Goal: Task Accomplishment & Management: Manage account settings

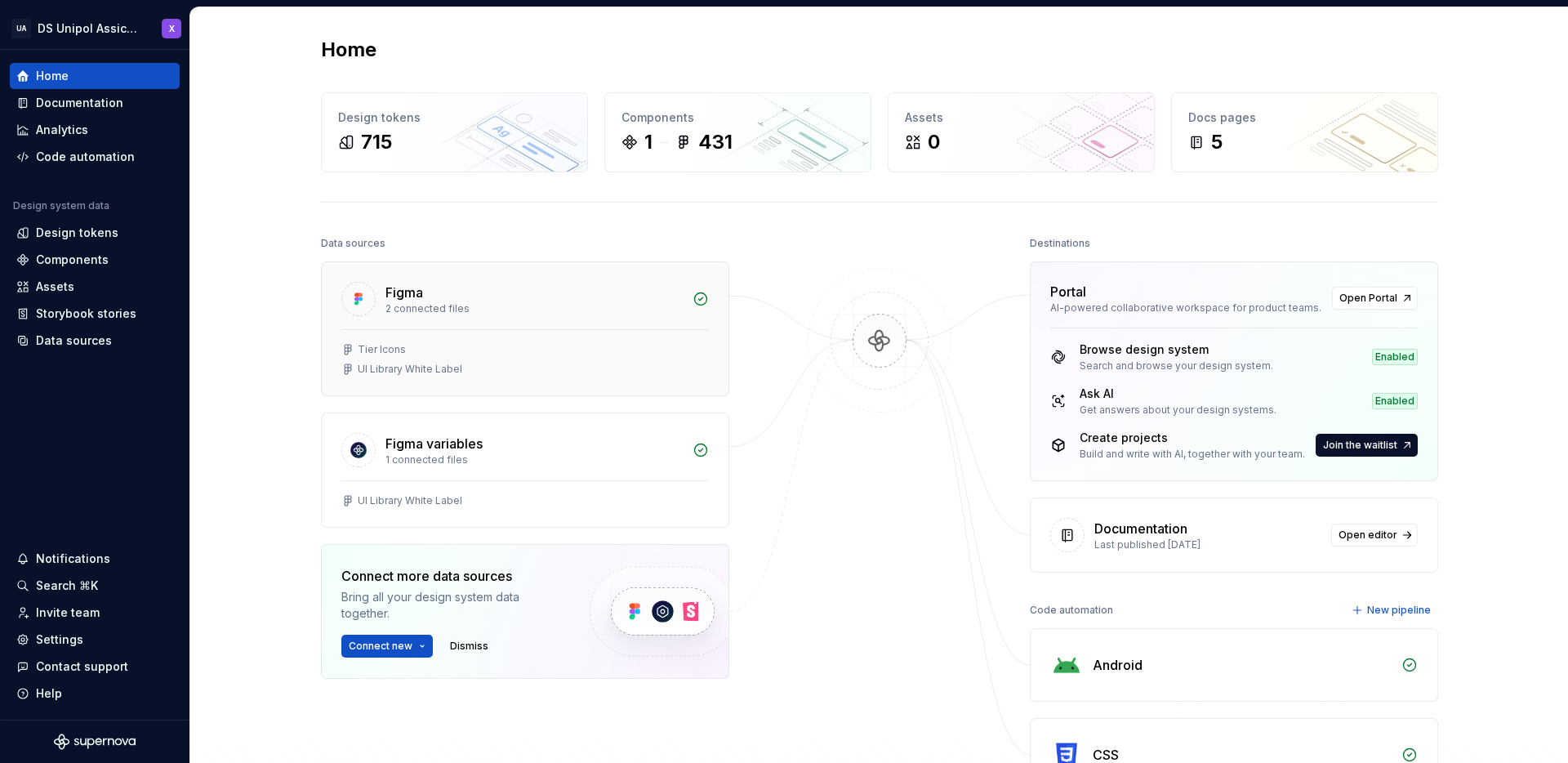
click at [614, 329] on div at bounding box center [525, 329] width 367 height 1
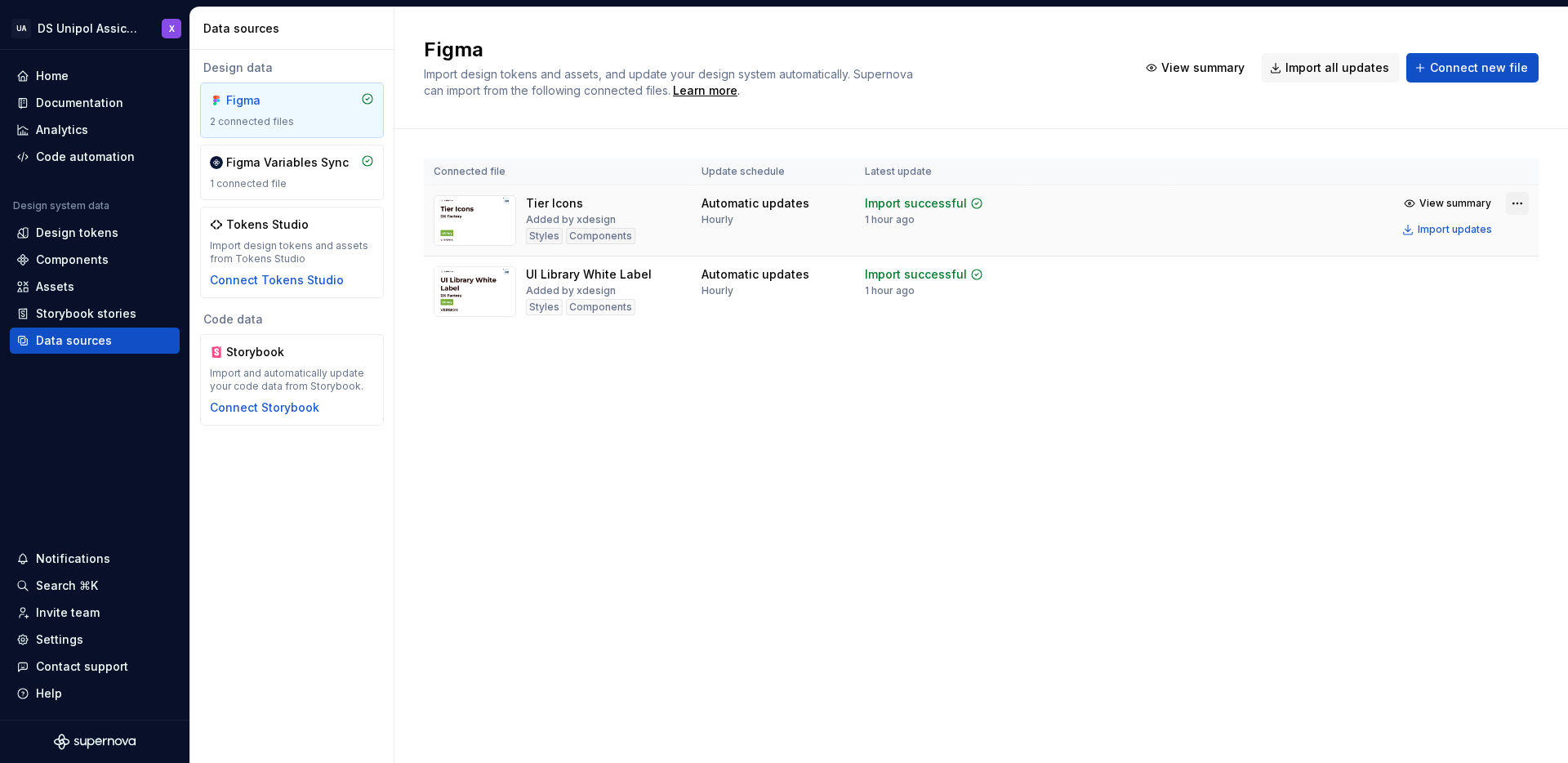
click at [1512, 205] on html "UA DS Unipol Assicurazioni X Home Documentation Analytics Code automation Desig…" at bounding box center [784, 382] width 1568 height 763
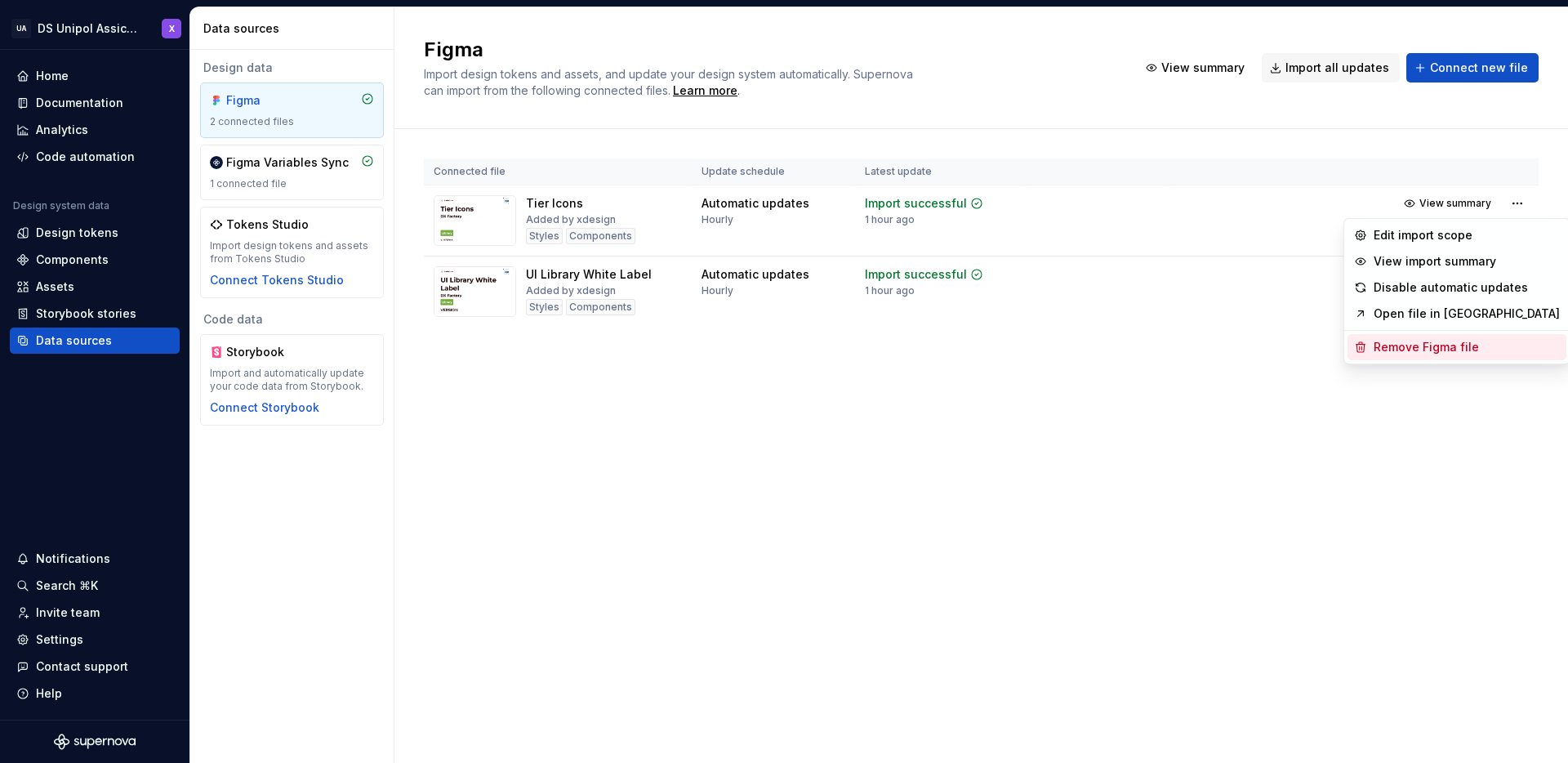
click at [1431, 354] on div "Remove Figma file" at bounding box center [1466, 347] width 186 height 16
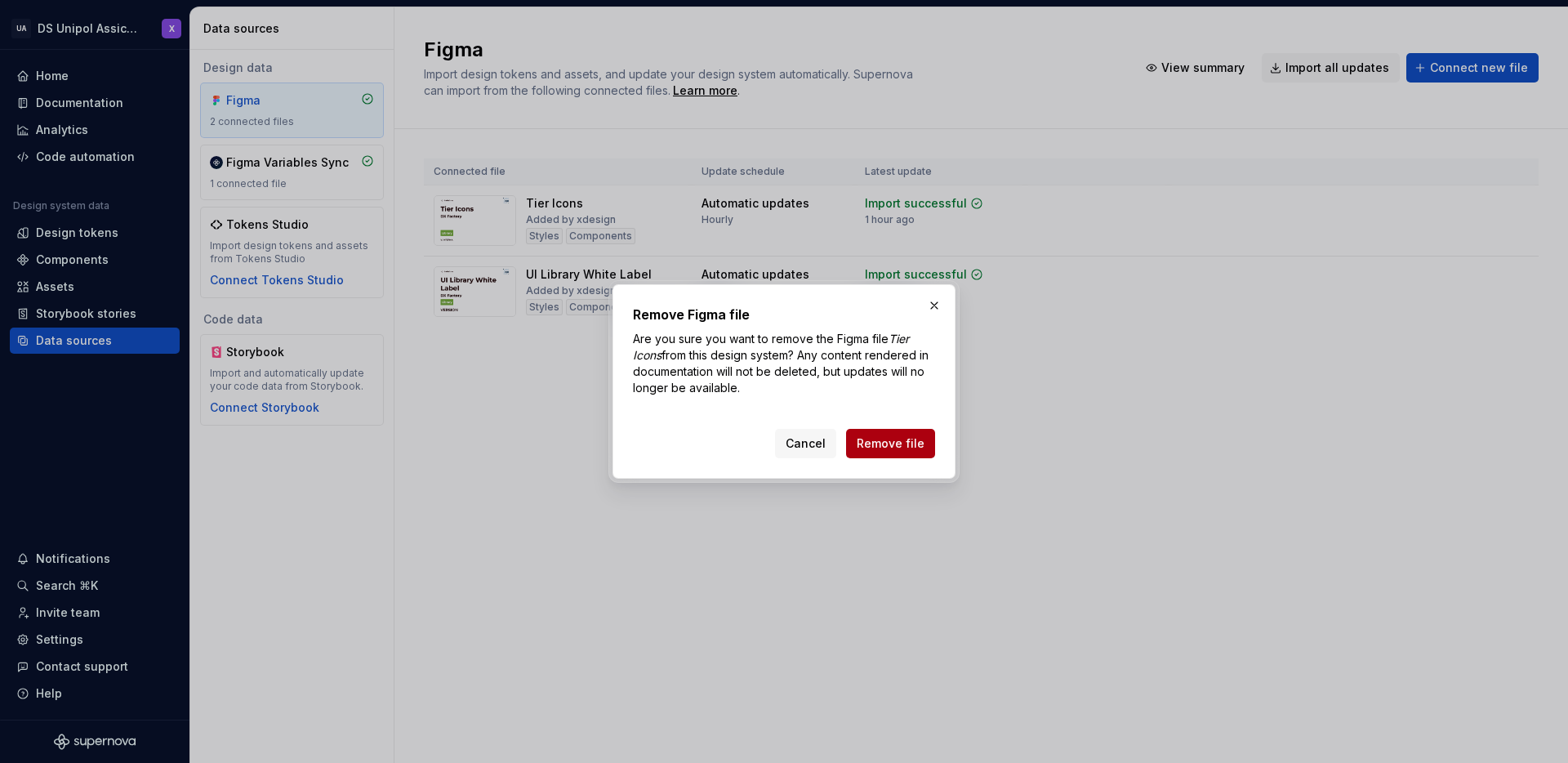
click at [878, 456] on button "Remove file" at bounding box center [890, 442] width 89 height 29
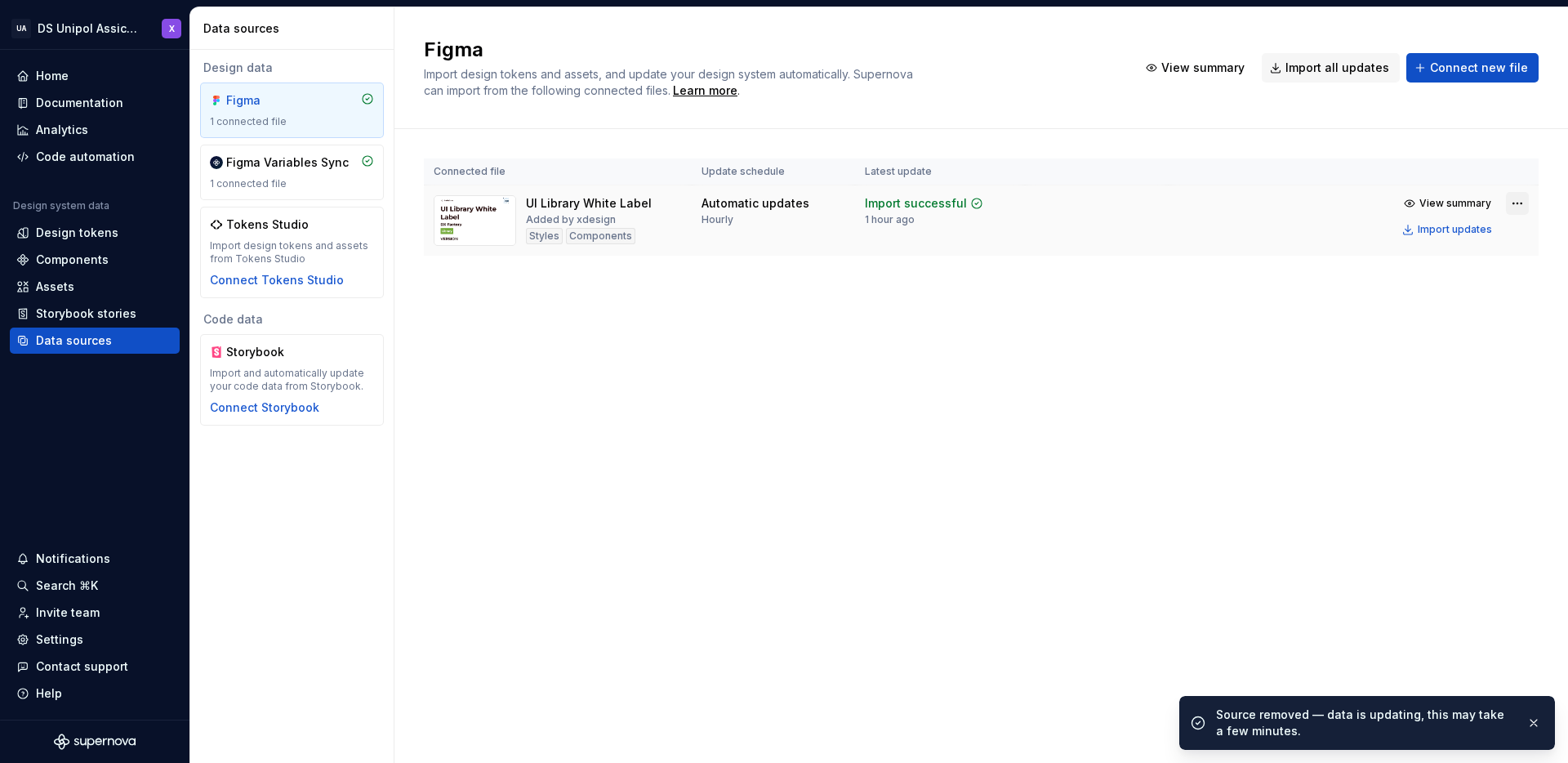
click at [1520, 200] on html "UA DS Unipol Assicurazioni X Home Documentation Analytics Code automation Desig…" at bounding box center [784, 382] width 1568 height 763
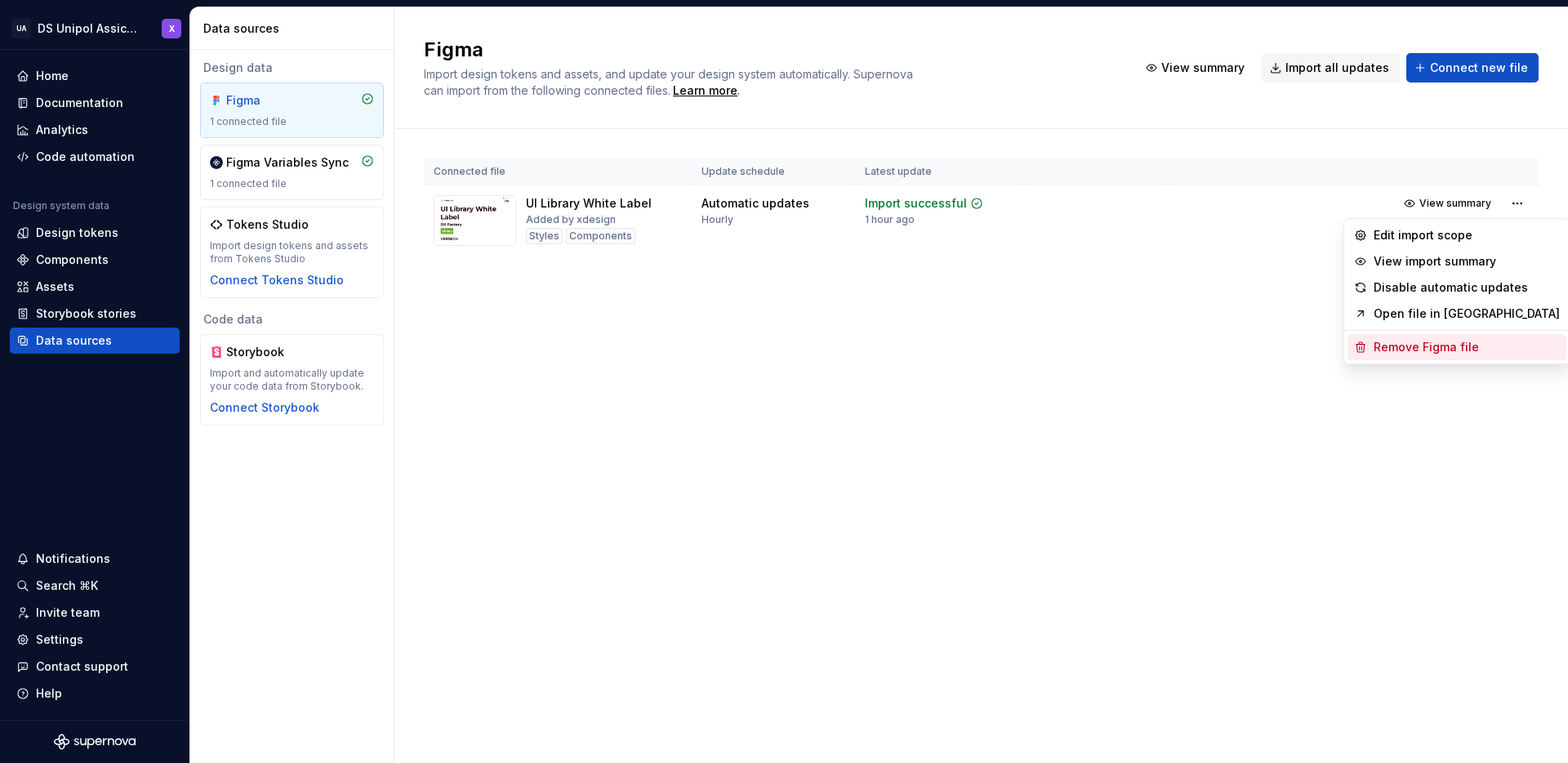
click at [1390, 354] on div "Remove Figma file" at bounding box center [1466, 347] width 186 height 16
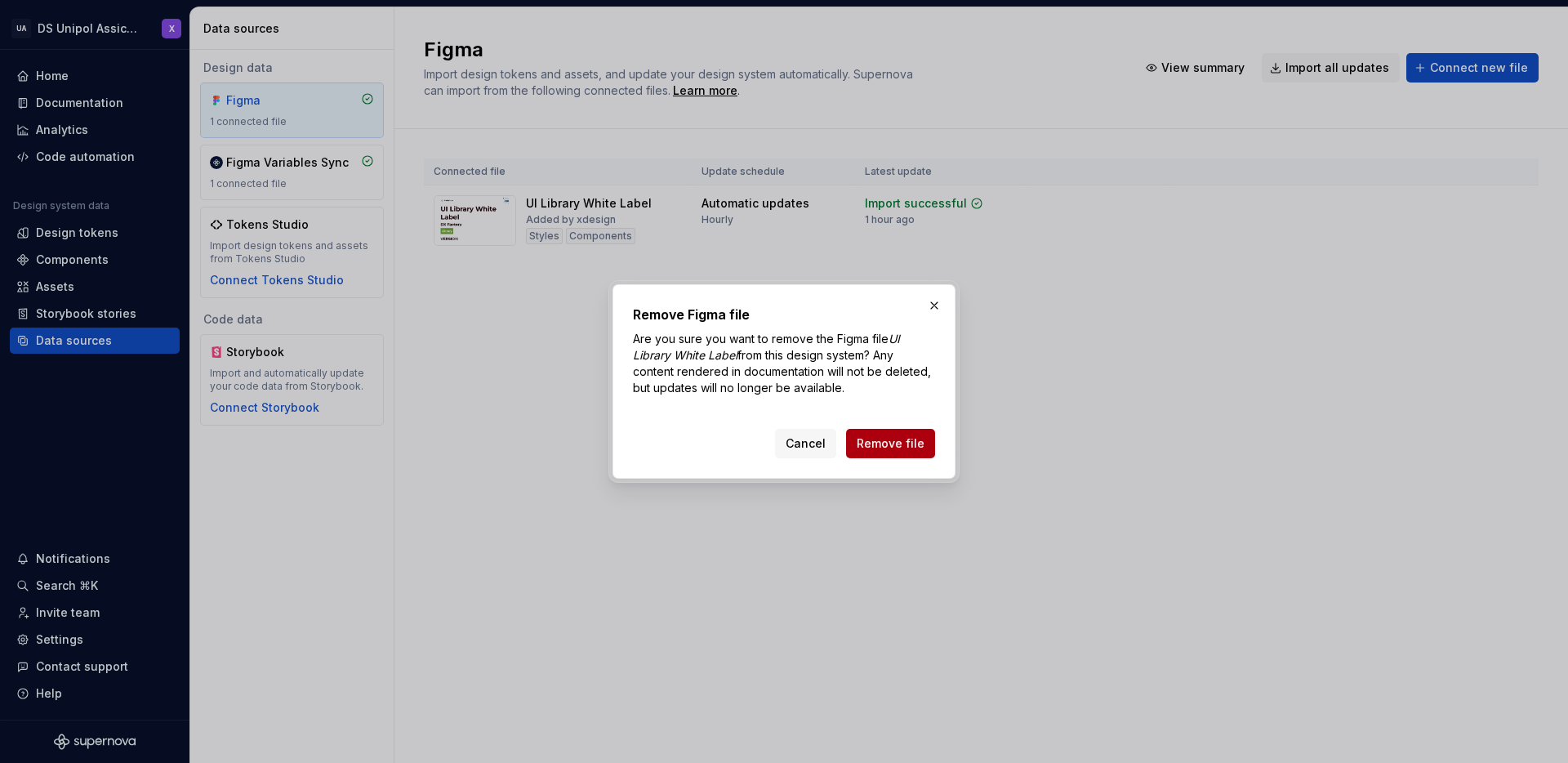
click at [901, 443] on span "Remove file" at bounding box center [890, 443] width 68 height 16
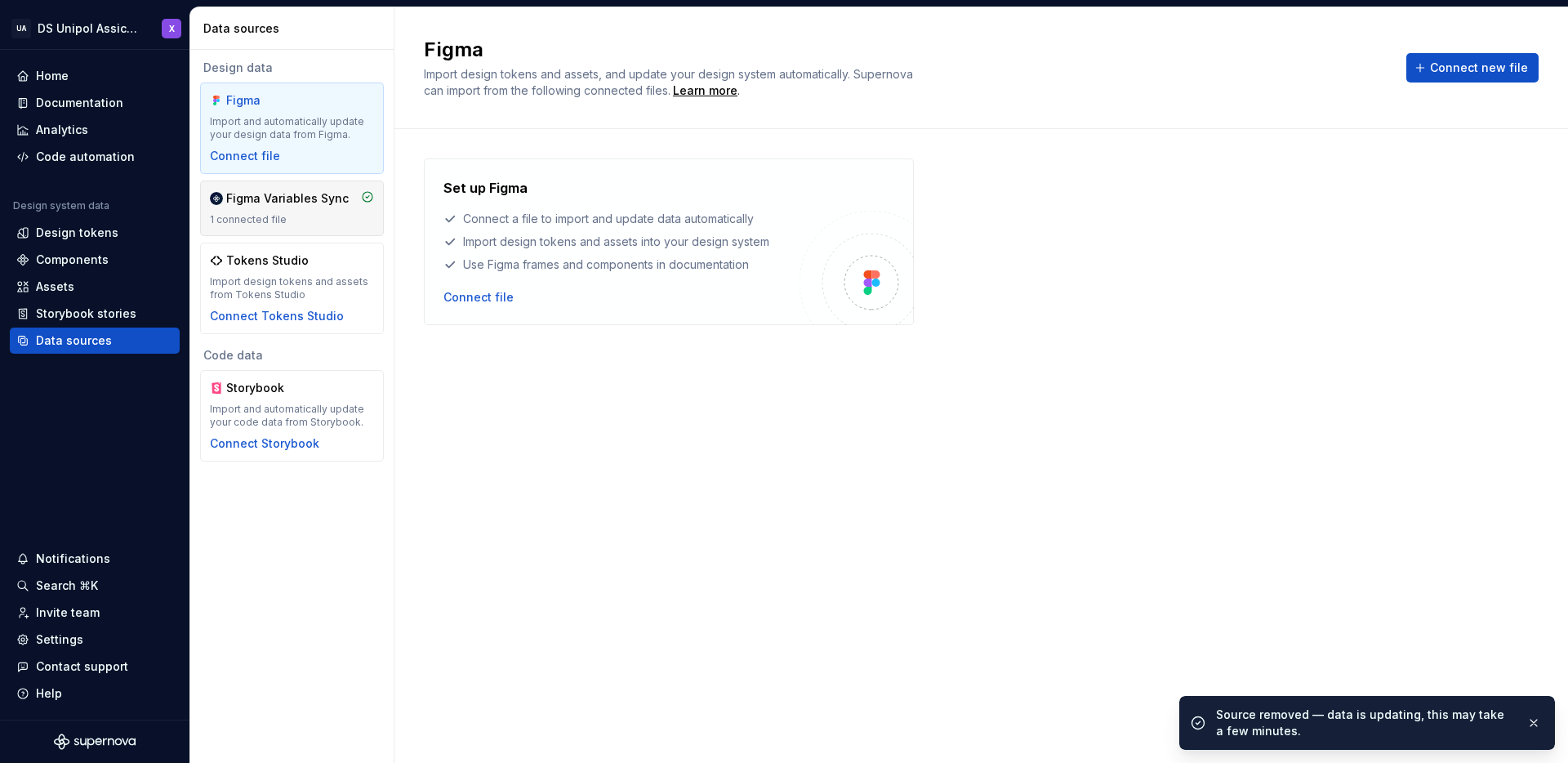
click at [285, 211] on div "Figma Variables Sync 1 connected file" at bounding box center [292, 208] width 164 height 36
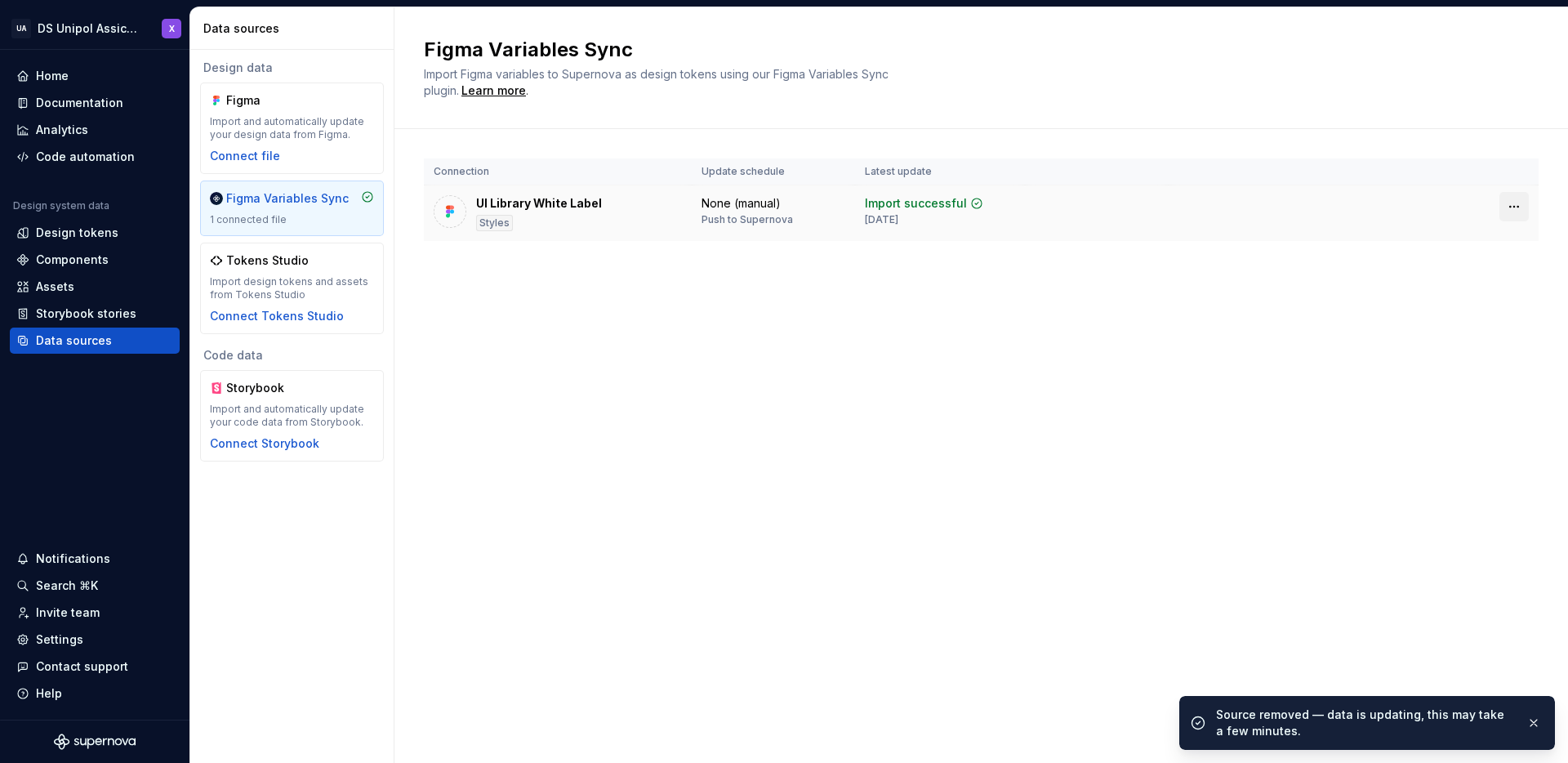
click at [1527, 206] on html "UA DS Unipol Assicurazioni X Home Documentation Analytics Code automation Desig…" at bounding box center [784, 382] width 1568 height 763
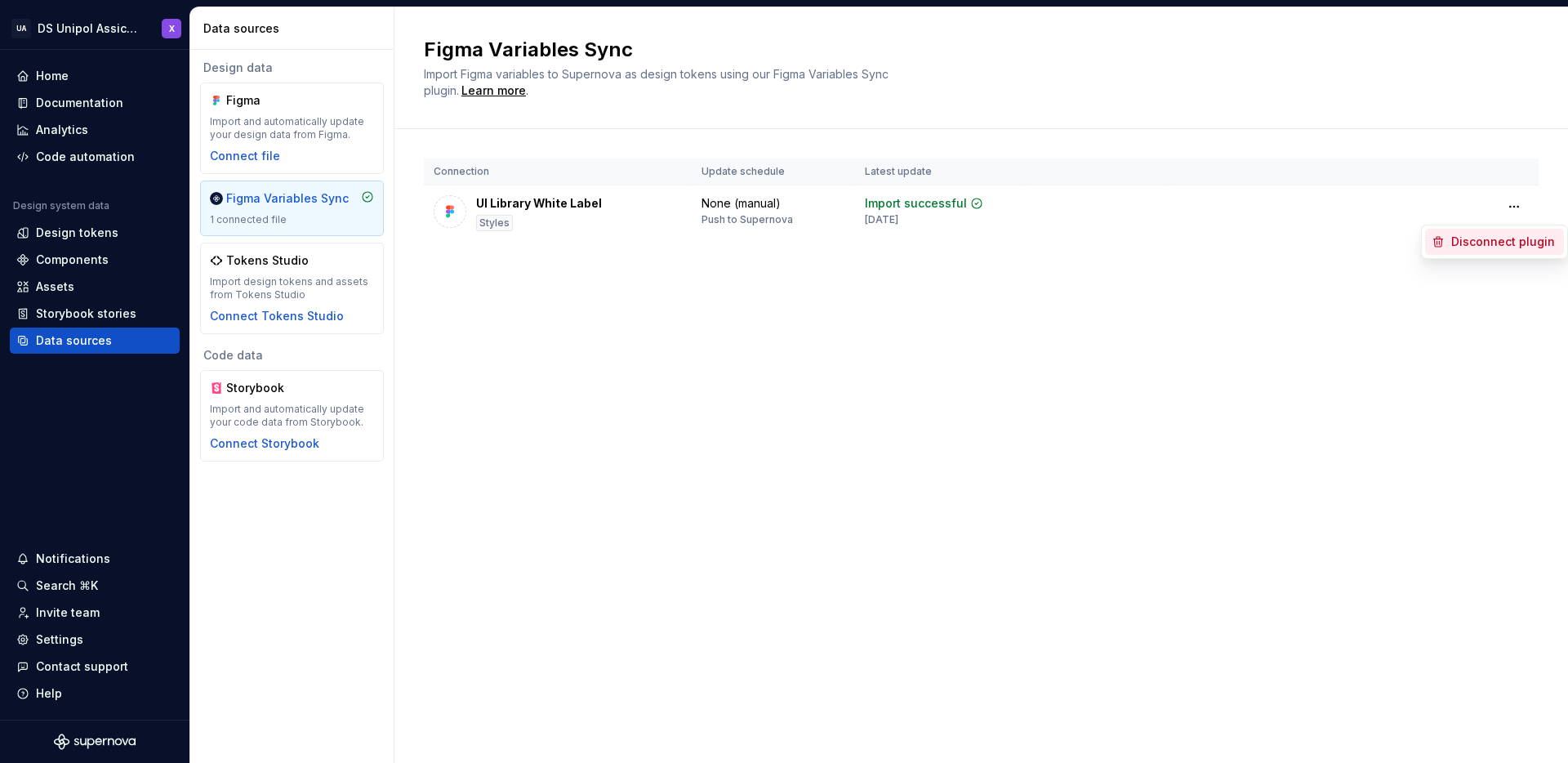
click at [1515, 240] on div "Disconnect plugin" at bounding box center [1504, 241] width 106 height 16
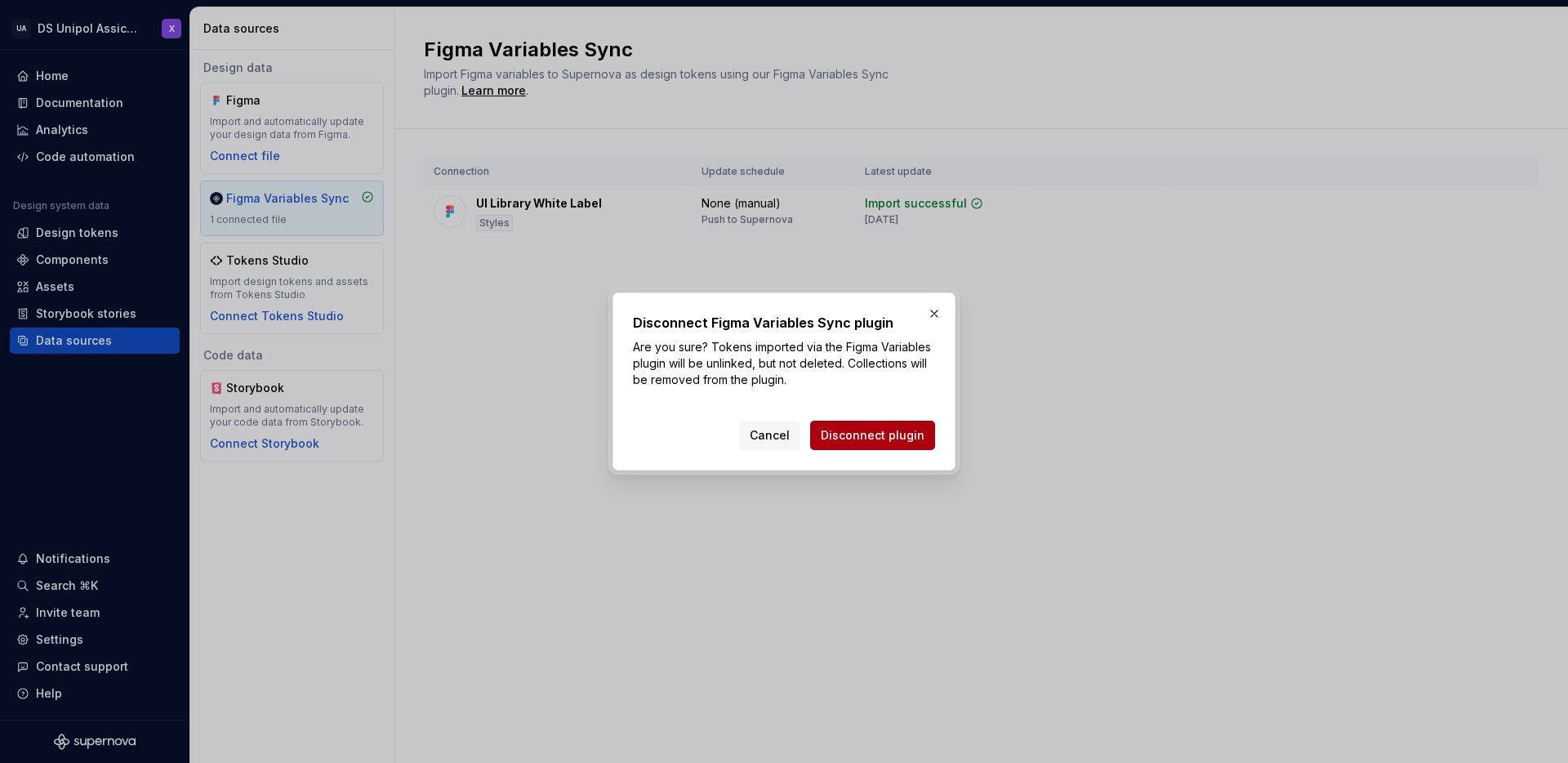
click at [901, 439] on span "Disconnect plugin" at bounding box center [872, 435] width 103 height 16
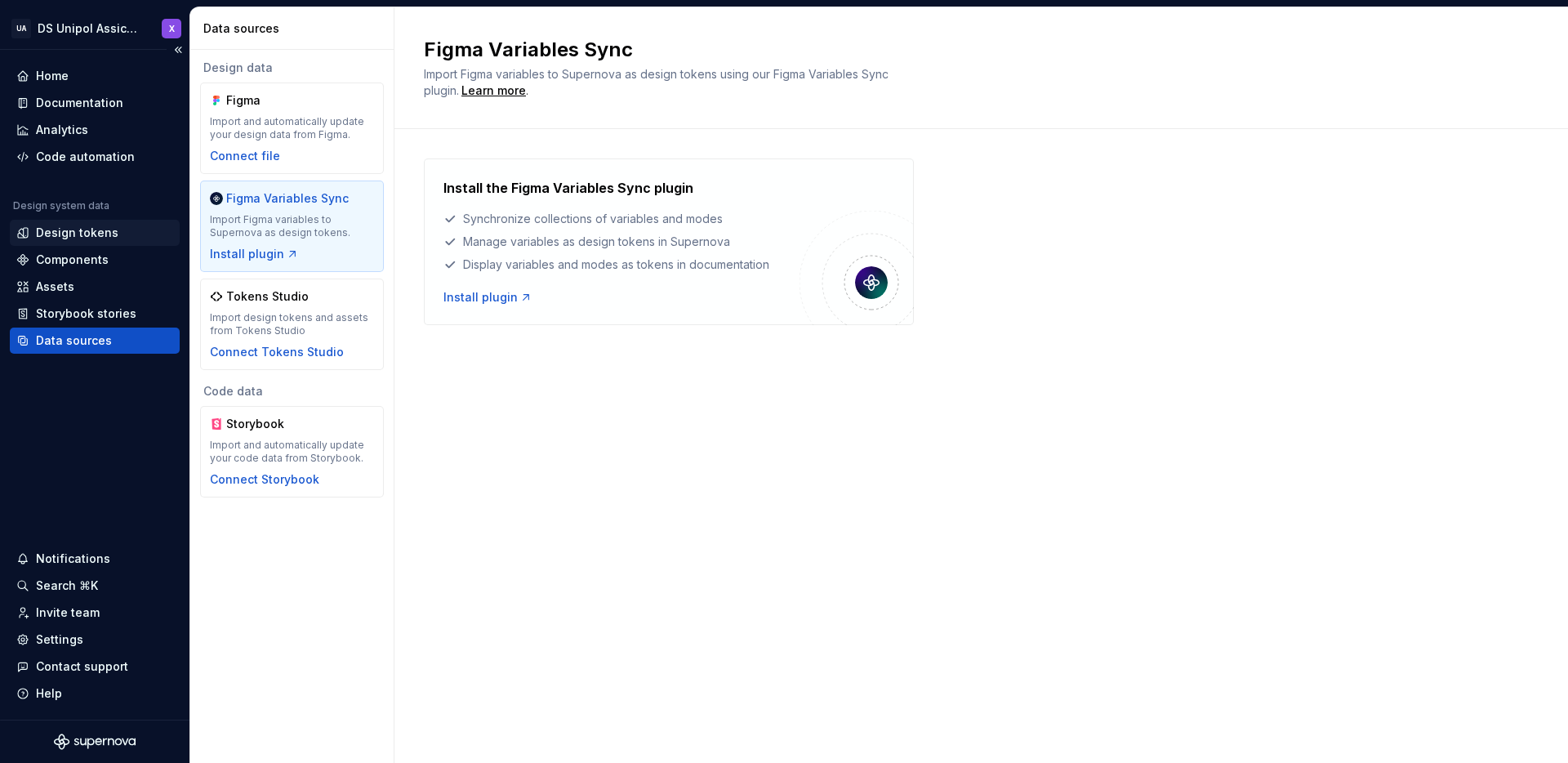
click at [91, 230] on div "Design tokens" at bounding box center [77, 232] width 82 height 16
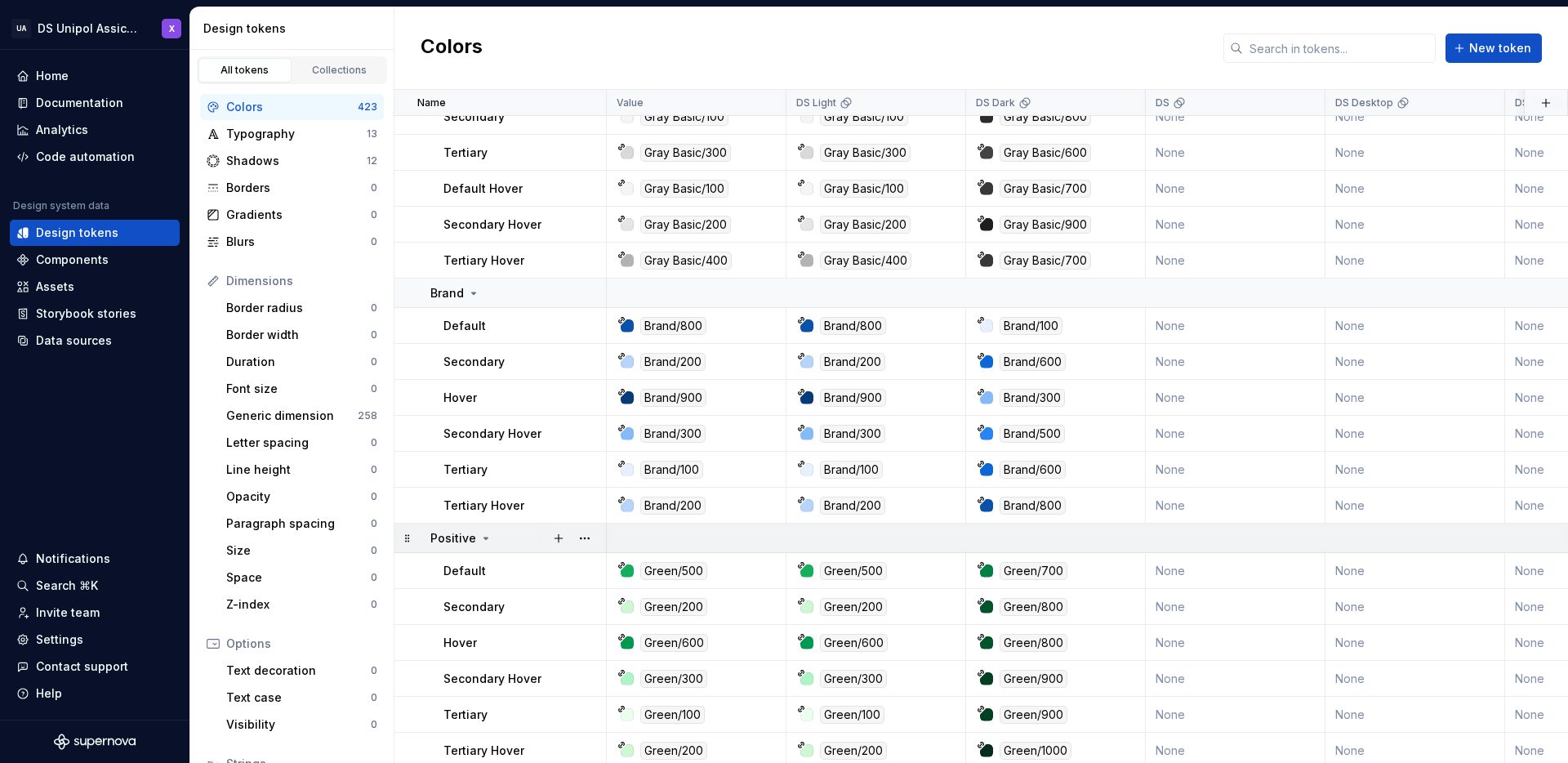
scroll to position [17775, 0]
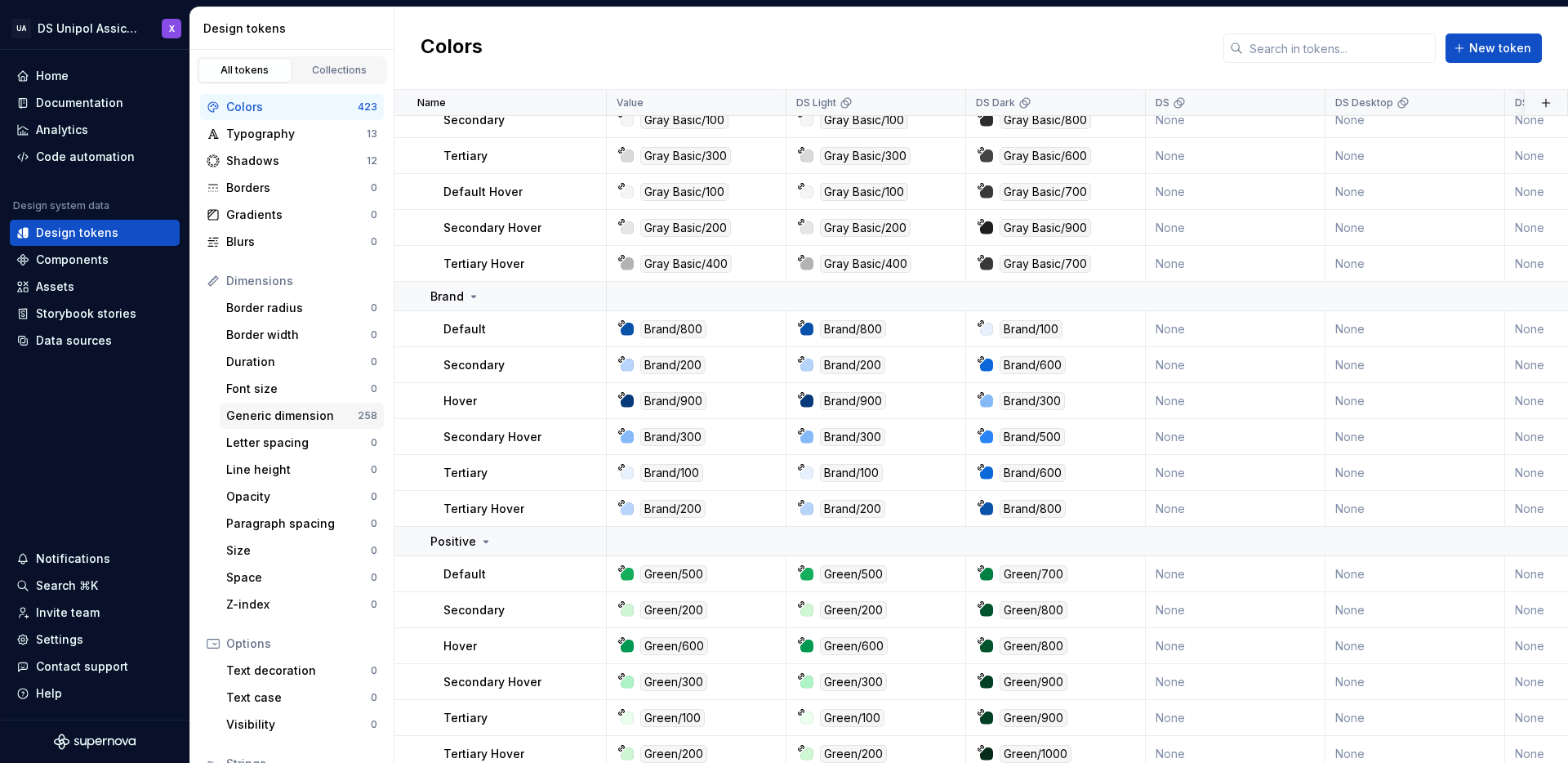
click at [287, 412] on div "Generic dimension" at bounding box center [292, 415] width 132 height 16
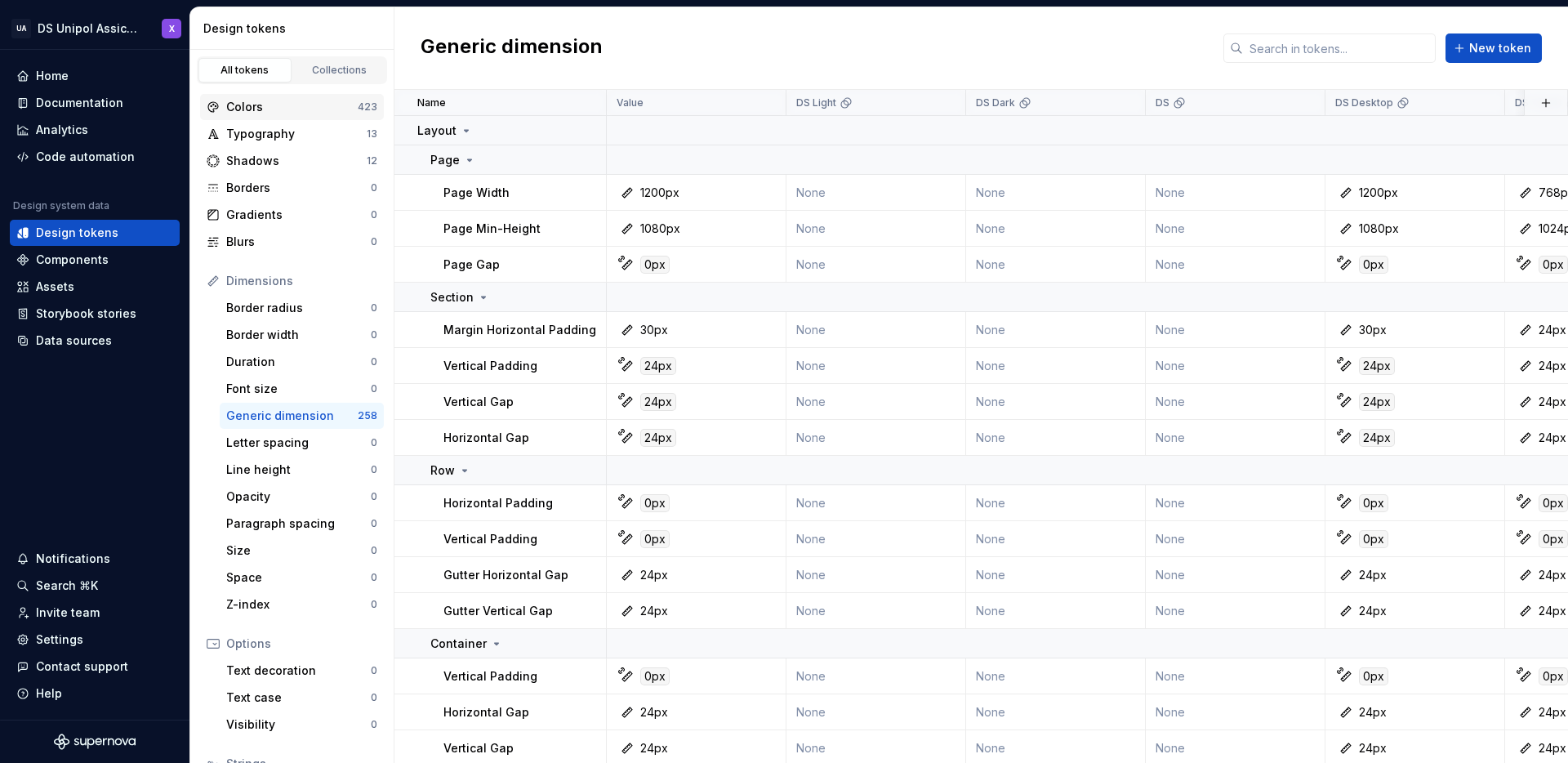
click at [263, 106] on div "Colors" at bounding box center [292, 107] width 132 height 16
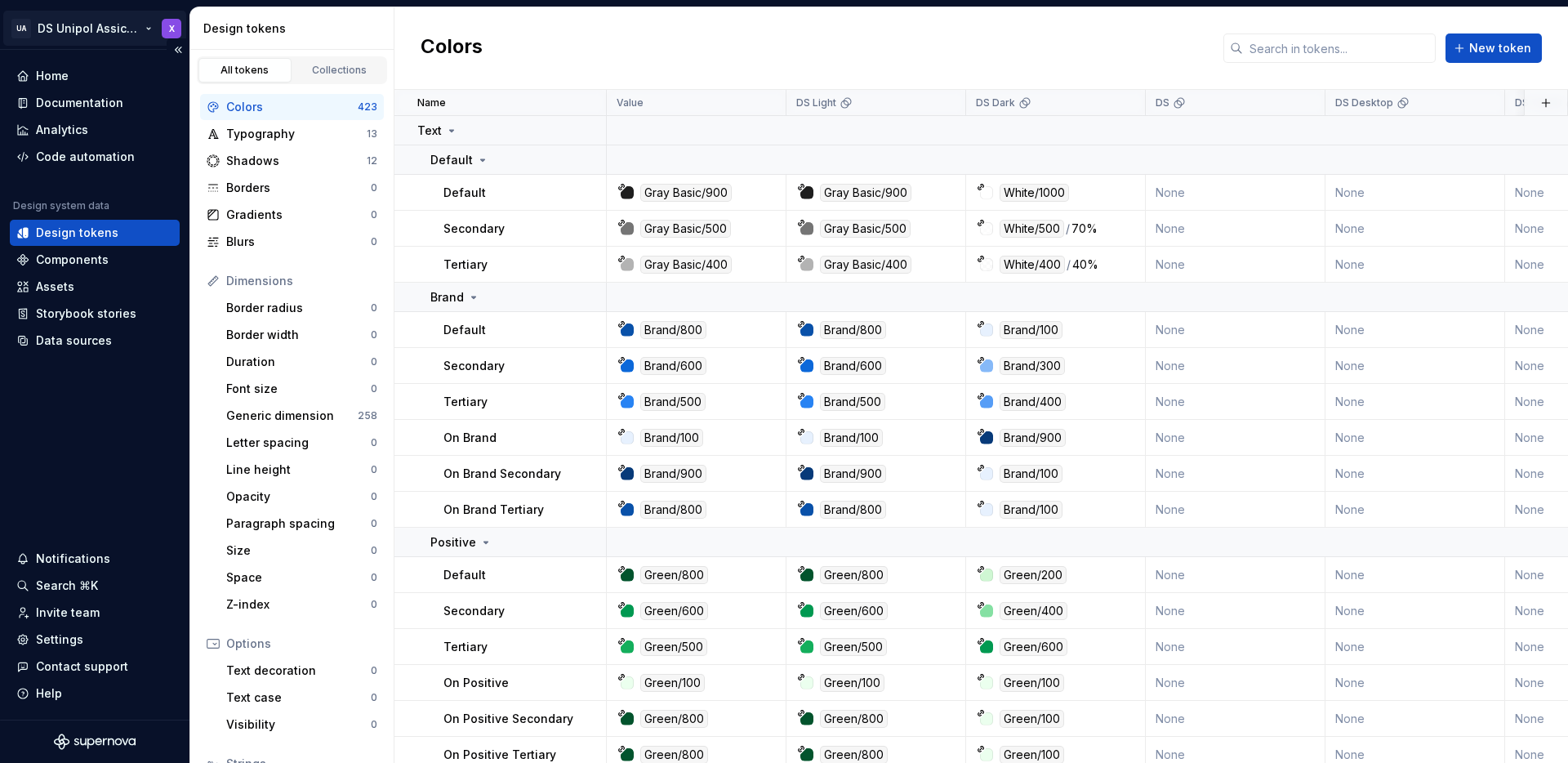
click at [150, 27] on html "UA DS Unipol Assicurazioni X Home Documentation Analytics Code automation Desig…" at bounding box center [784, 382] width 1568 height 763
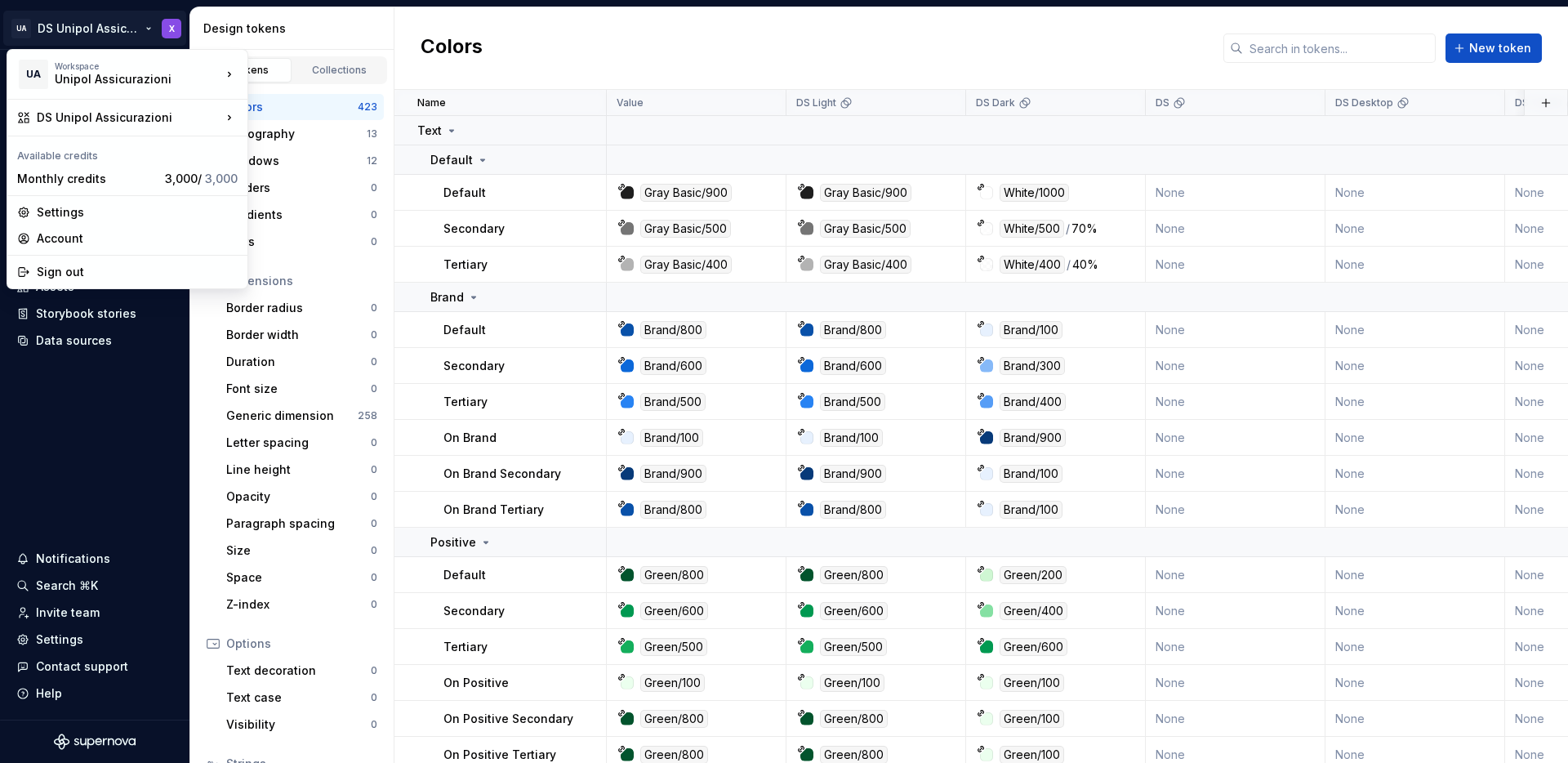
click at [154, 30] on html "UA DS Unipol Assicurazioni X Home Documentation Analytics Code automation Desig…" at bounding box center [784, 382] width 1568 height 763
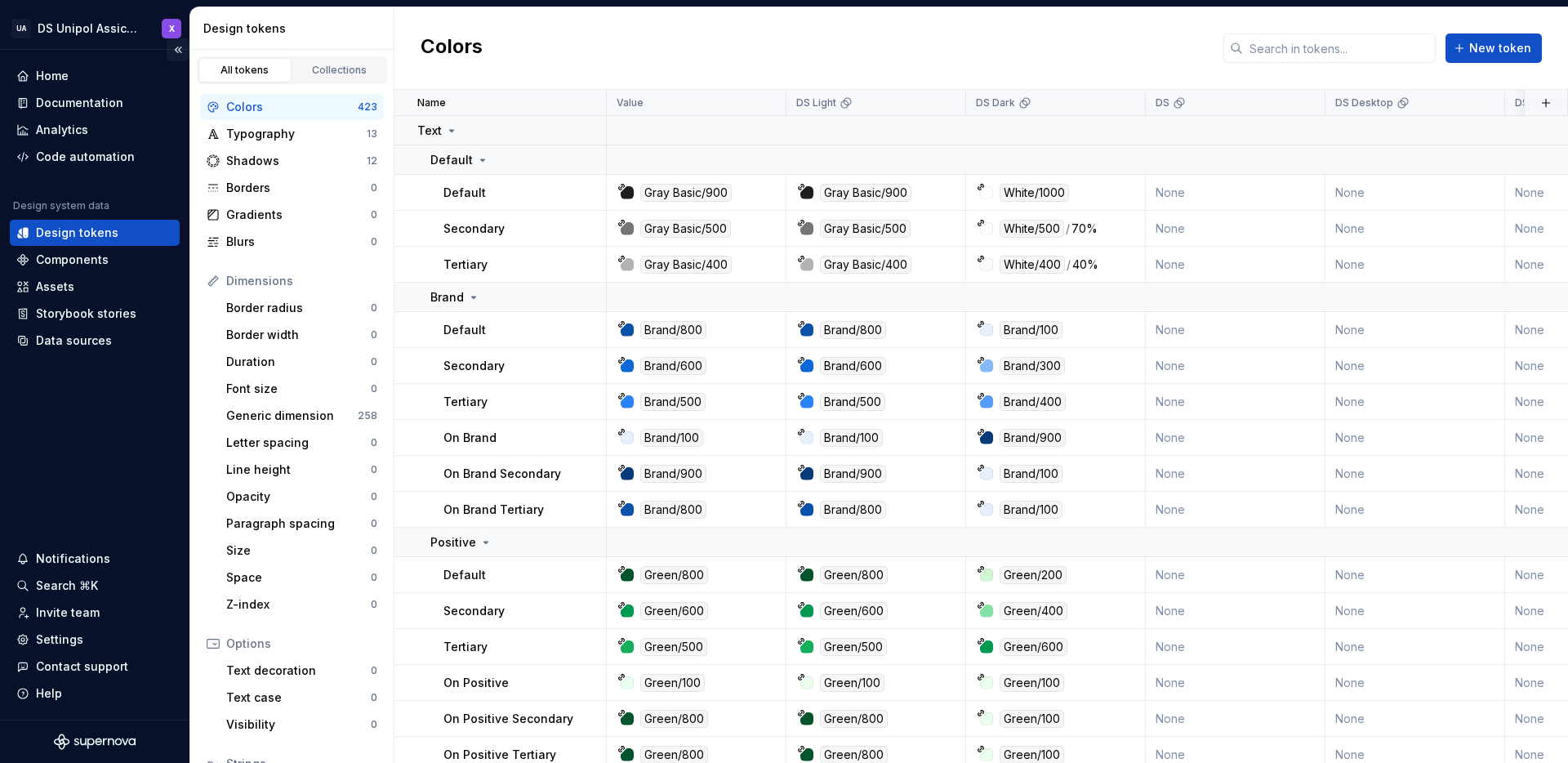
click at [173, 46] on button "Collapse sidebar" at bounding box center [178, 49] width 23 height 23
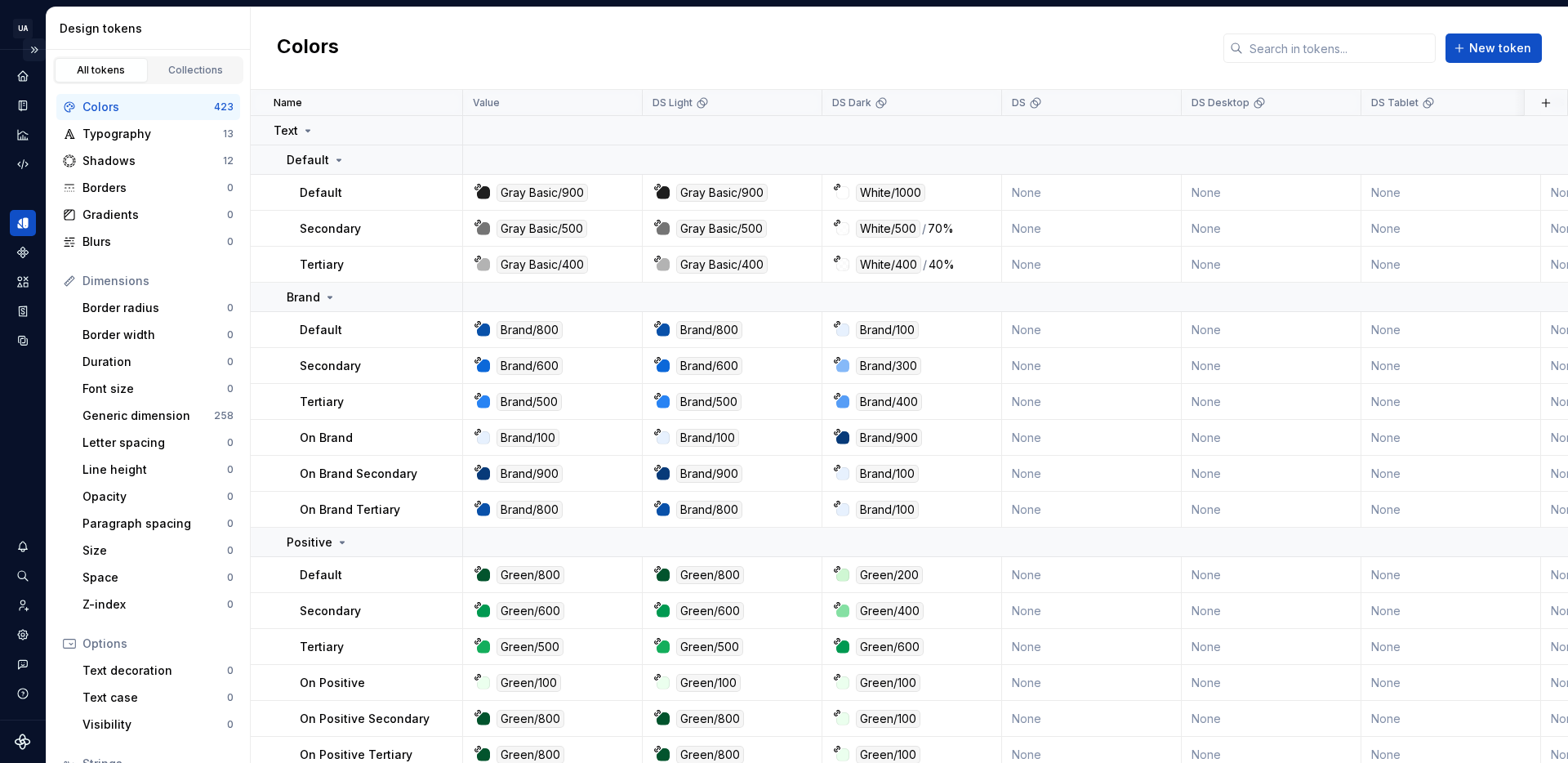
click at [42, 49] on button "Expand sidebar" at bounding box center [34, 49] width 23 height 23
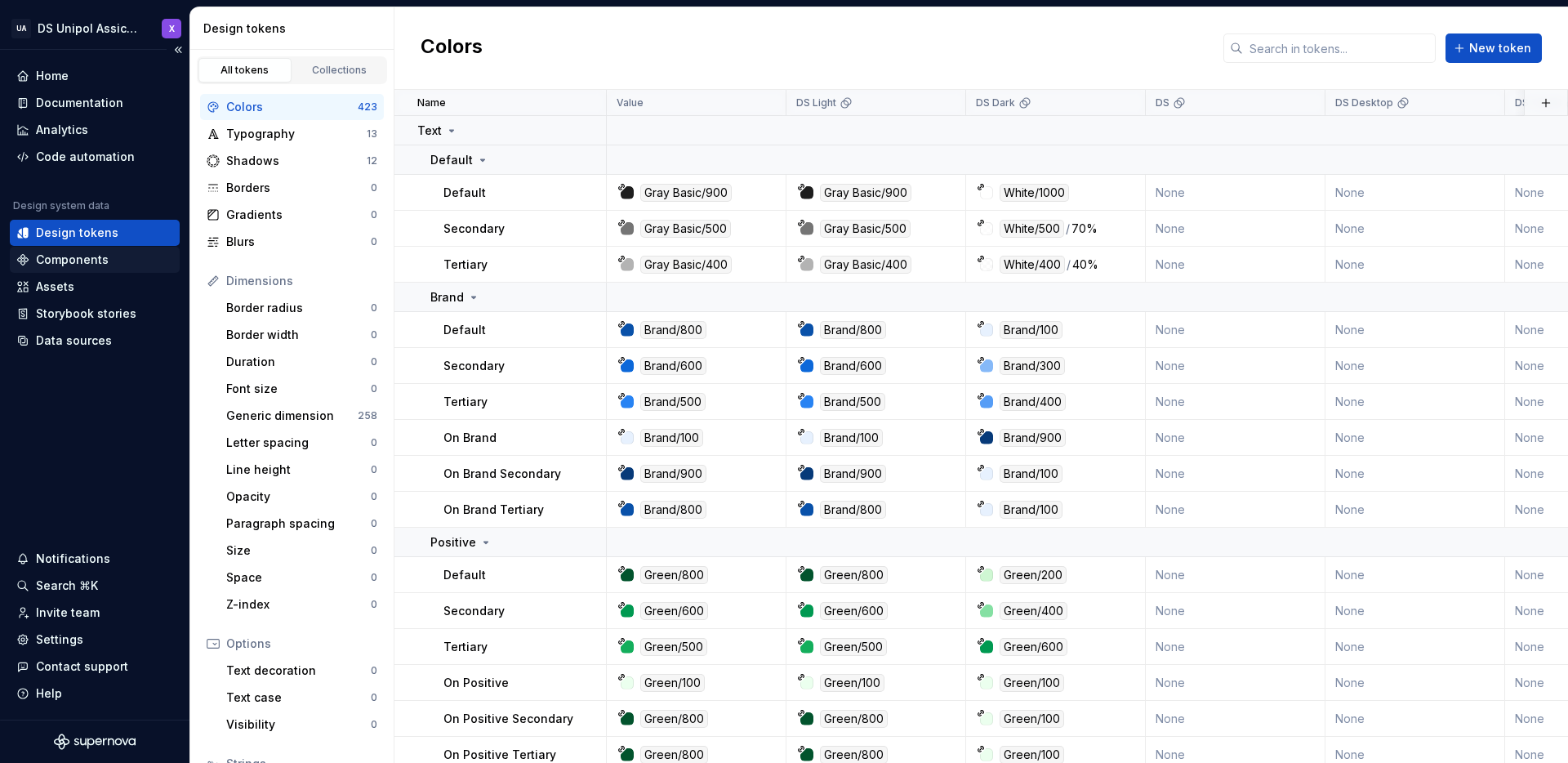
click at [79, 263] on div "Components" at bounding box center [72, 260] width 72 height 16
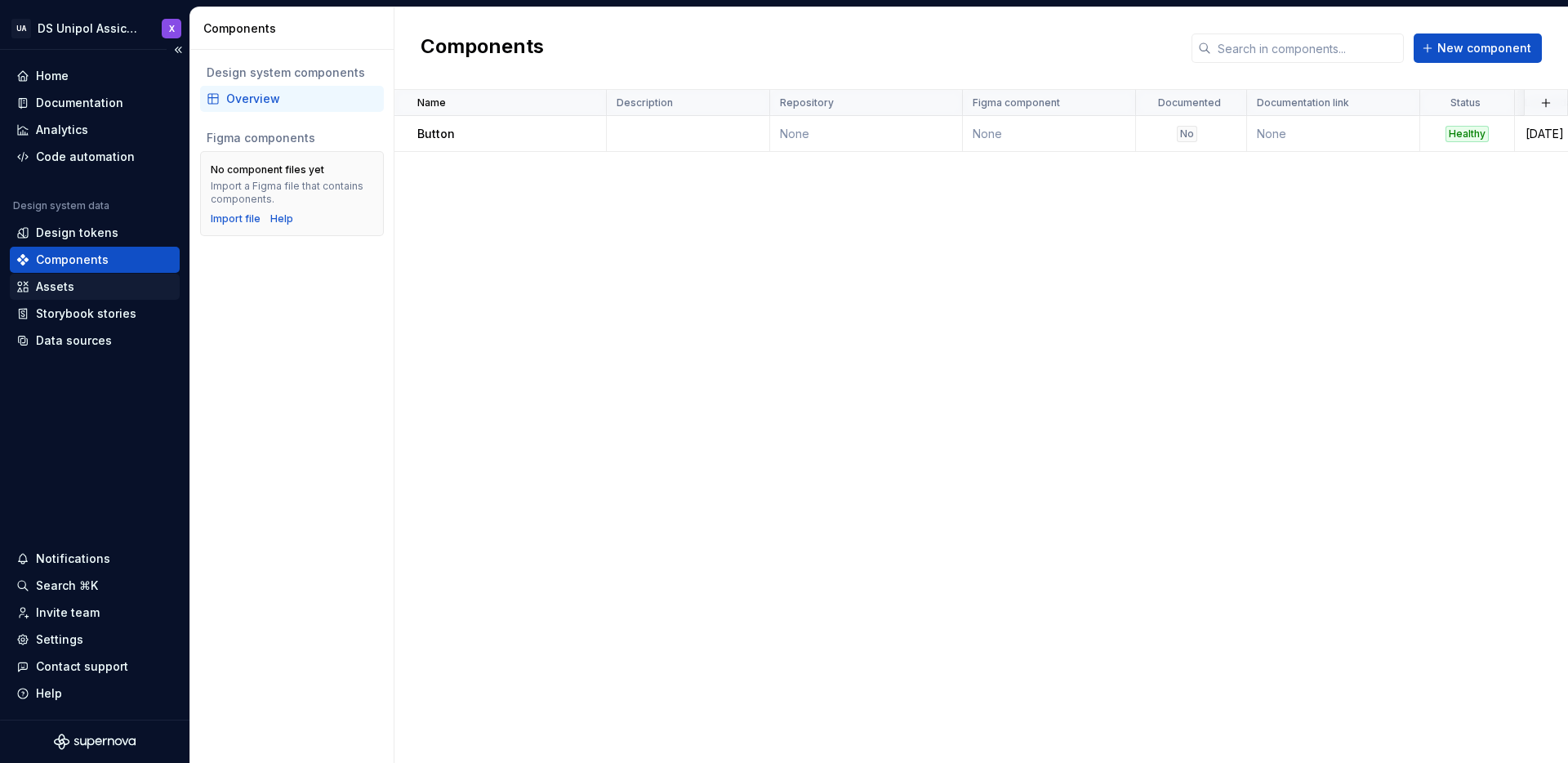
click at [85, 286] on div "Assets" at bounding box center [95, 286] width 157 height 16
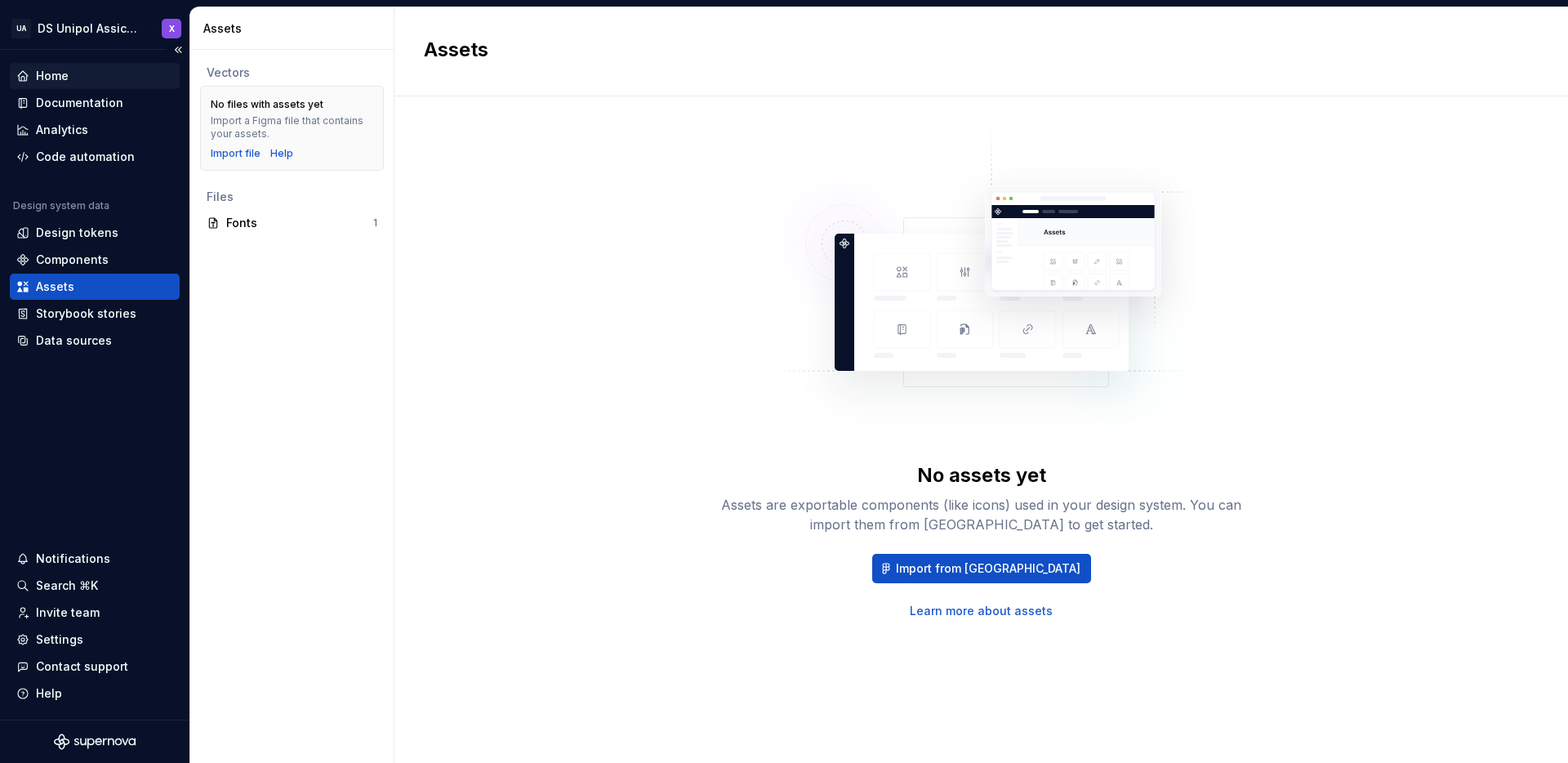
click at [79, 77] on div "Home" at bounding box center [95, 76] width 157 height 16
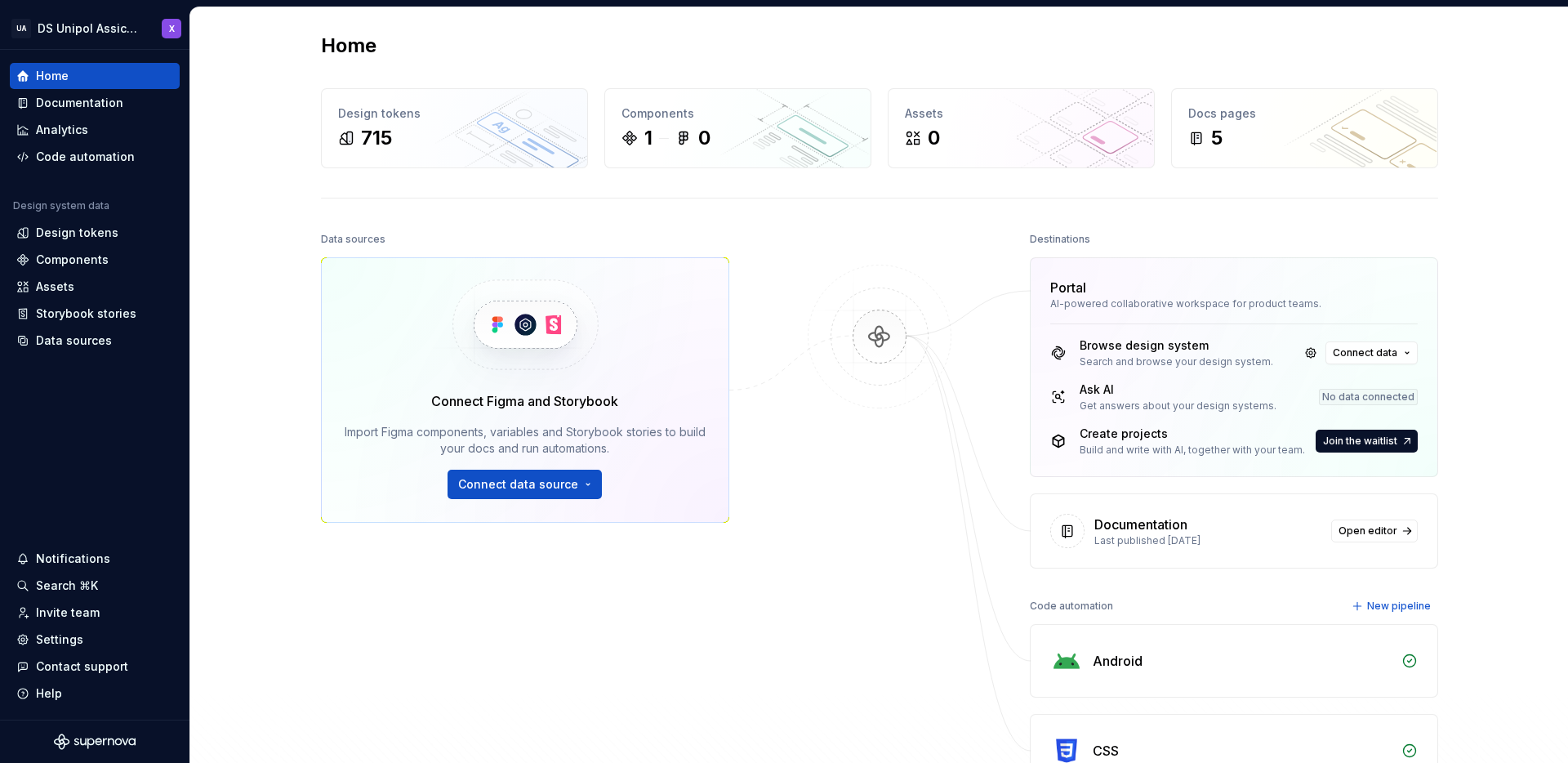
scroll to position [12, 0]
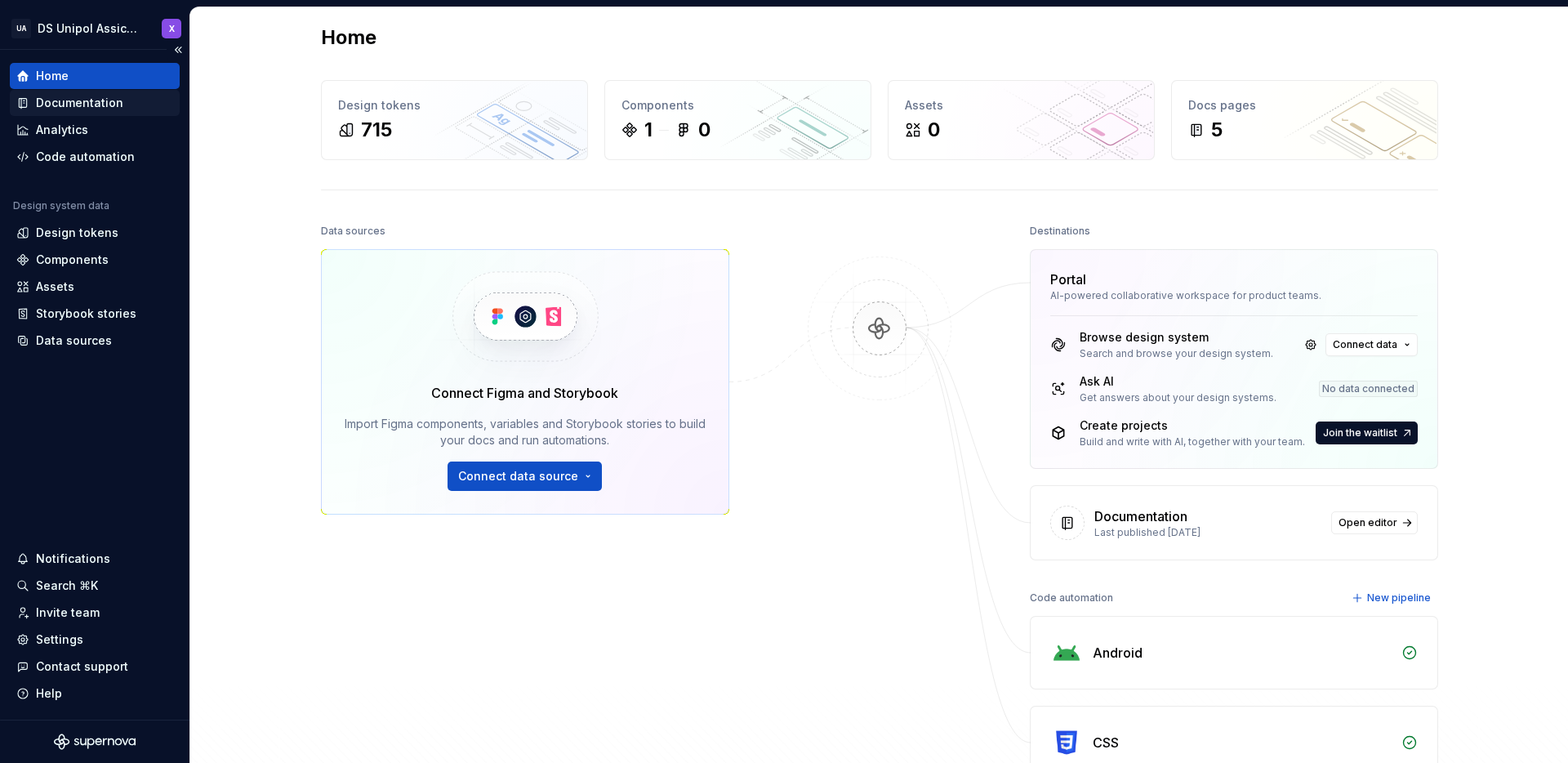
click at [42, 104] on div "Documentation" at bounding box center [80, 102] width 87 height 16
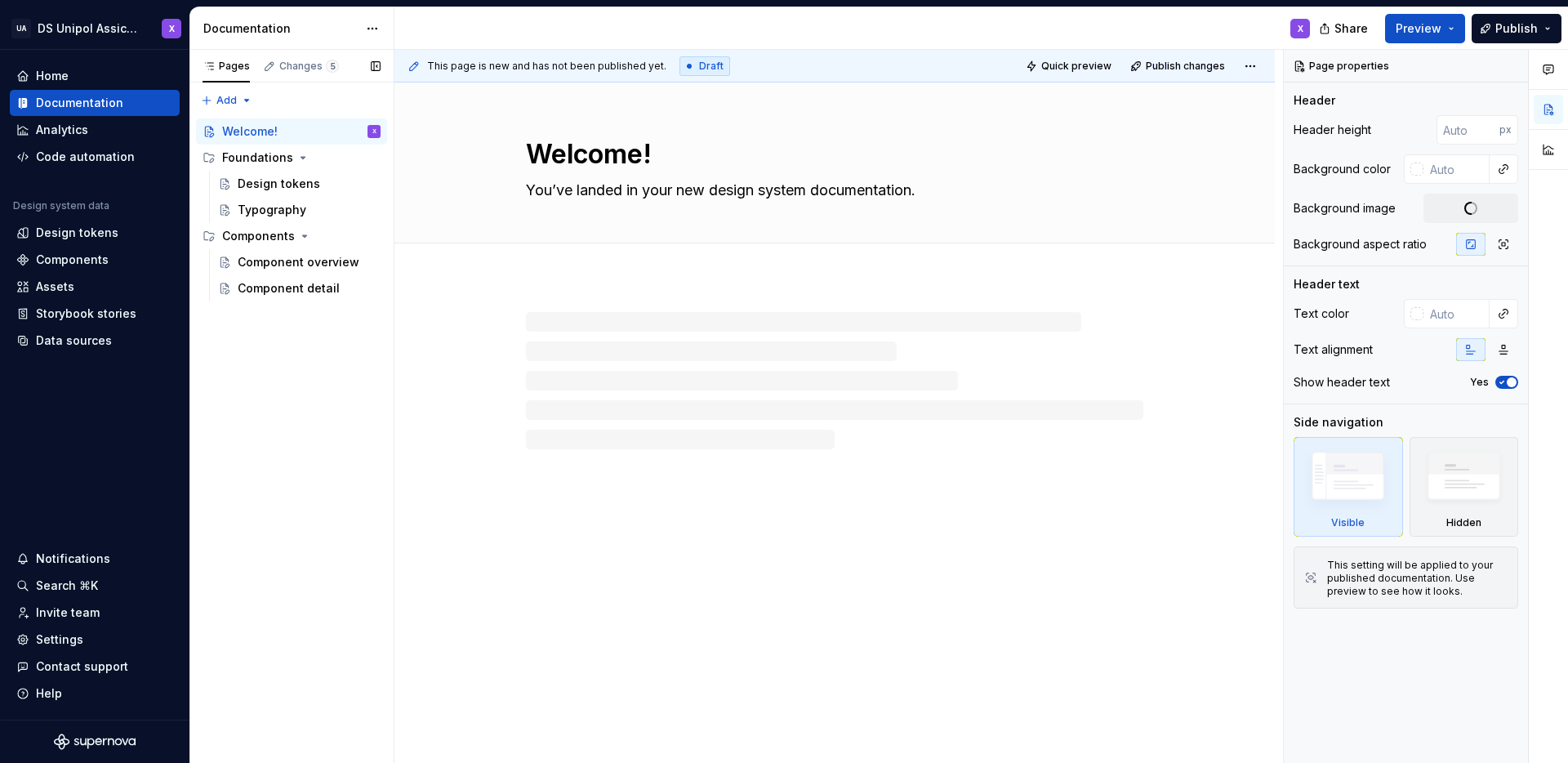
type textarea "*"
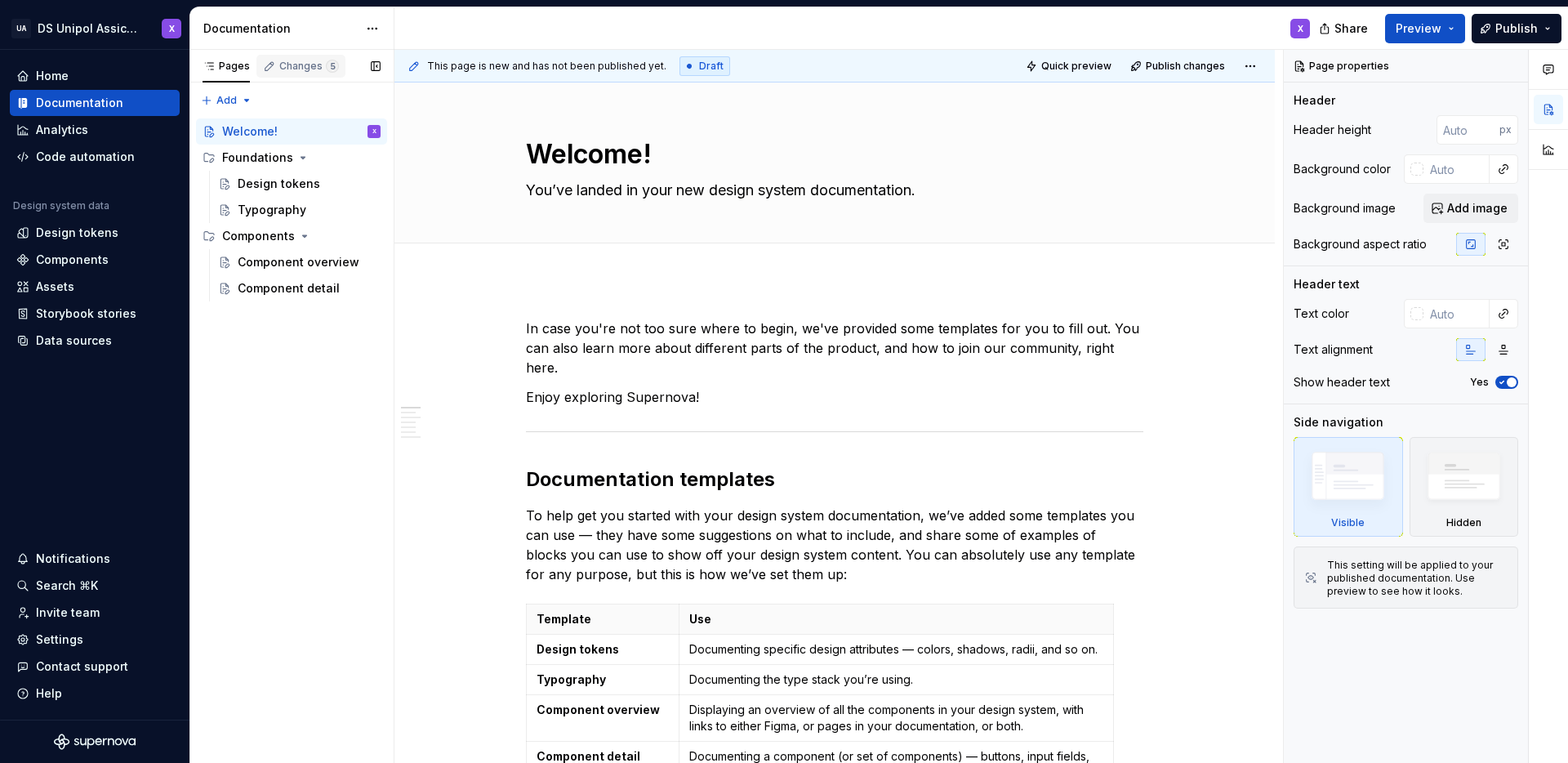
click at [297, 74] on div "Changes 5" at bounding box center [300, 66] width 89 height 23
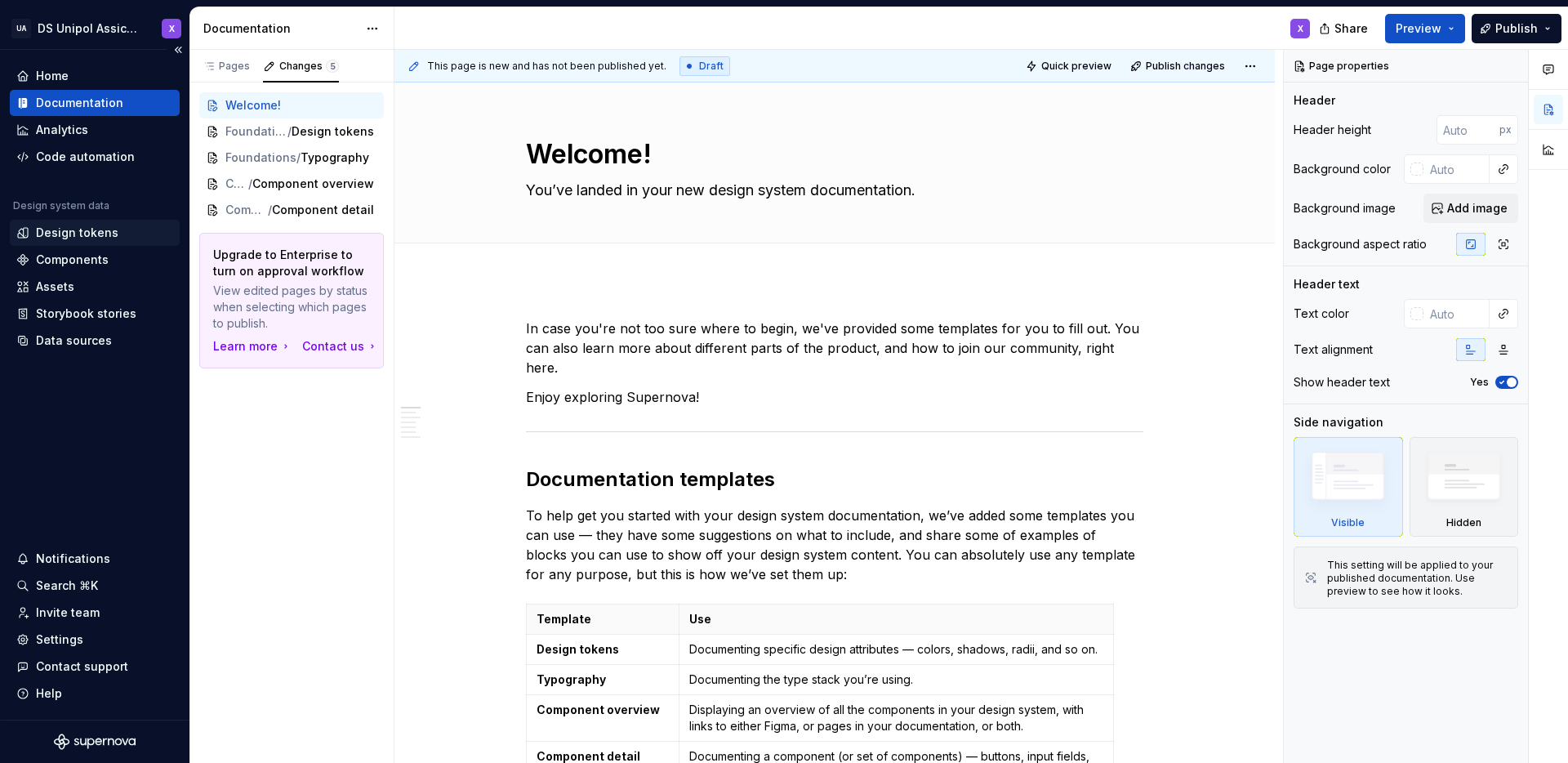
click at [76, 232] on div "Design tokens" at bounding box center [77, 232] width 82 height 16
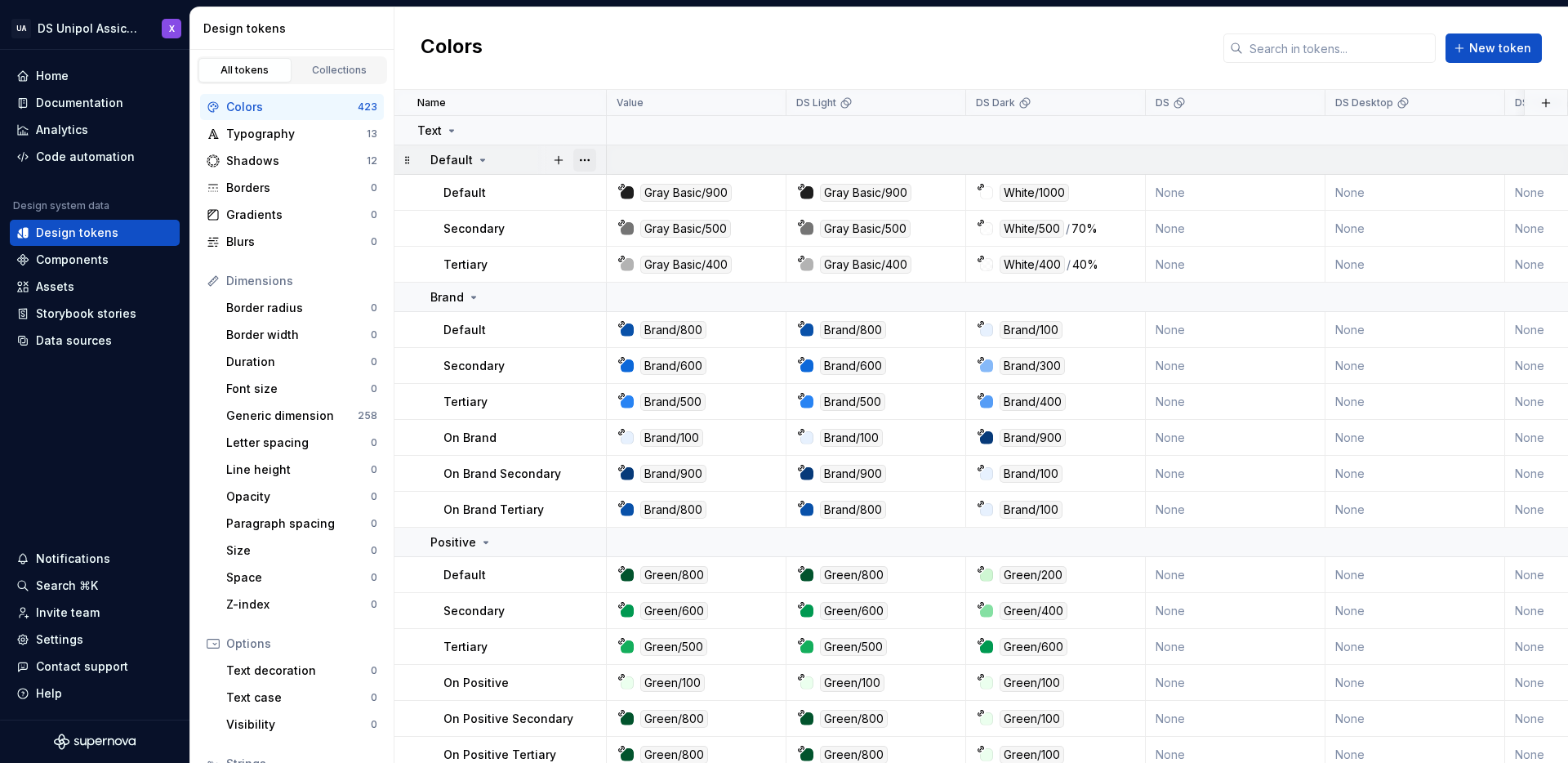
click at [581, 162] on button "button" at bounding box center [585, 160] width 23 height 23
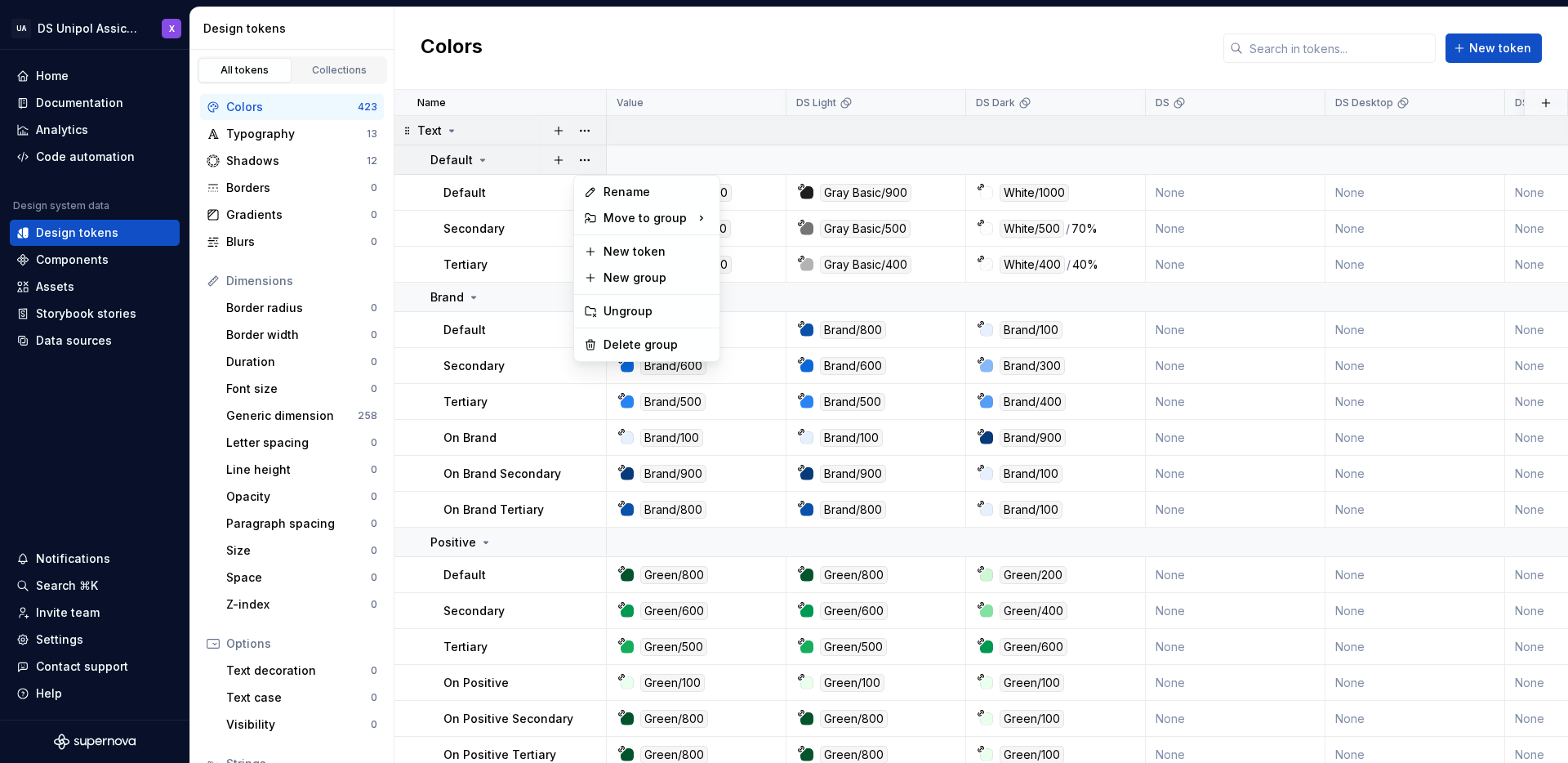
click at [536, 133] on html "UA DS Unipol Assicurazioni X Home Documentation Analytics Code automation Desig…" at bounding box center [784, 382] width 1568 height 763
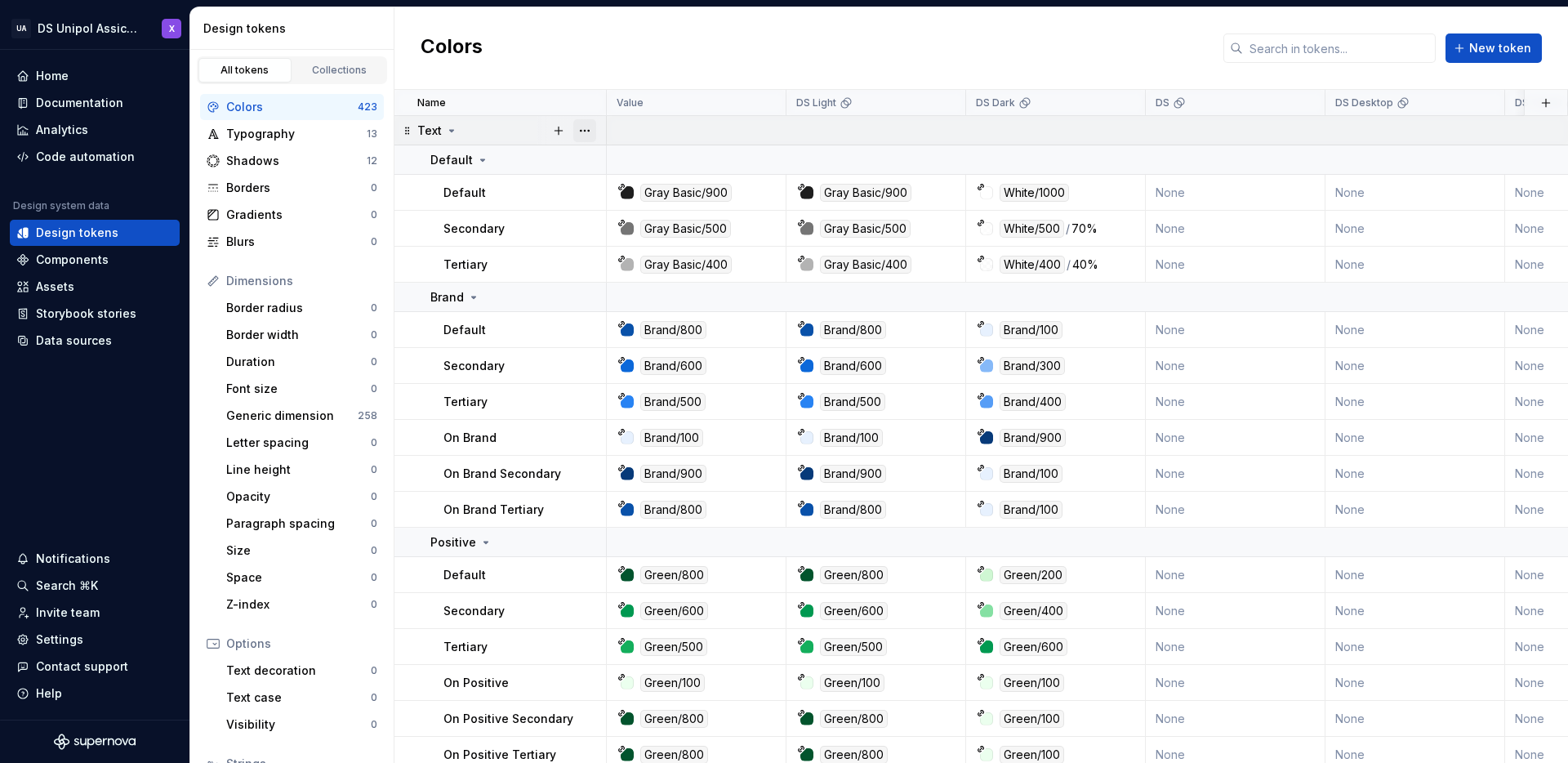
click at [589, 129] on button "button" at bounding box center [585, 131] width 23 height 23
click at [591, 129] on button "button" at bounding box center [585, 131] width 23 height 23
click at [587, 99] on div "Name" at bounding box center [506, 102] width 178 height 13
click at [590, 128] on button "button" at bounding box center [585, 131] width 23 height 23
click at [554, 90] on html "UA DS Unipol Assicurazioni X Home Documentation Analytics Code automation Desig…" at bounding box center [784, 382] width 1568 height 763
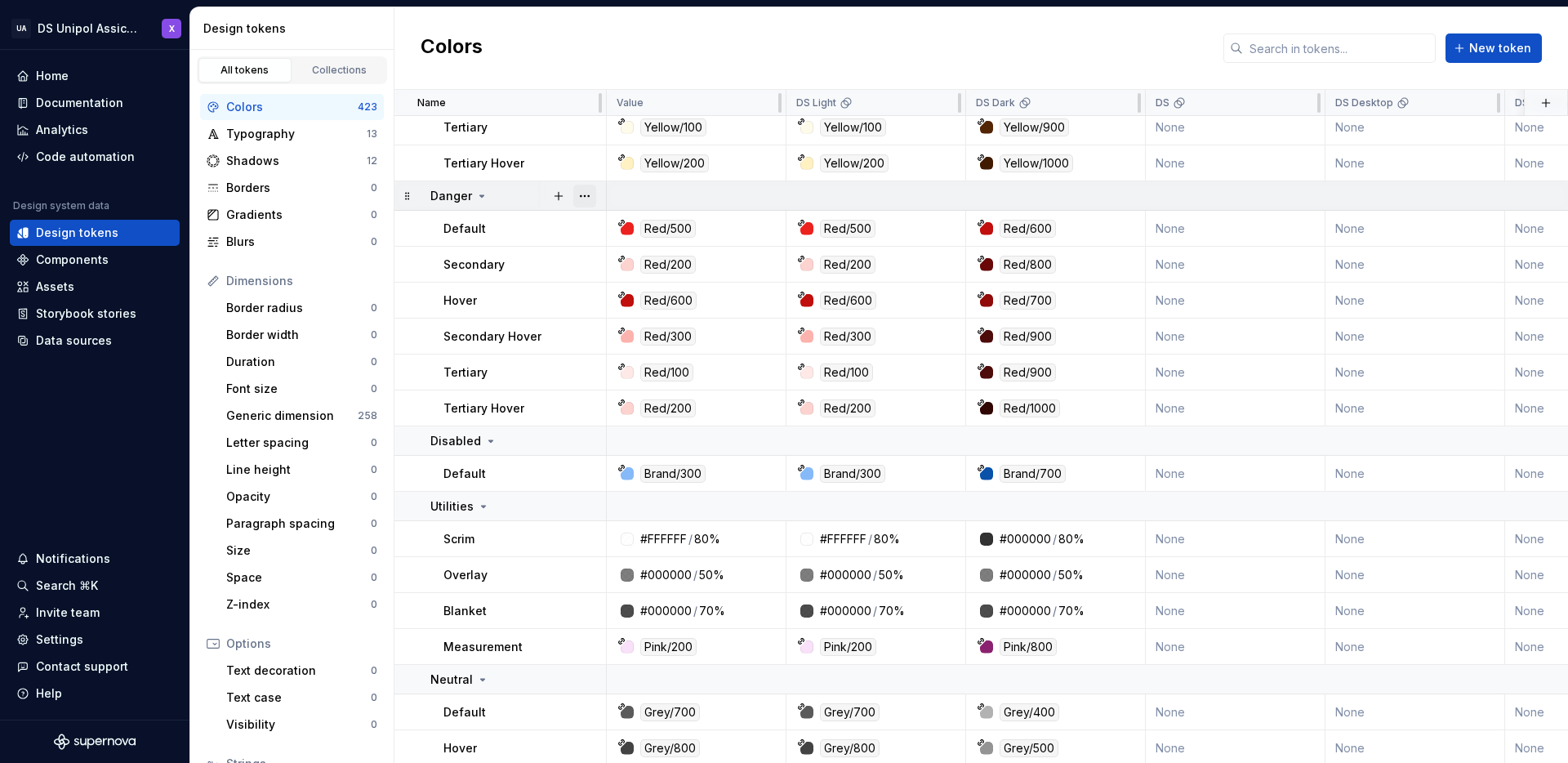
scroll to position [17794, 0]
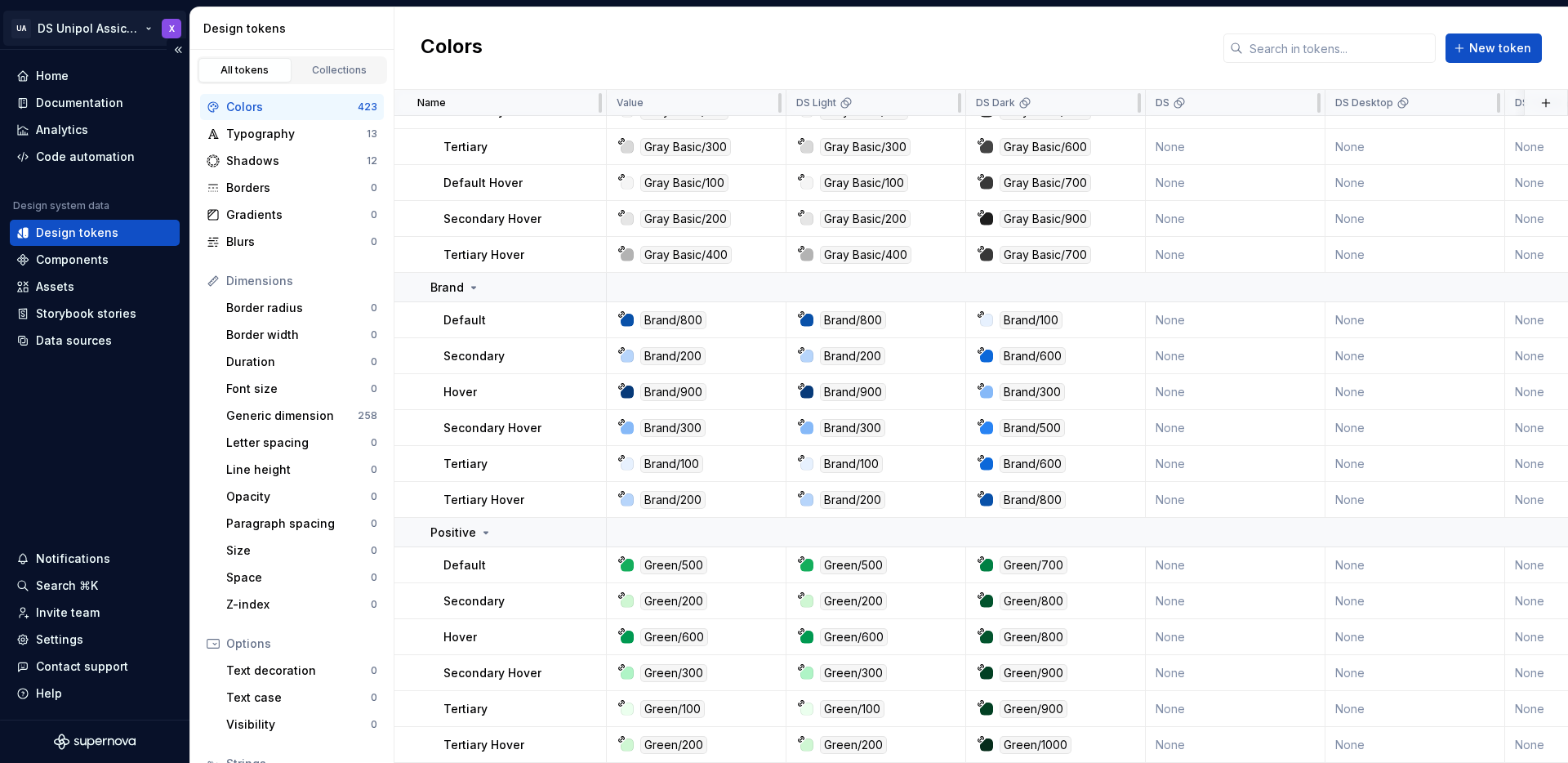
click at [149, 29] on html "UA DS Unipol Assicurazioni X Home Documentation Analytics Code automation Desig…" at bounding box center [784, 382] width 1568 height 763
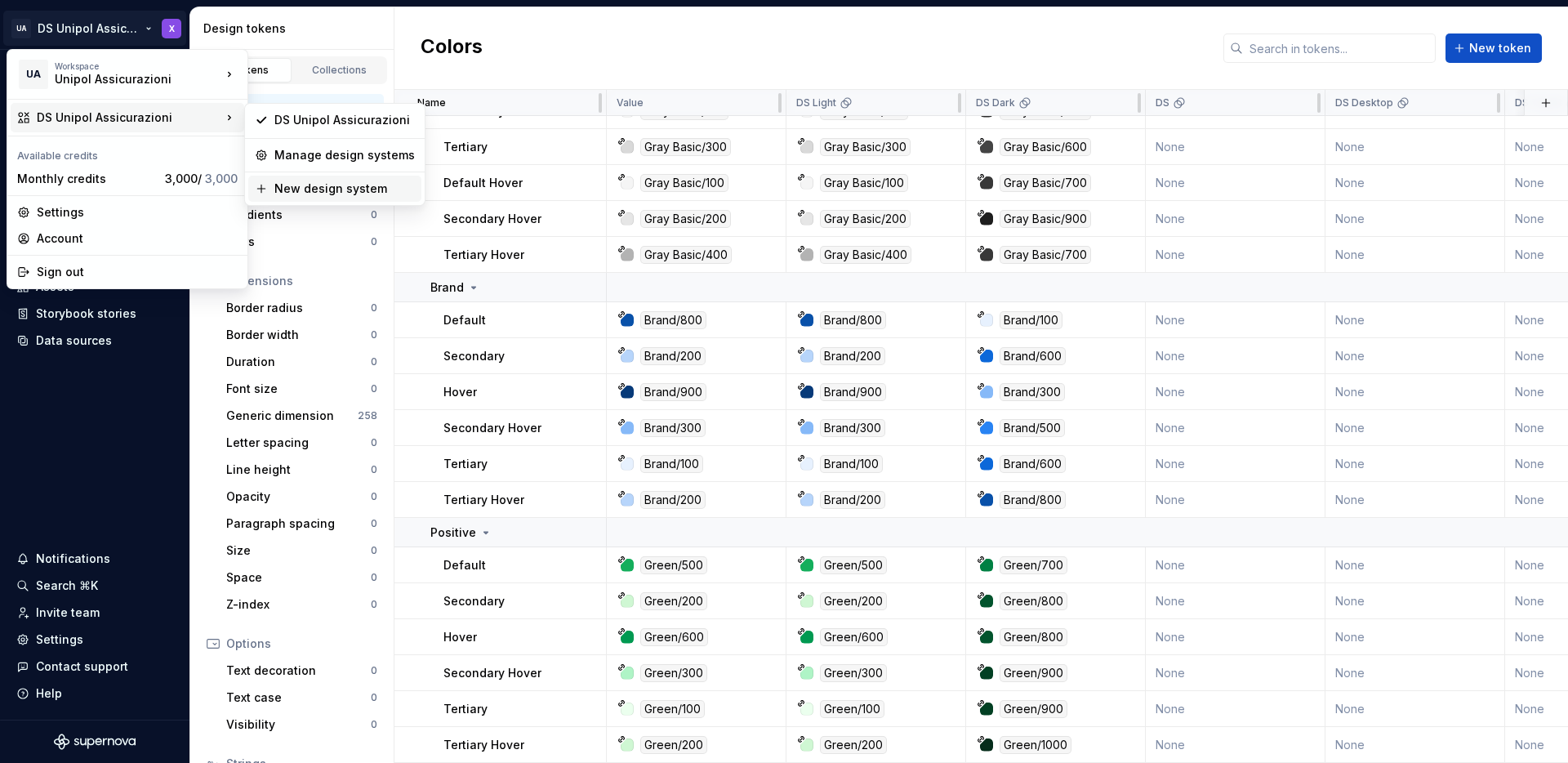
click at [337, 190] on div "New design system" at bounding box center [345, 188] width 140 height 16
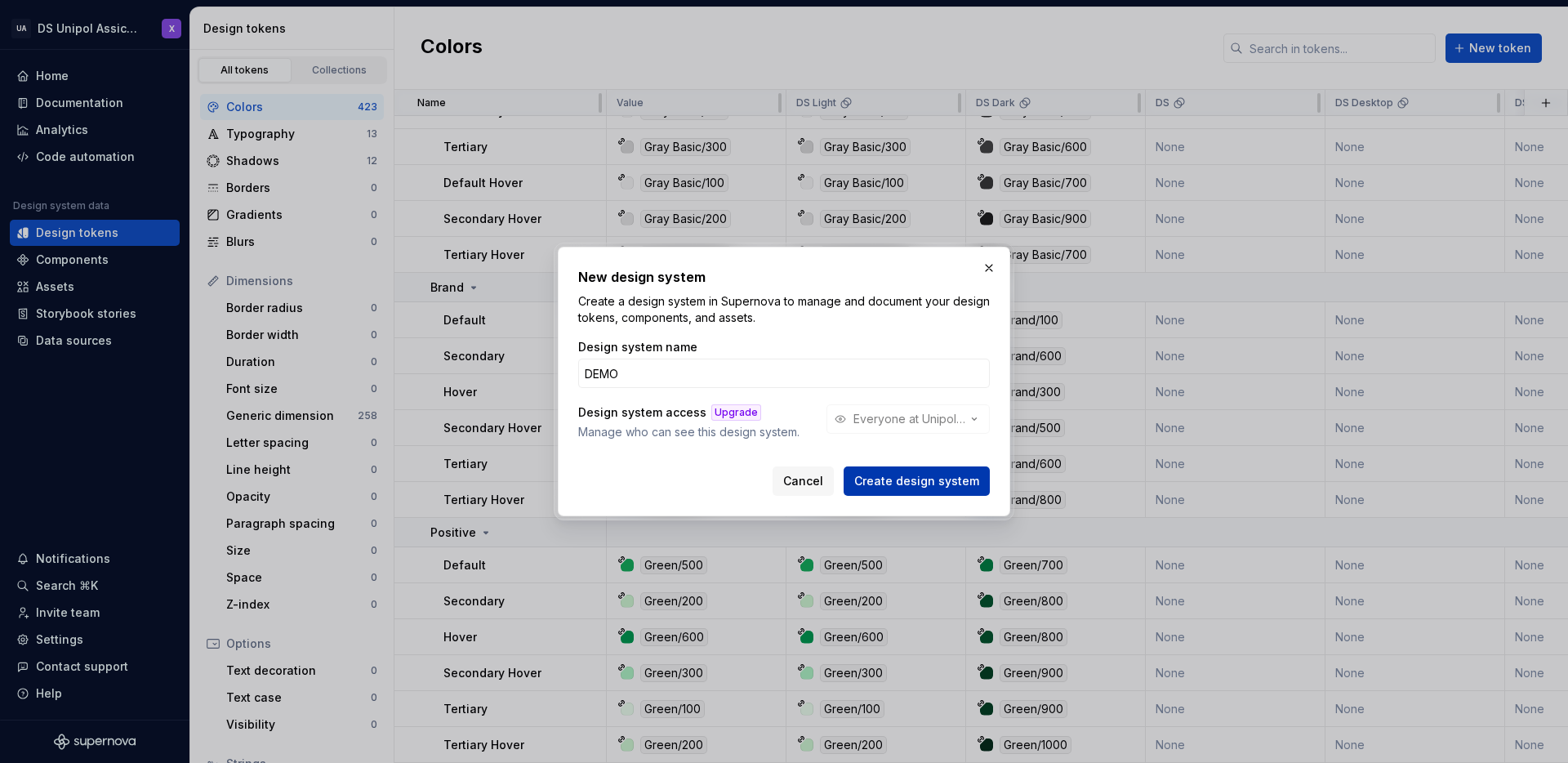
type input "DEMO"
click at [950, 482] on span "Create design system" at bounding box center [916, 480] width 125 height 16
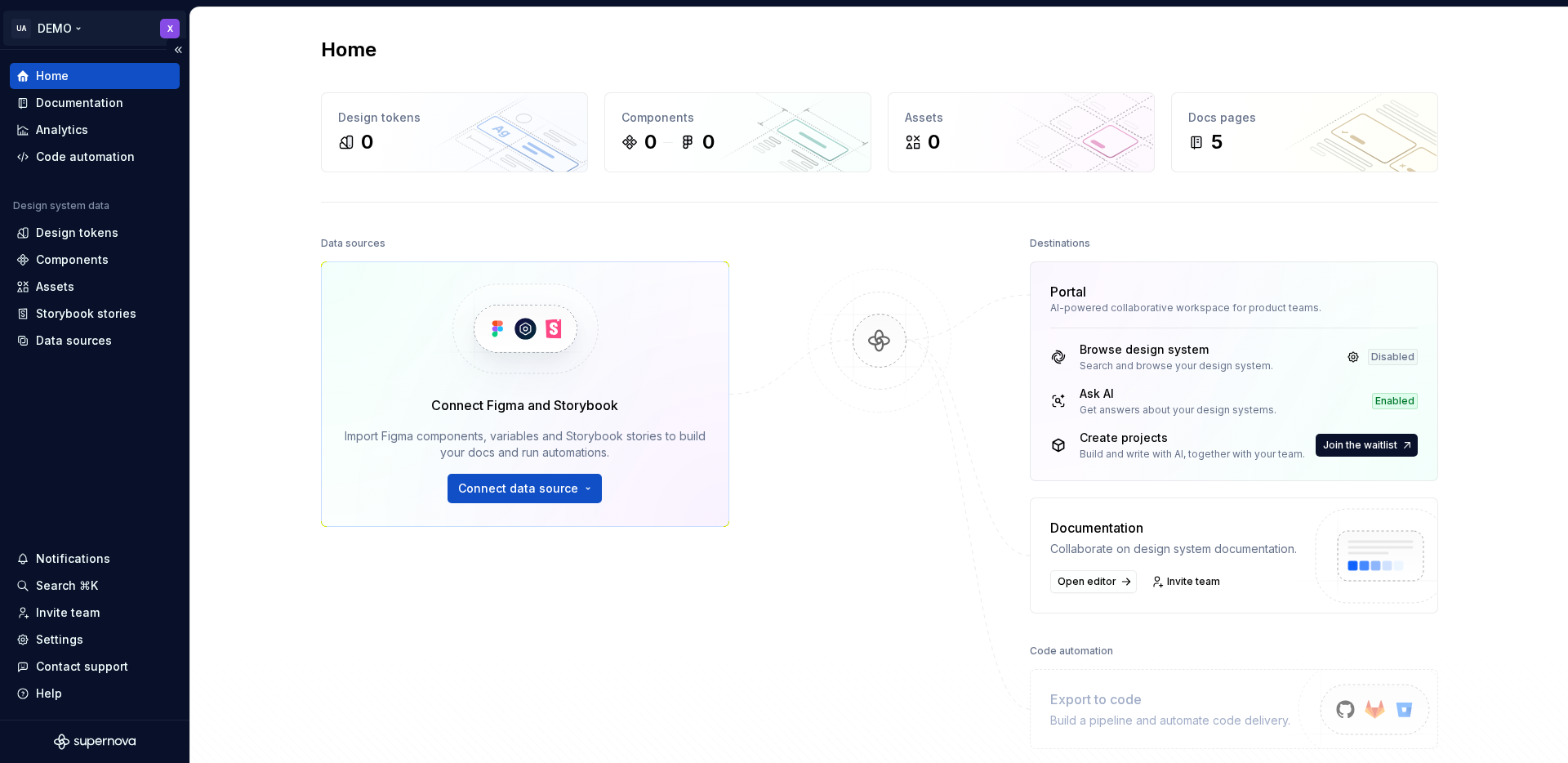
click at [77, 28] on html "UA DEMO X Home Documentation Analytics Code automation Design system data Desig…" at bounding box center [784, 382] width 1568 height 763
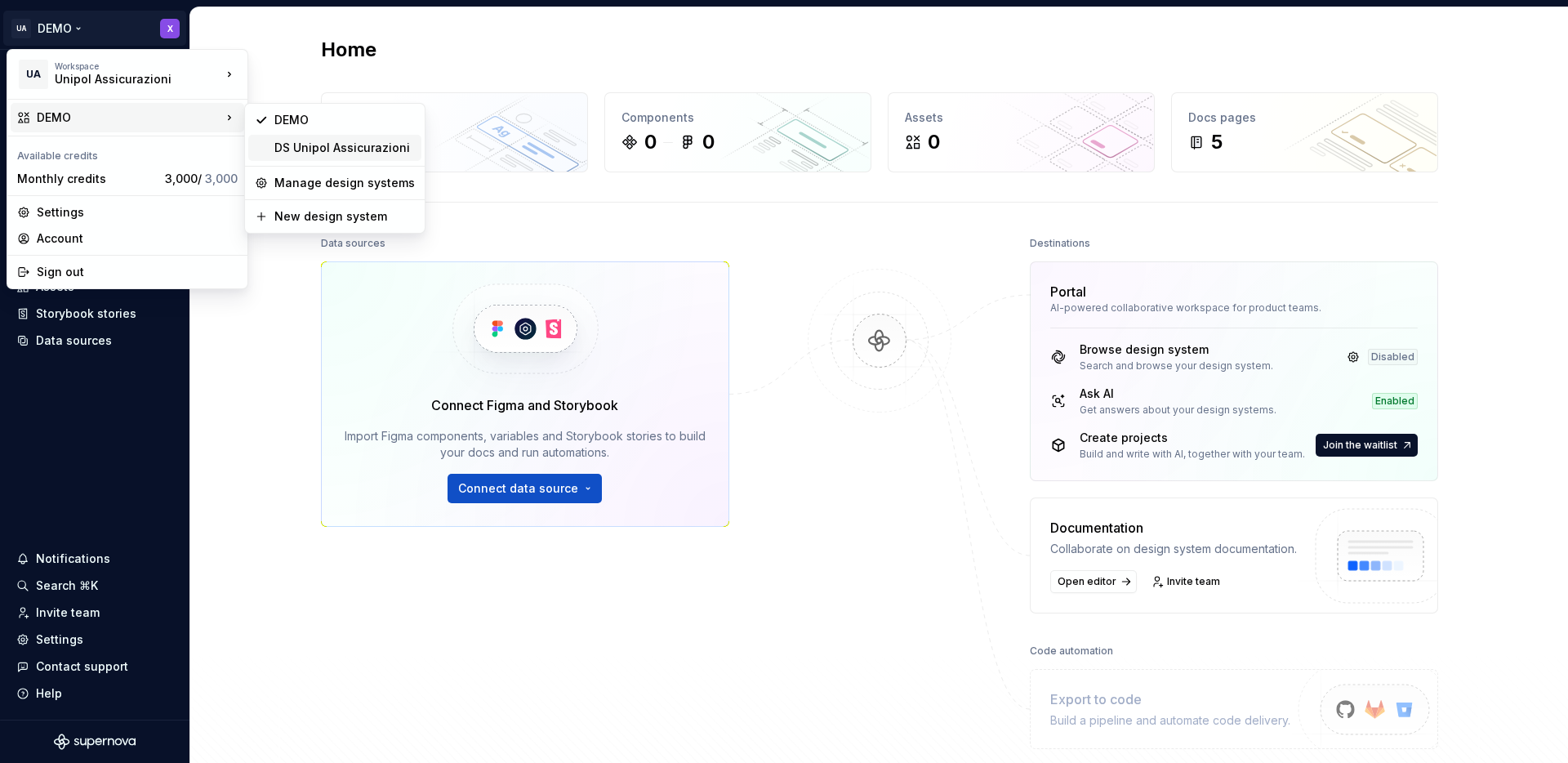
click at [335, 153] on div "DS Unipol Assicurazioni" at bounding box center [345, 147] width 140 height 16
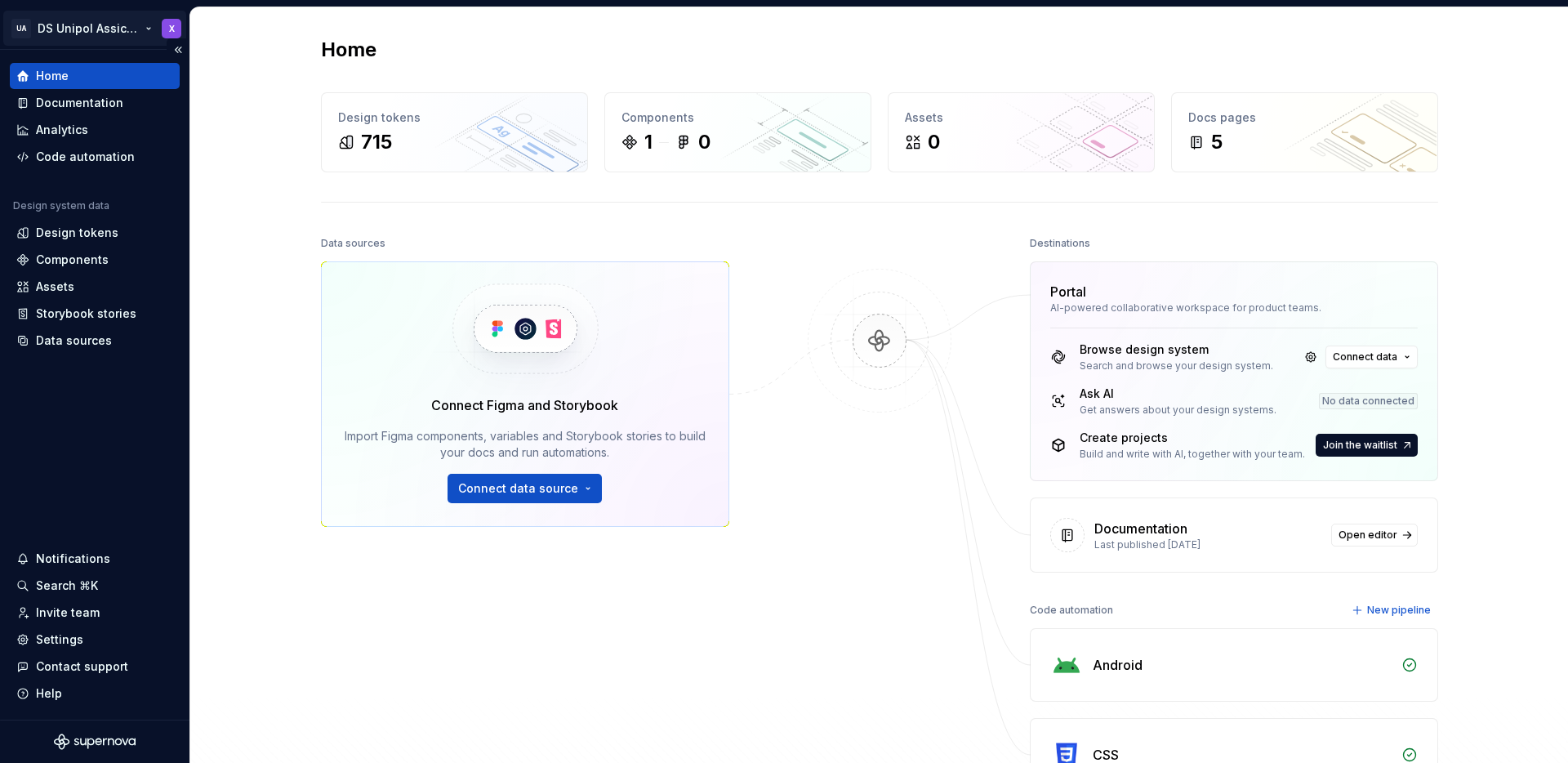
click at [145, 28] on html "UA DS Unipol Assicurazioni X Home Documentation Analytics Code automation Desig…" at bounding box center [784, 382] width 1568 height 763
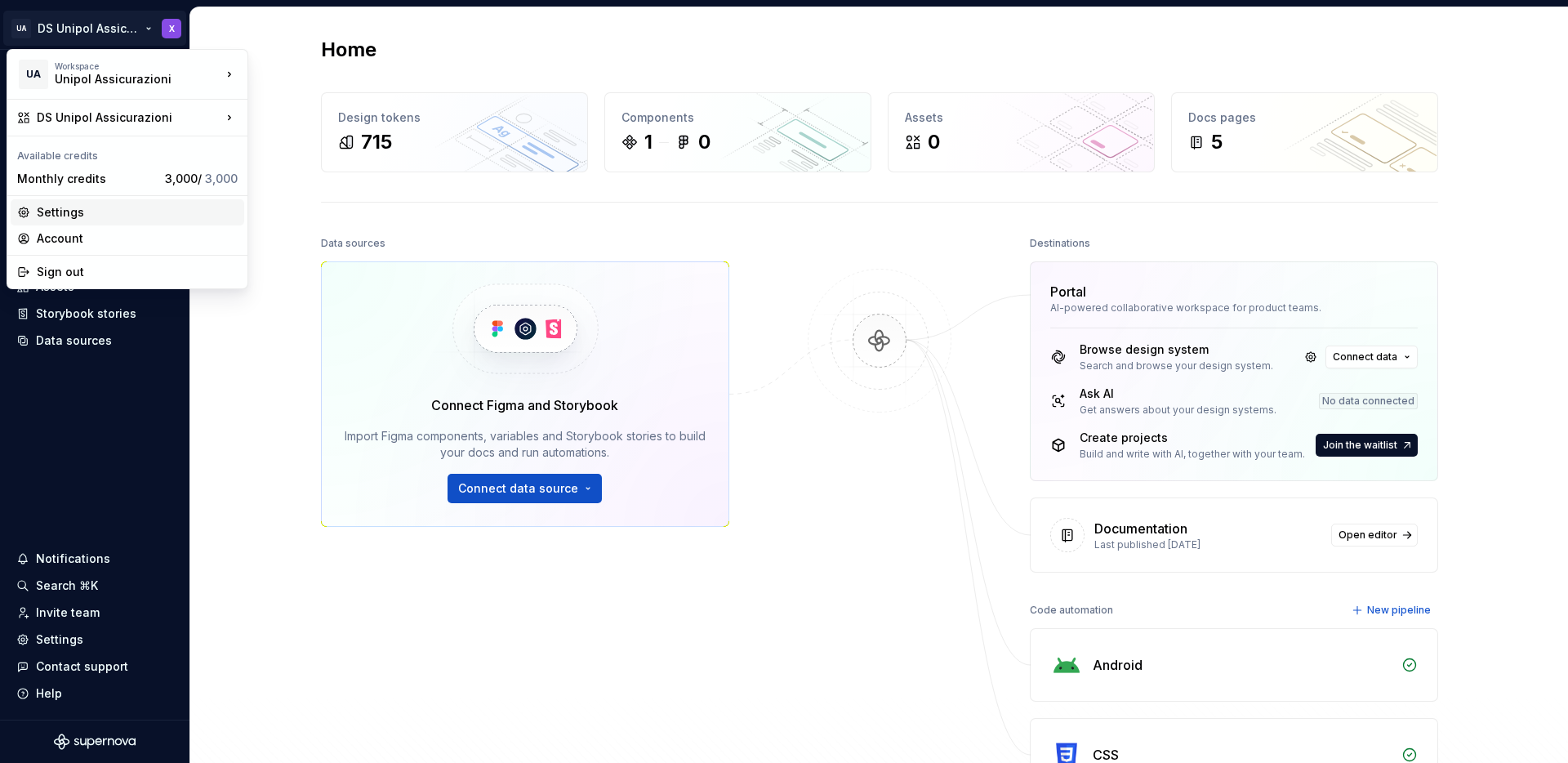
click at [76, 223] on div "Settings" at bounding box center [127, 213] width 233 height 26
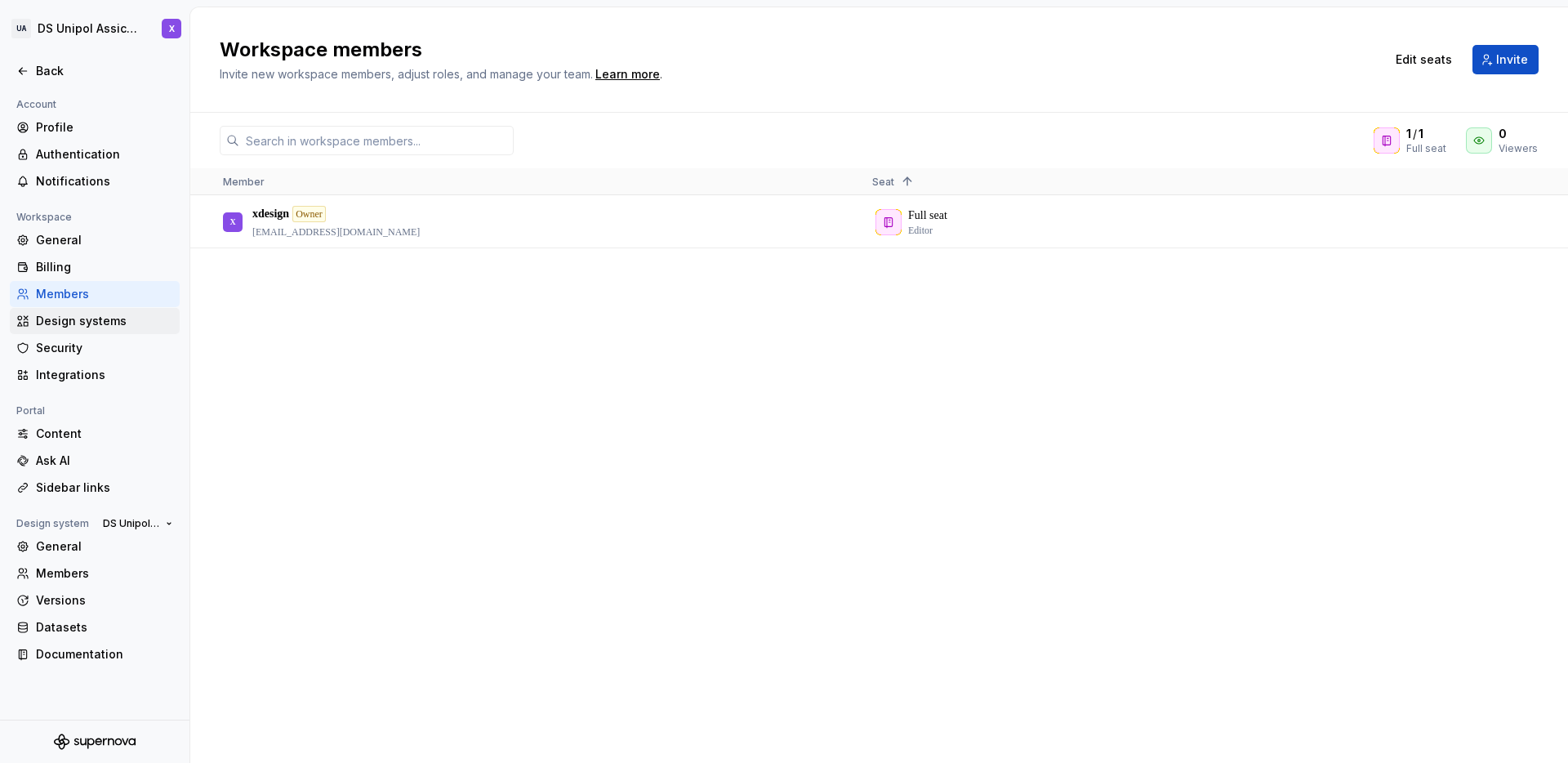
click at [72, 314] on div "Design systems" at bounding box center [104, 321] width 137 height 16
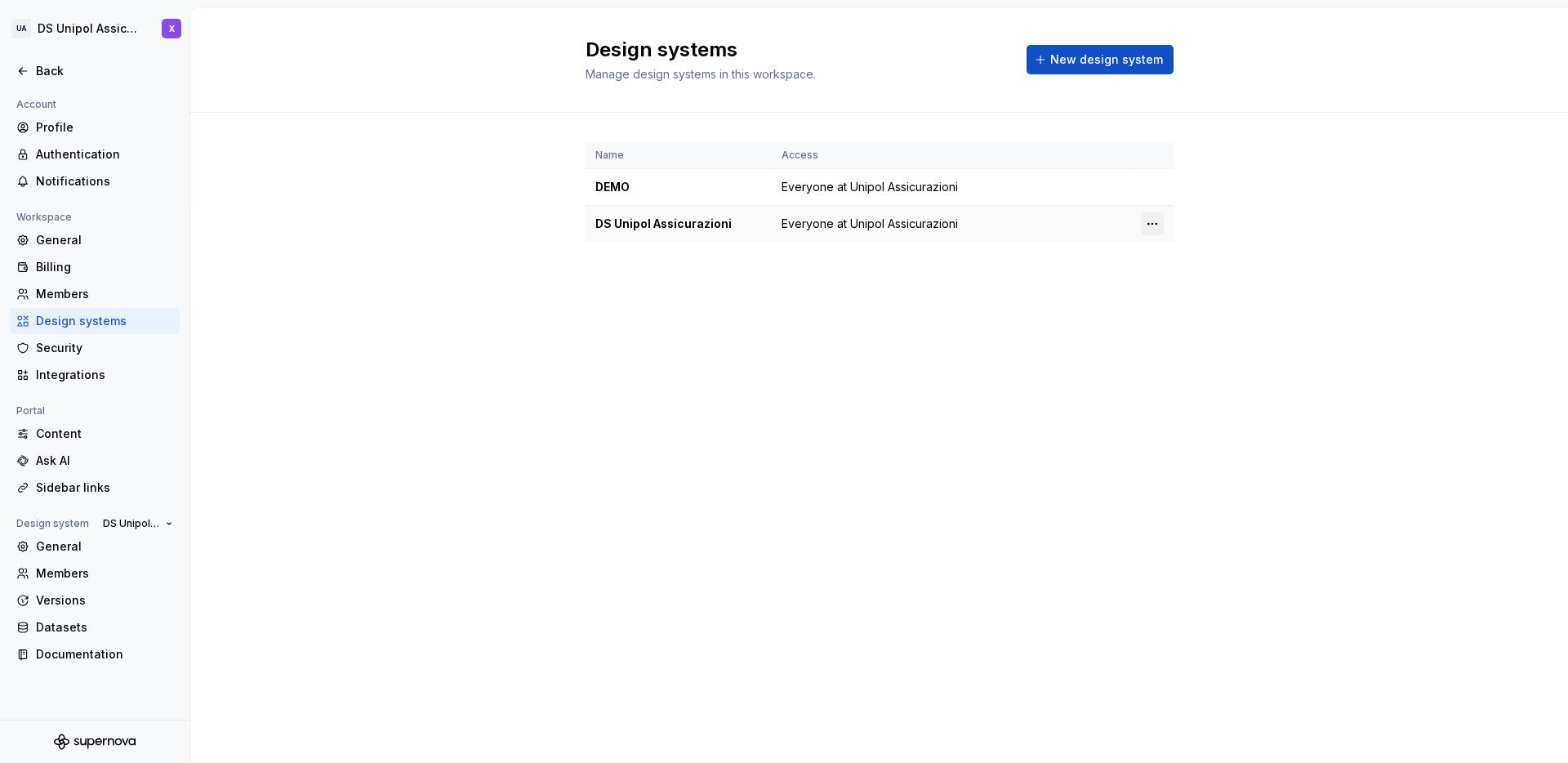
click at [1153, 225] on html "UA DS Unipol Assicurazioni X Back Account Profile Authentication Notifications …" at bounding box center [784, 382] width 1568 height 763
click at [1201, 279] on div "Design system settings" at bounding box center [1249, 282] width 155 height 16
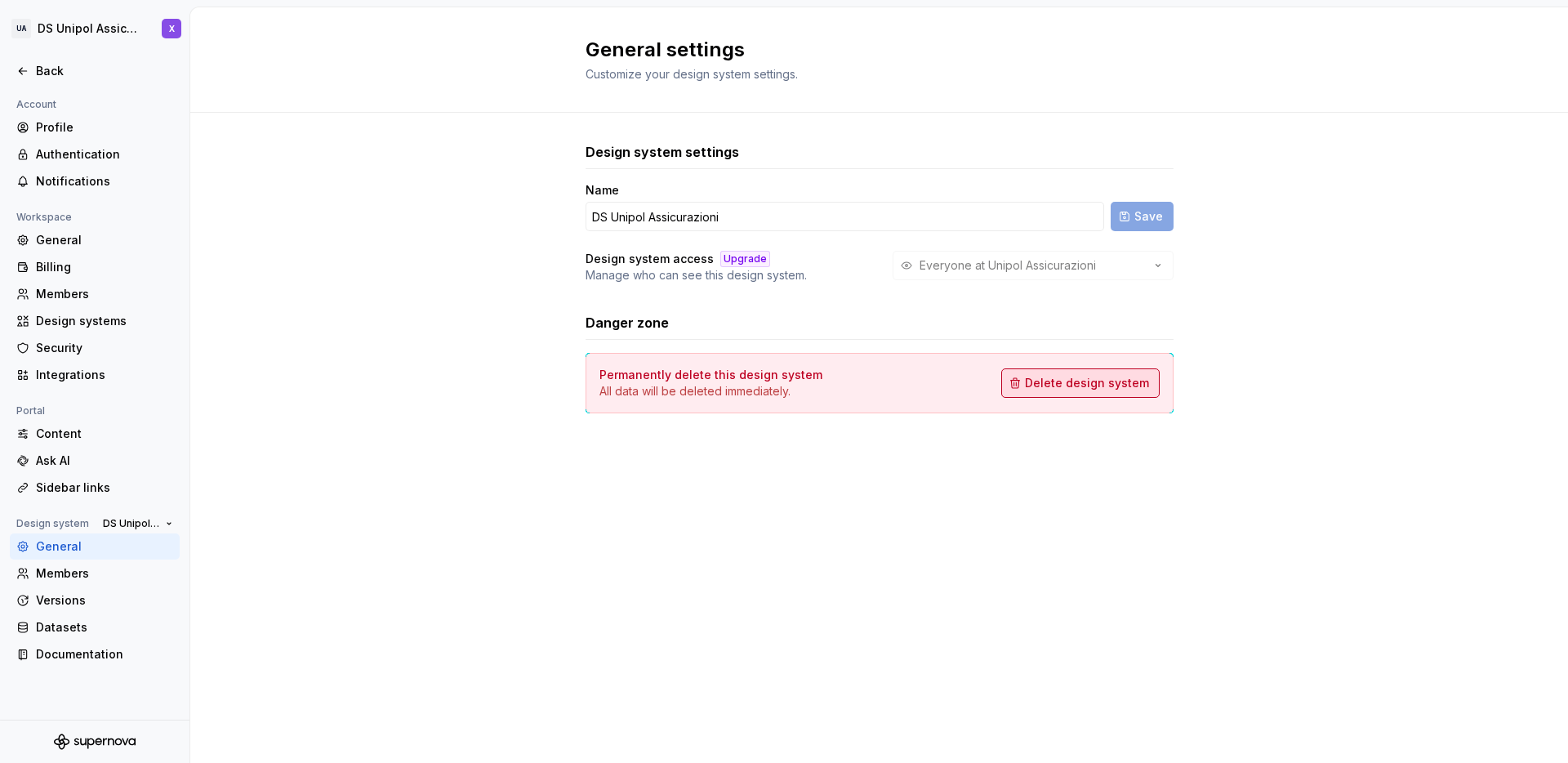
click at [1132, 377] on span "Delete design system" at bounding box center [1087, 382] width 125 height 16
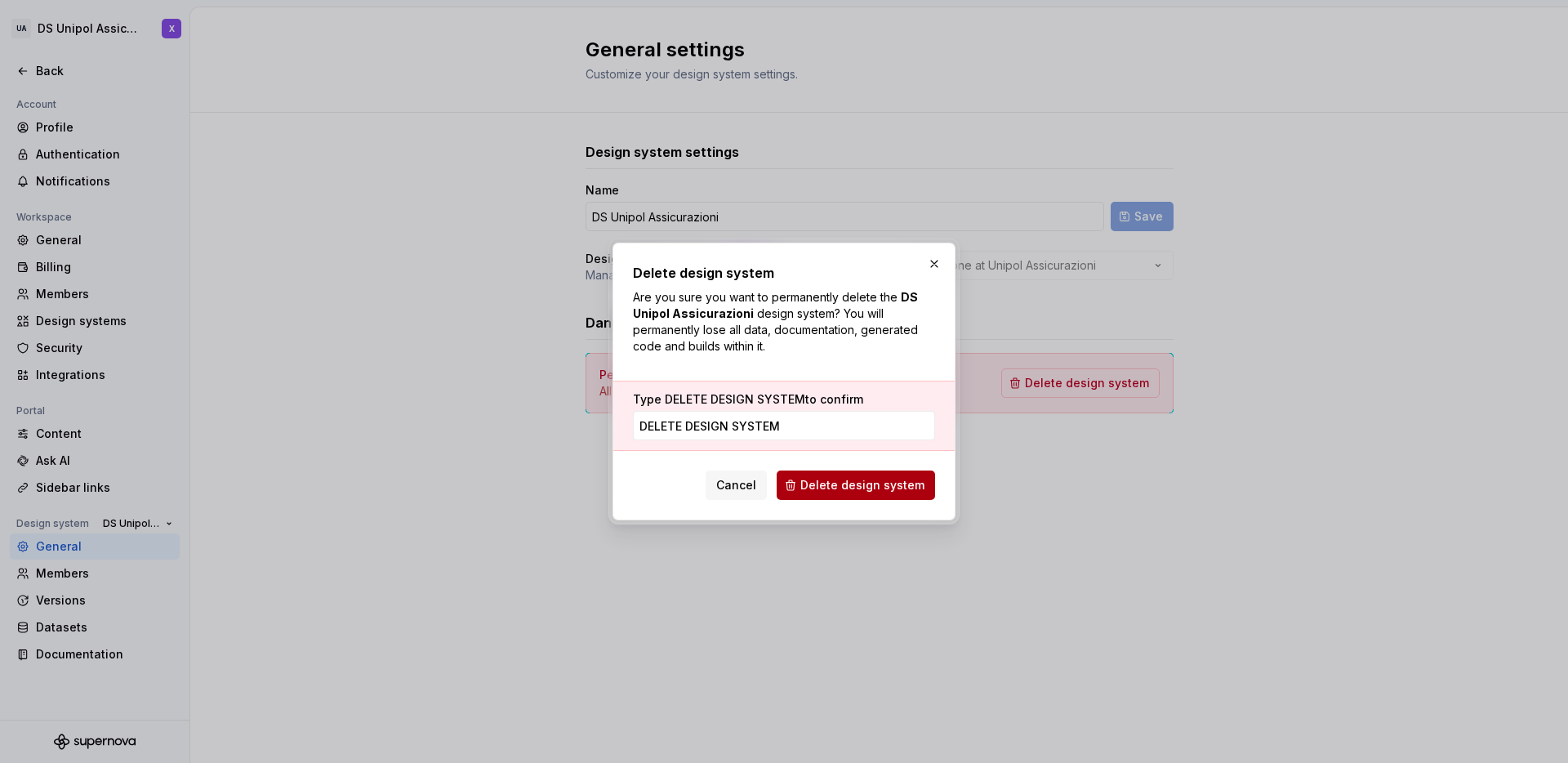
type input "DELETE DESIGN SYSTEM"
click at [827, 474] on button "Delete design system" at bounding box center [855, 485] width 158 height 29
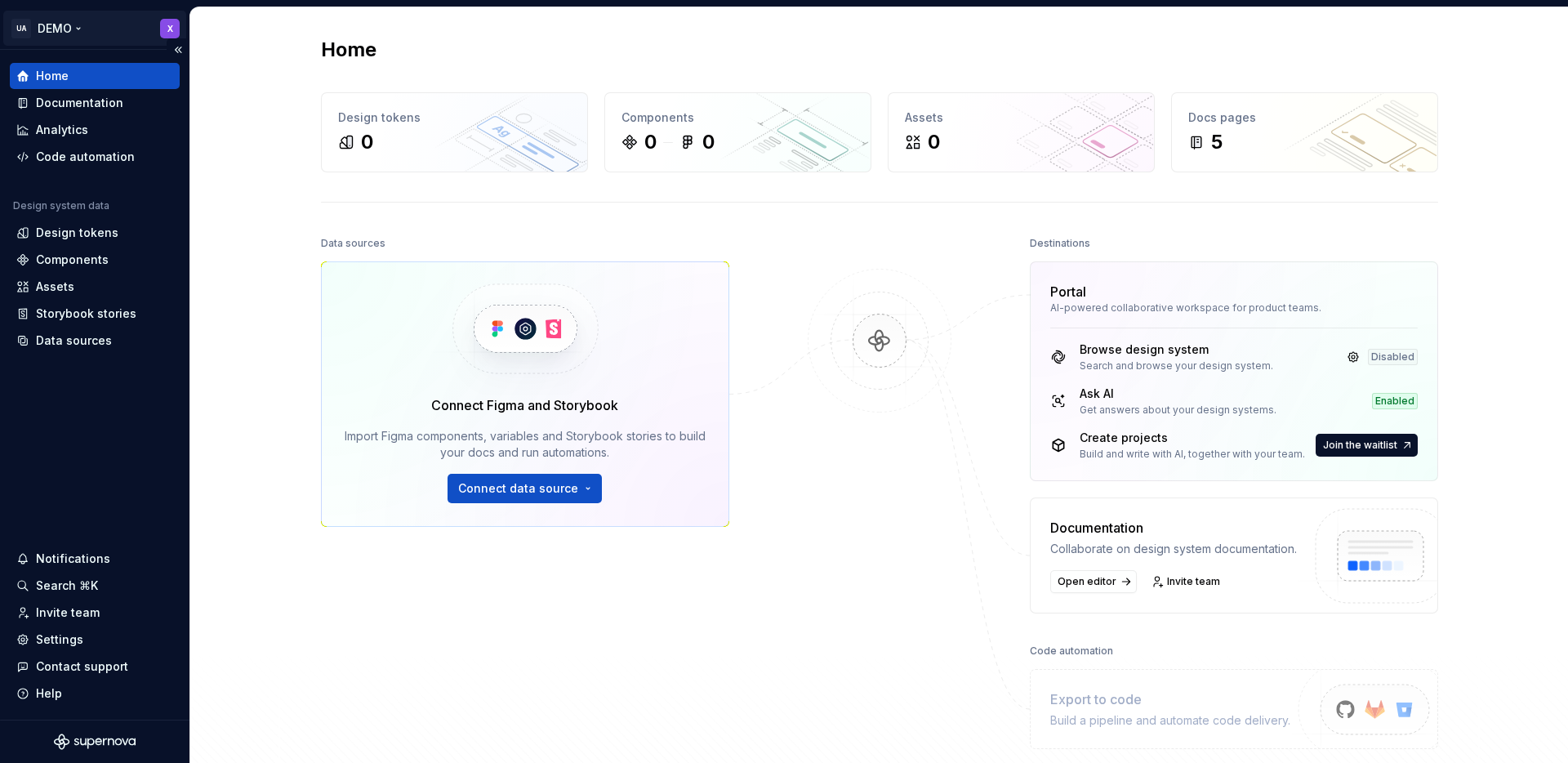
click at [75, 24] on html "UA DEMO X Home Documentation Analytics Code automation Design system data Desig…" at bounding box center [784, 382] width 1568 height 763
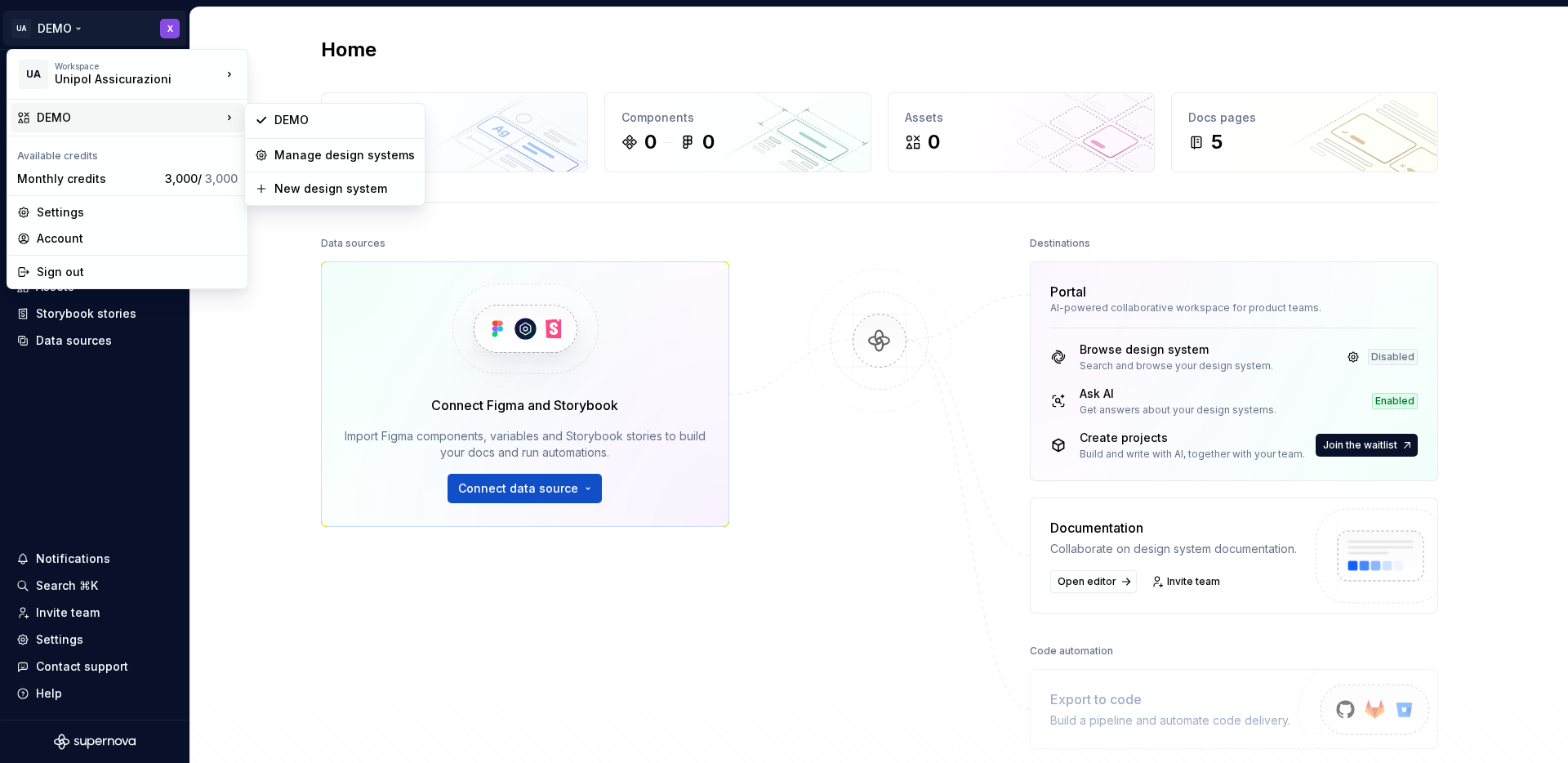
click at [826, 323] on html "UA DEMO X Home Documentation Analytics Code automation Design system data Desig…" at bounding box center [784, 382] width 1568 height 763
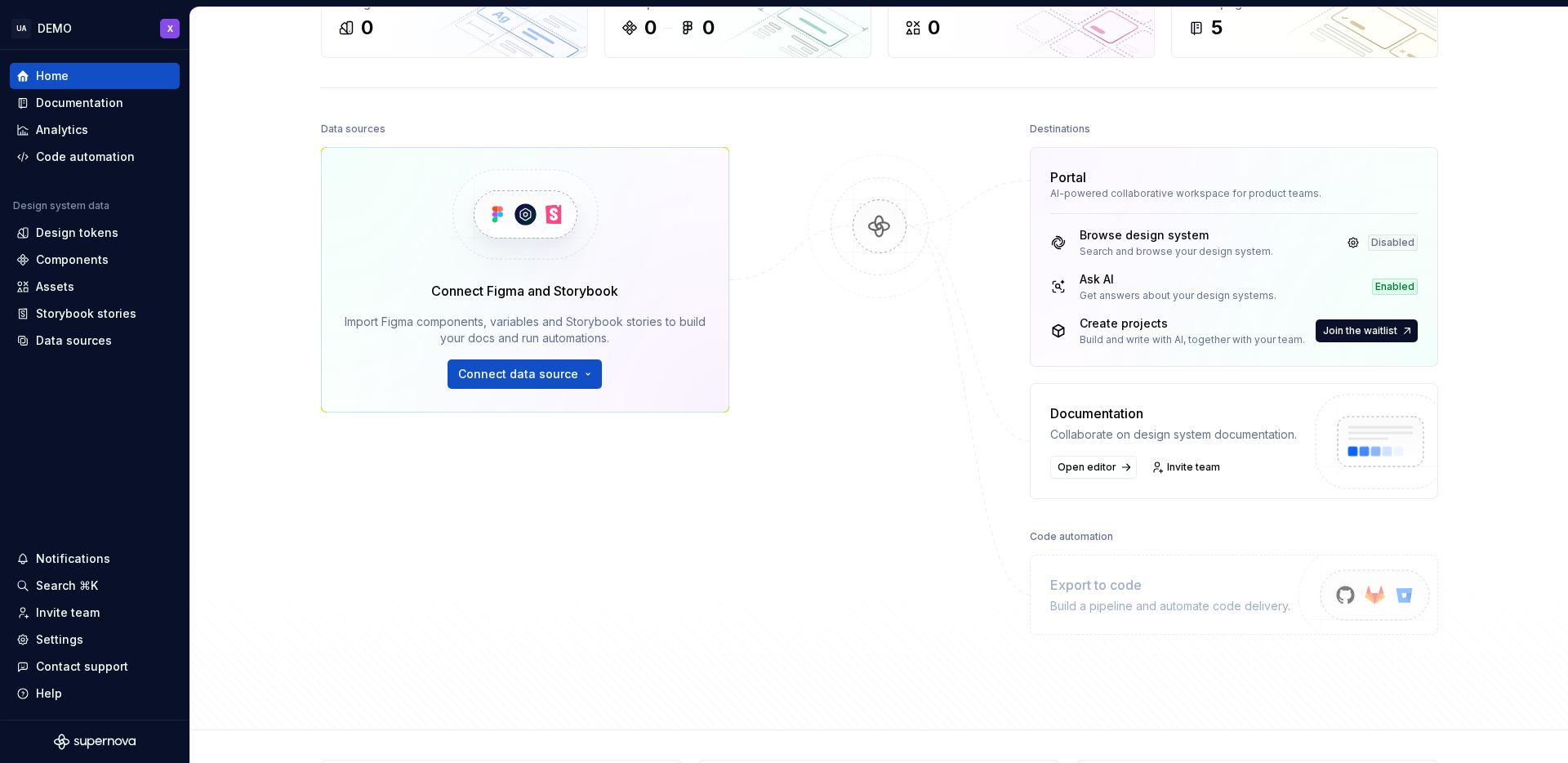
scroll to position [115, 0]
click at [1192, 469] on span "Invite team" at bounding box center [1193, 466] width 53 height 13
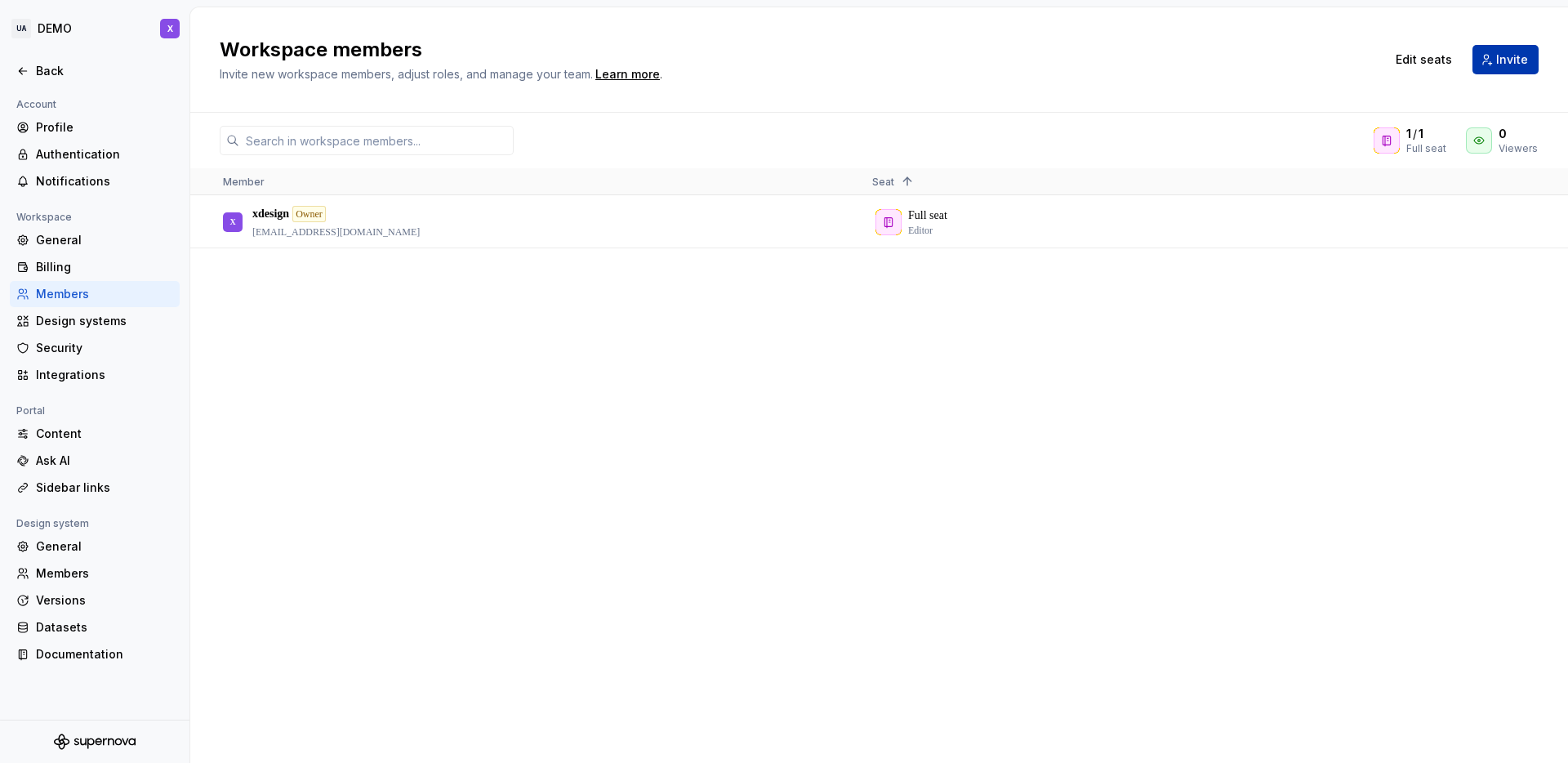
click at [1512, 60] on span "Invite" at bounding box center [1512, 59] width 32 height 16
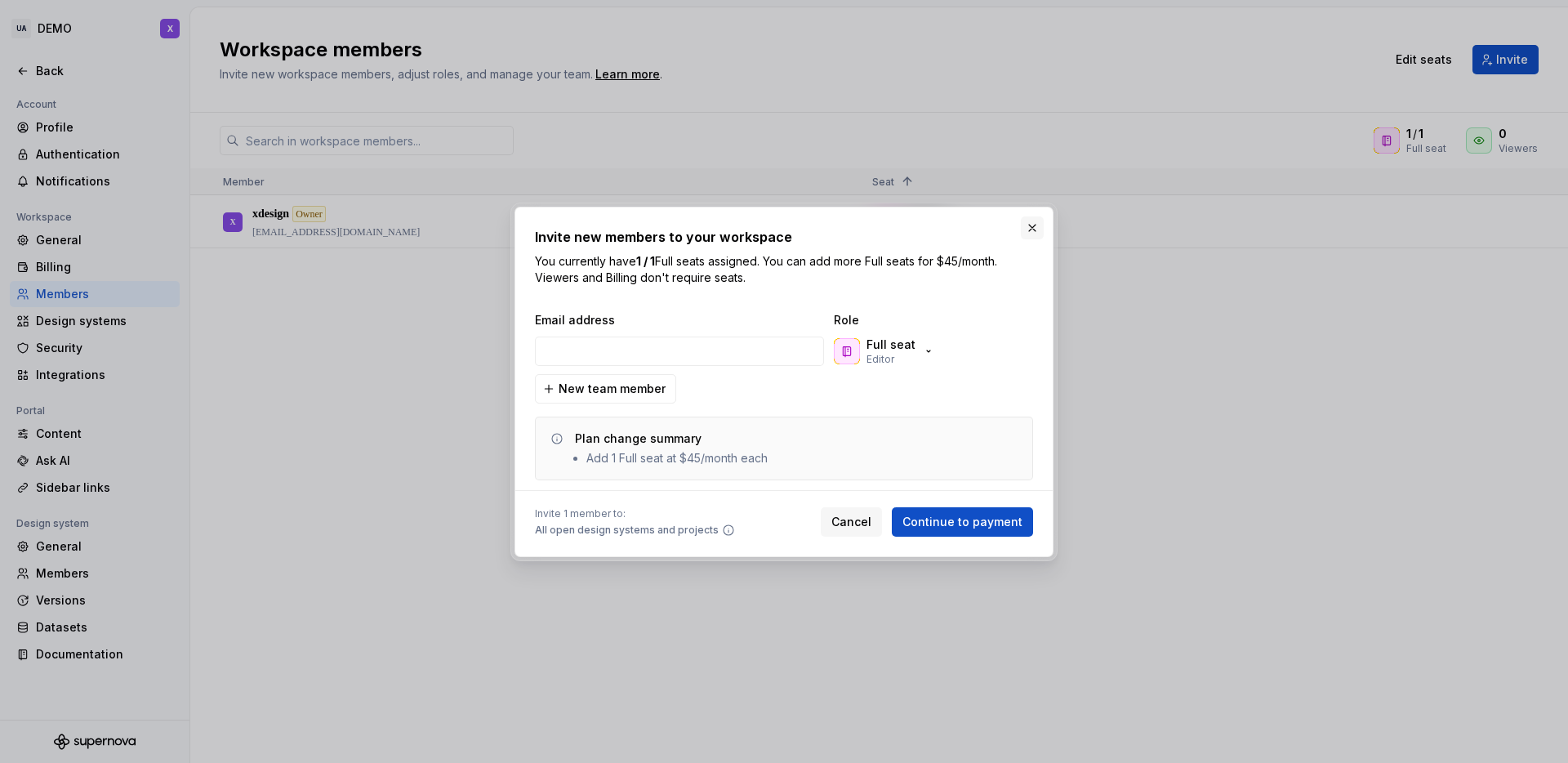
click at [1035, 230] on button "button" at bounding box center [1033, 228] width 23 height 23
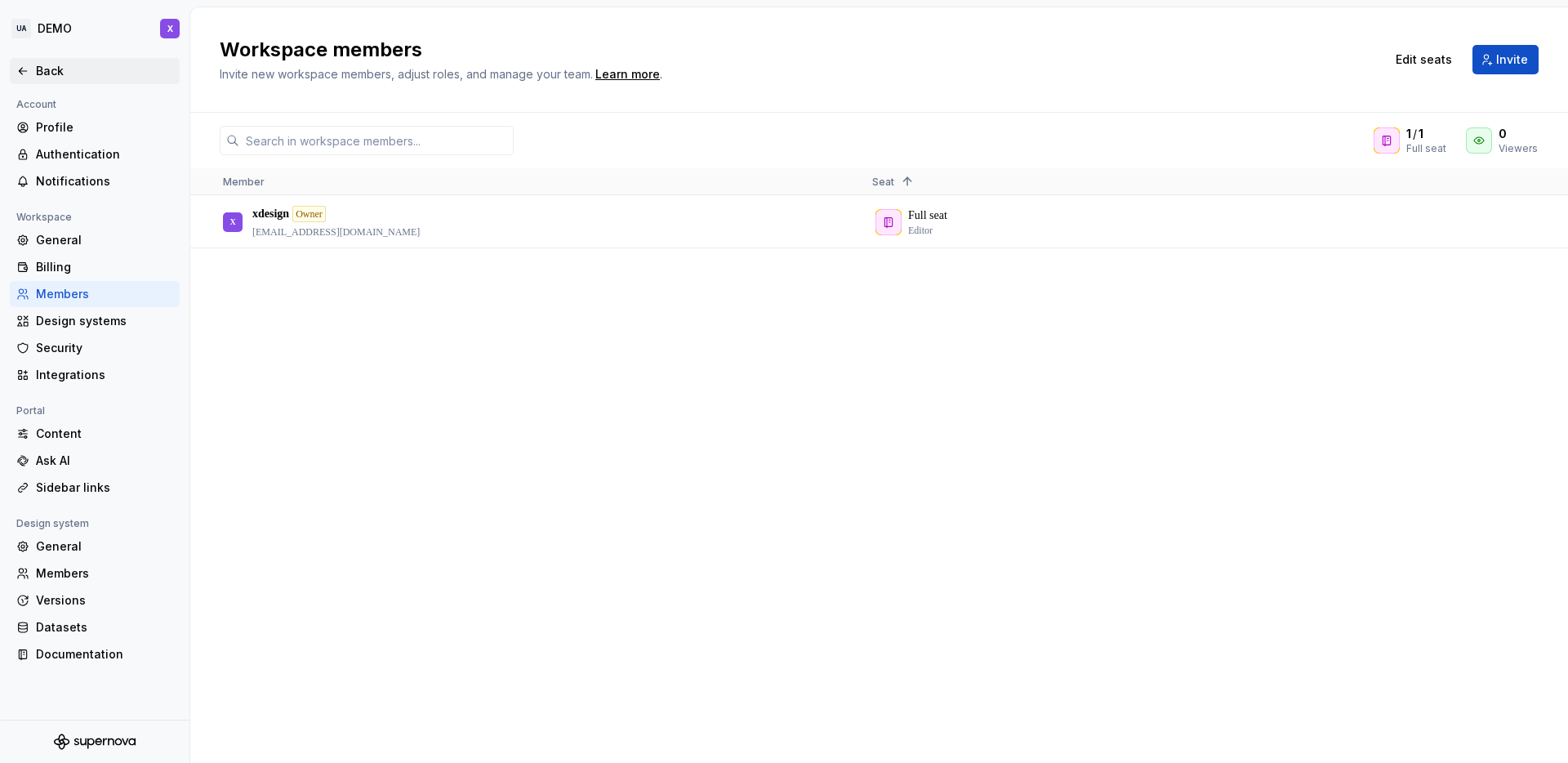
click at [48, 80] on div "Back" at bounding box center [95, 72] width 170 height 26
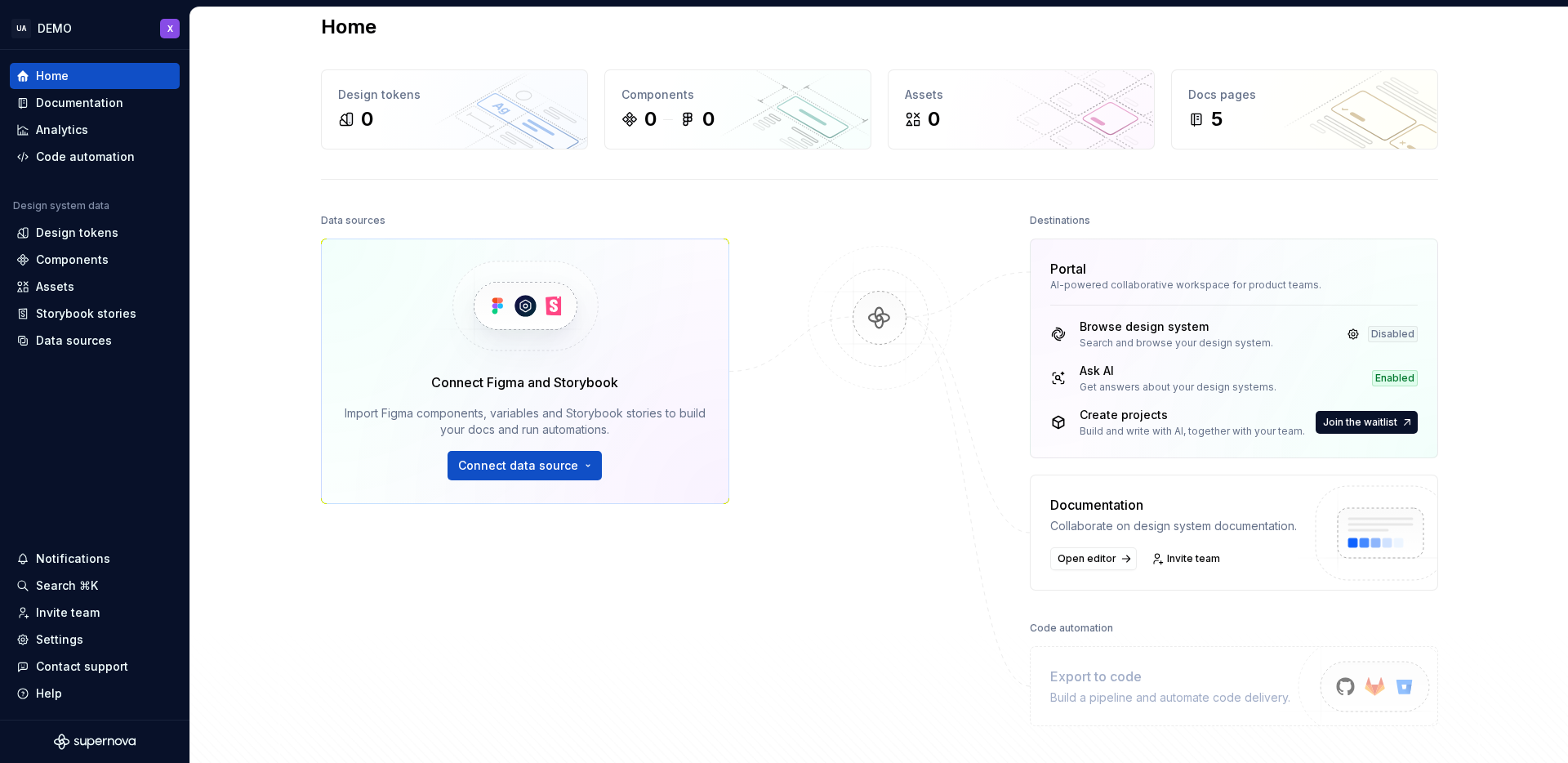
scroll to position [24, 0]
click at [1242, 539] on div "Documentation Collaborate on design system documentation. Open editor Invite te…" at bounding box center [1173, 531] width 246 height 75
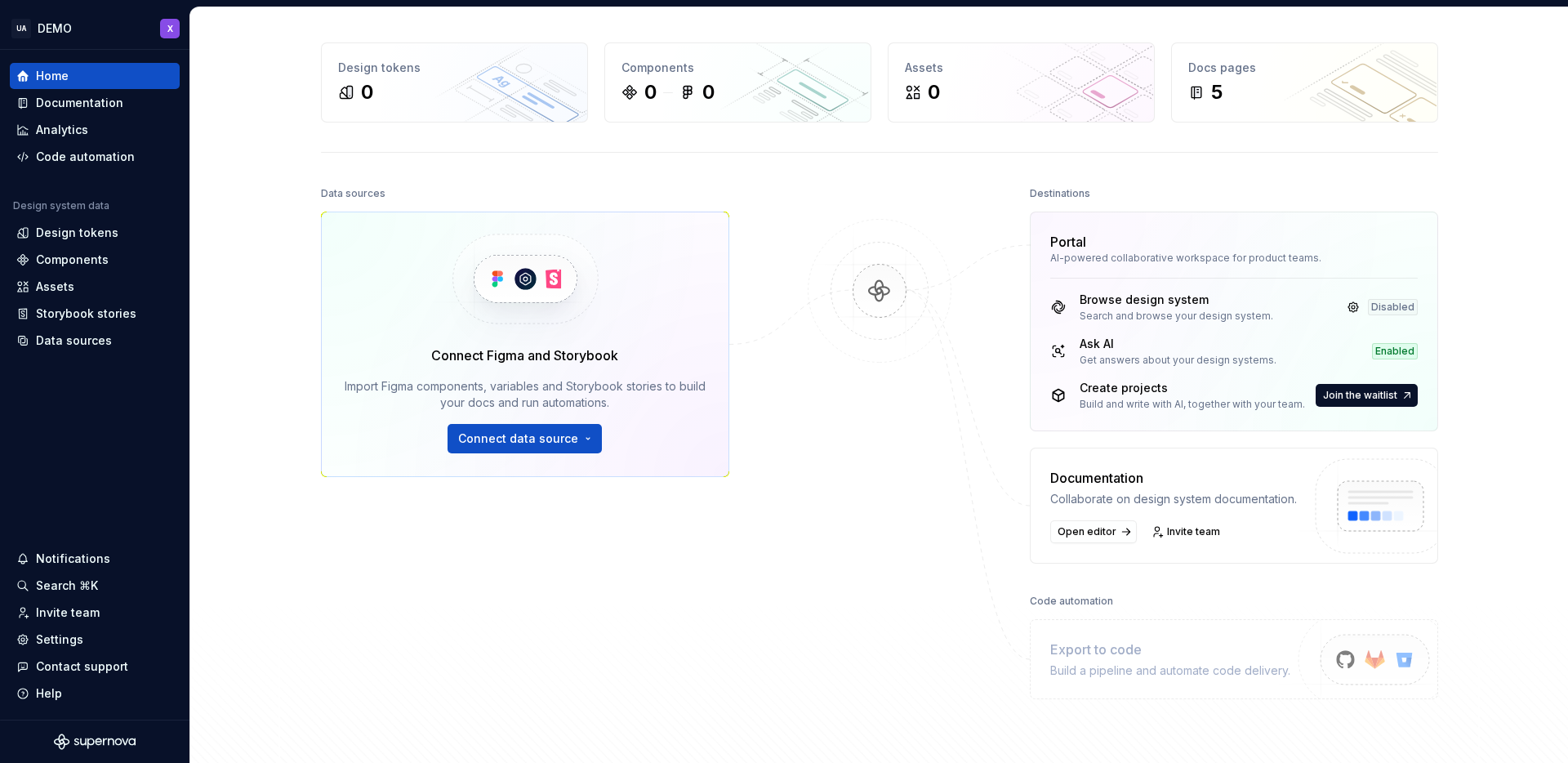
scroll to position [50, 0]
click at [1375, 657] on img at bounding box center [1368, 676] width 201 height 133
click at [551, 439] on span "Connect data source" at bounding box center [519, 437] width 120 height 16
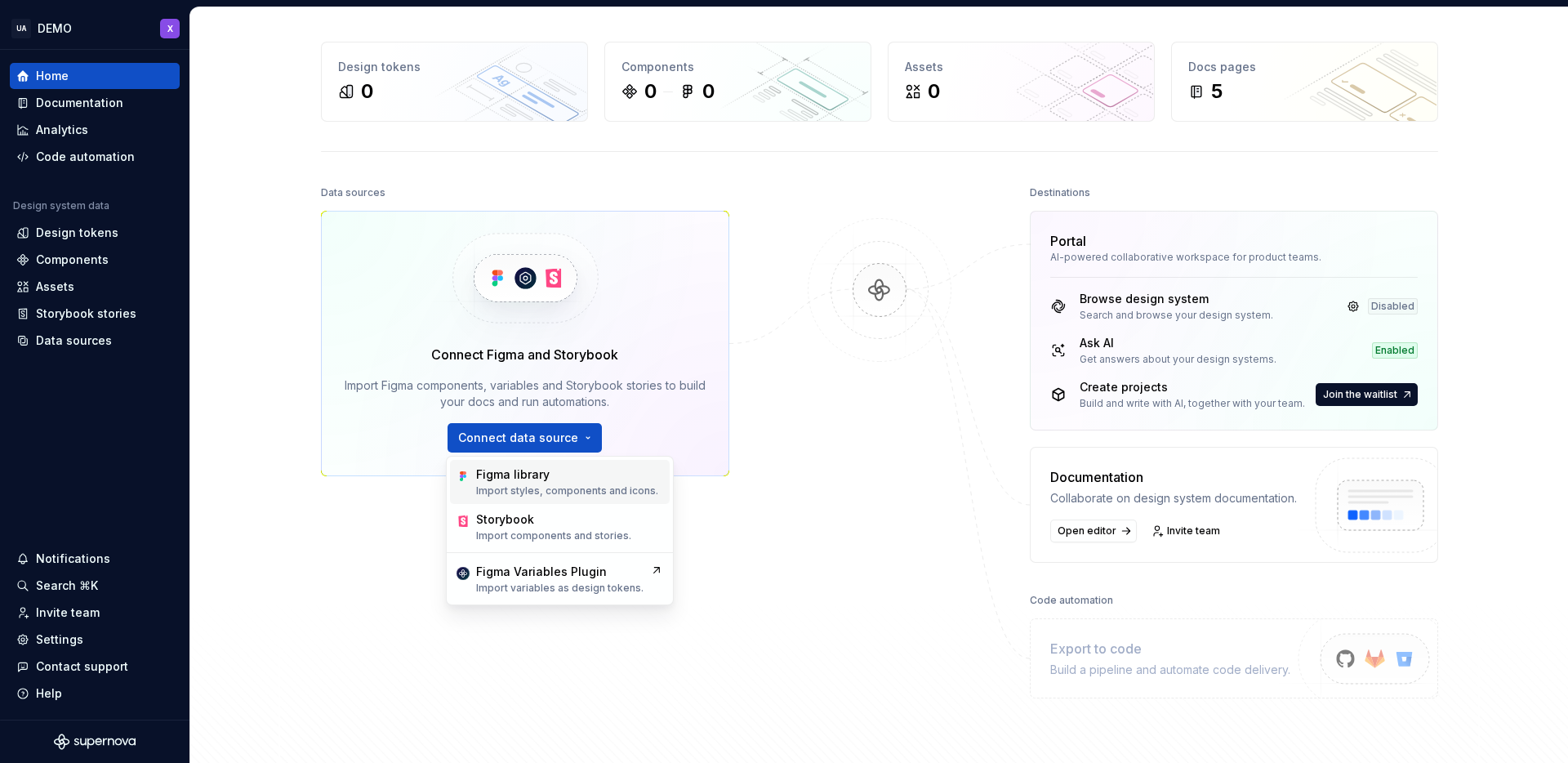
click at [557, 497] on div "Figma library Import styles, components and icons." at bounding box center [559, 482] width 220 height 44
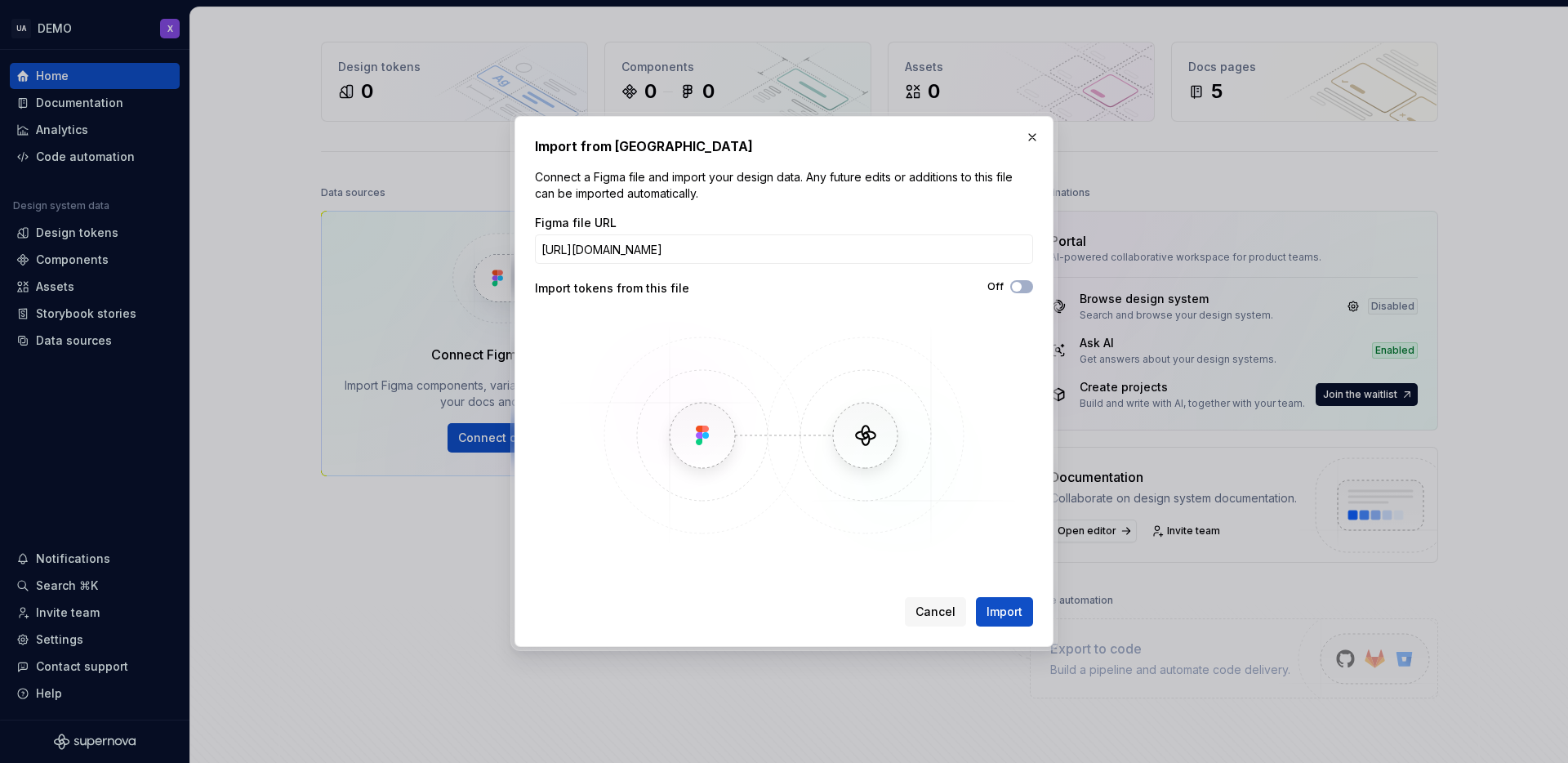
scroll to position [0, 262]
type input "[URL][DOMAIN_NAME]"
click at [1021, 285] on span "button" at bounding box center [1017, 286] width 10 height 10
click at [1002, 611] on span "Import" at bounding box center [1004, 611] width 36 height 16
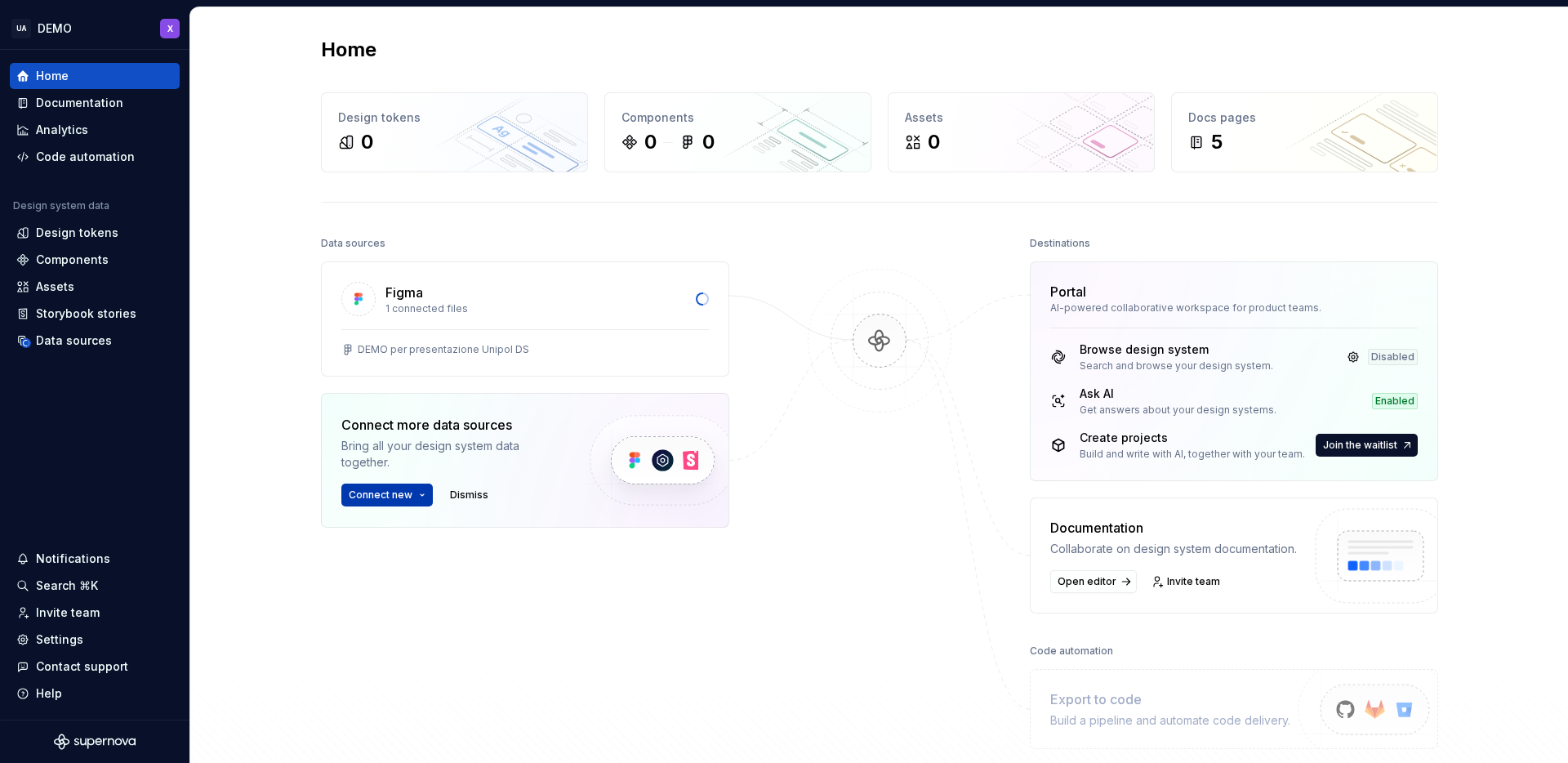
click at [409, 501] on button "Connect new" at bounding box center [387, 495] width 92 height 23
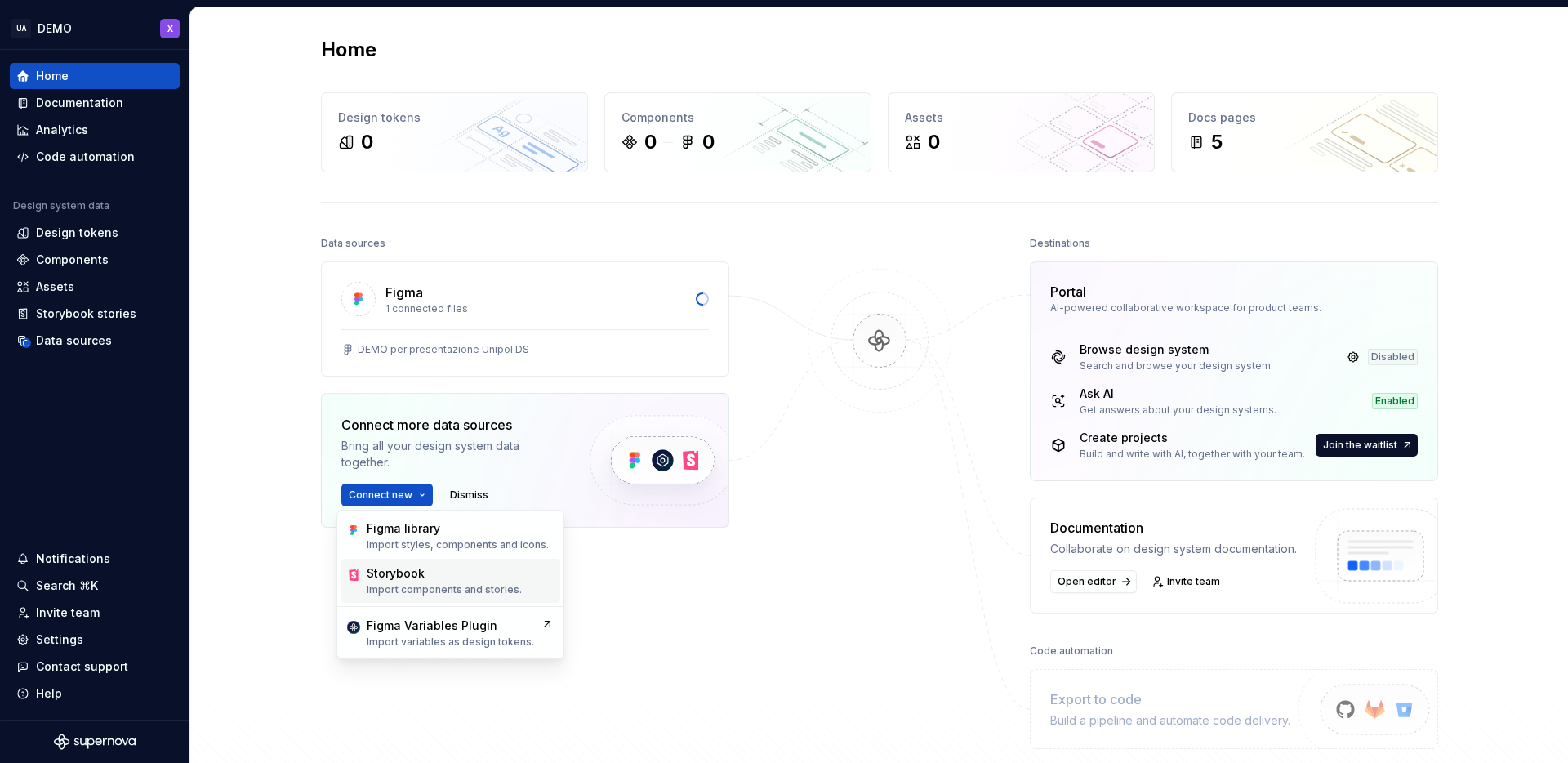
click at [422, 578] on div "Storybook" at bounding box center [396, 573] width 58 height 16
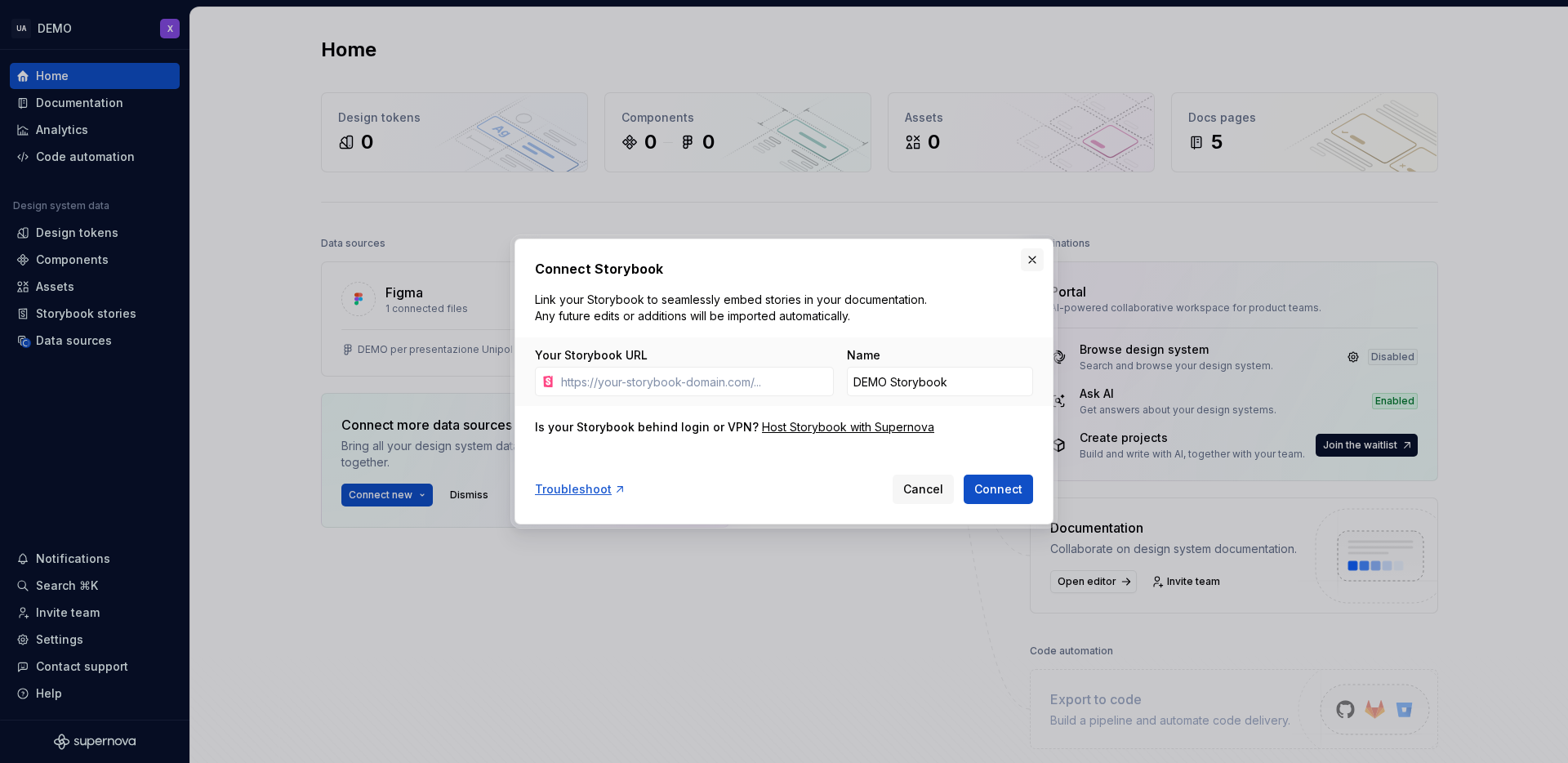
click at [1031, 254] on button "button" at bounding box center [1033, 260] width 23 height 23
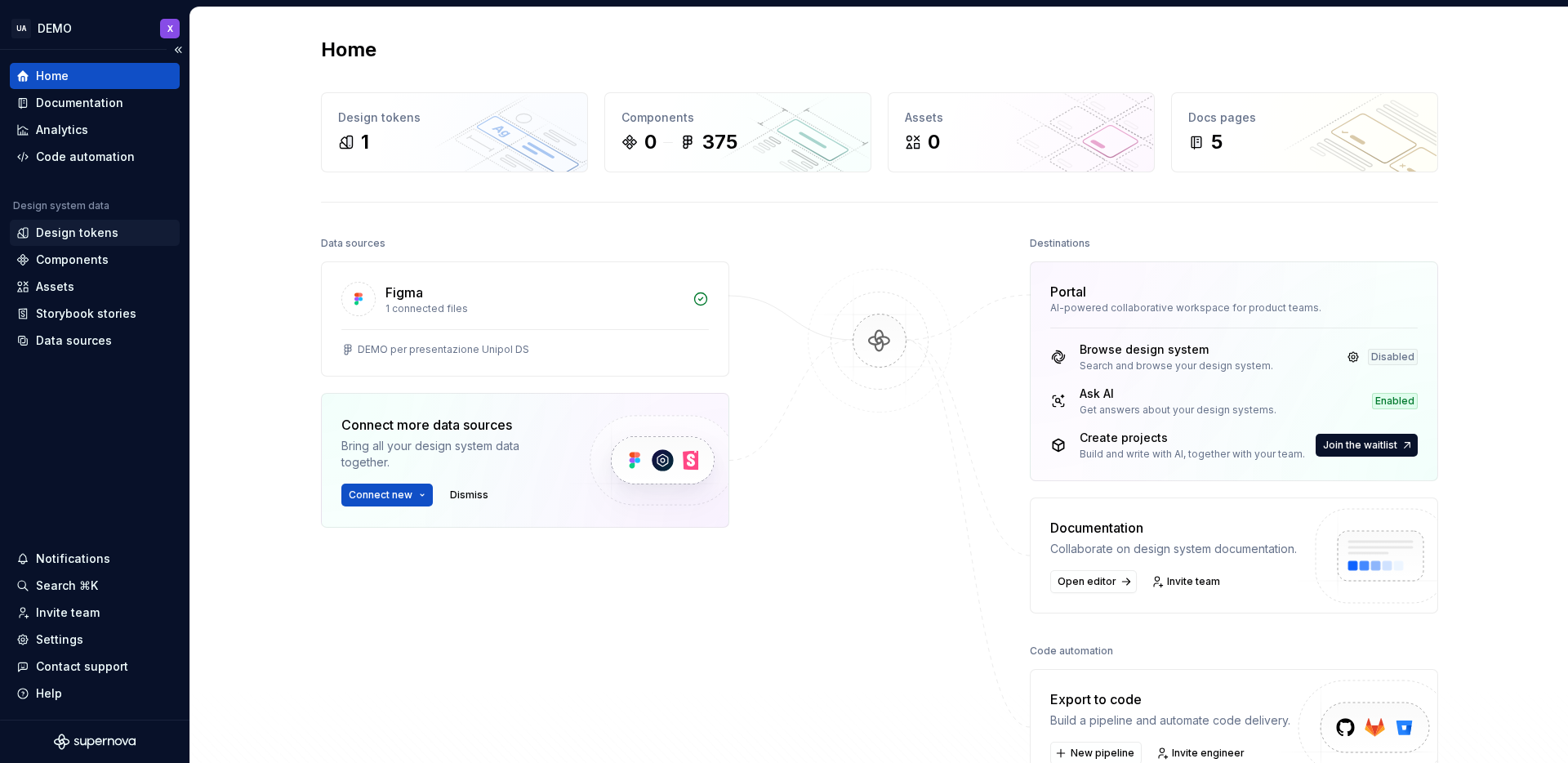
click at [87, 237] on div "Design tokens" at bounding box center [77, 232] width 82 height 16
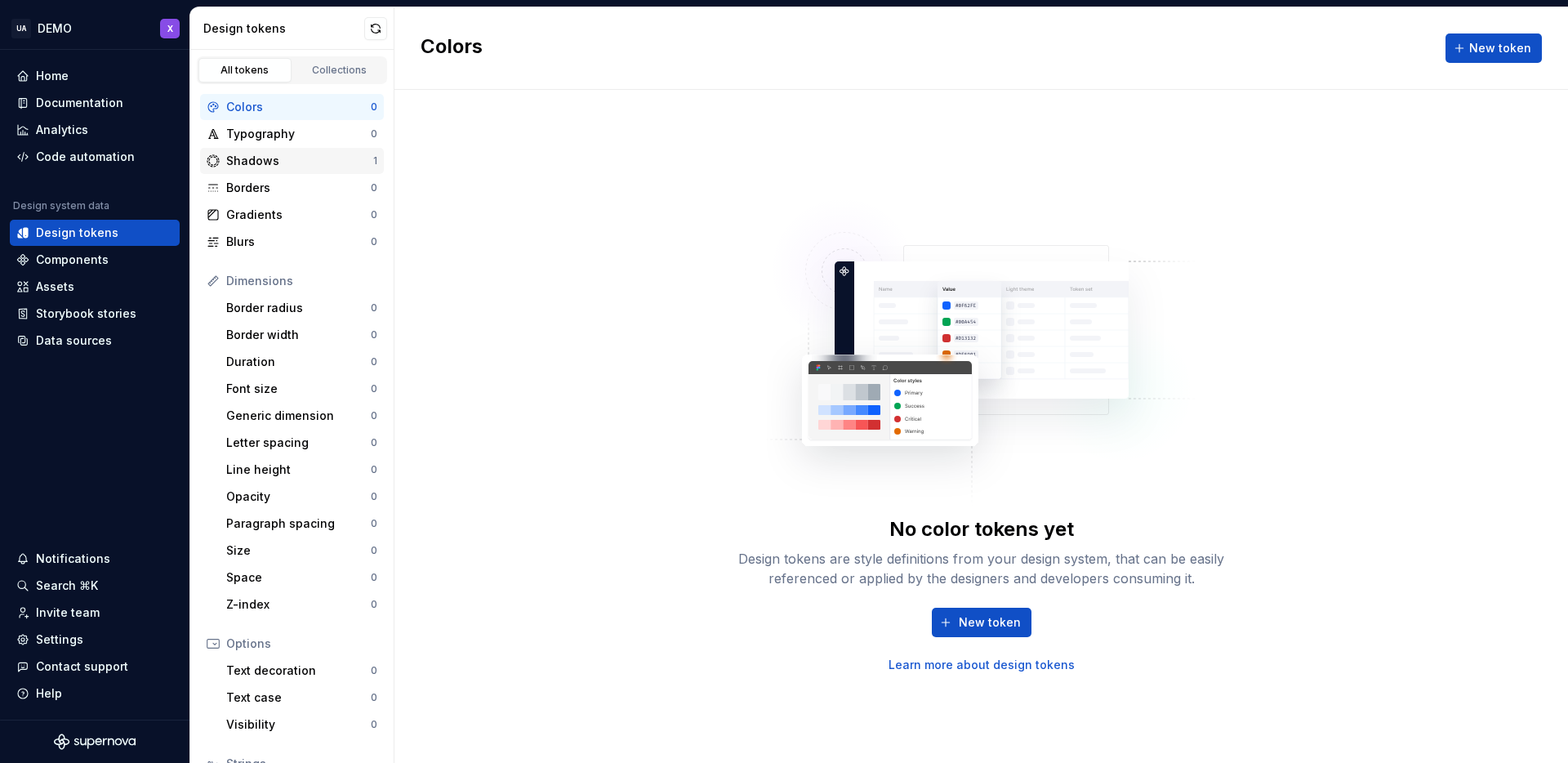
click at [273, 166] on div "Shadows" at bounding box center [299, 161] width 147 height 16
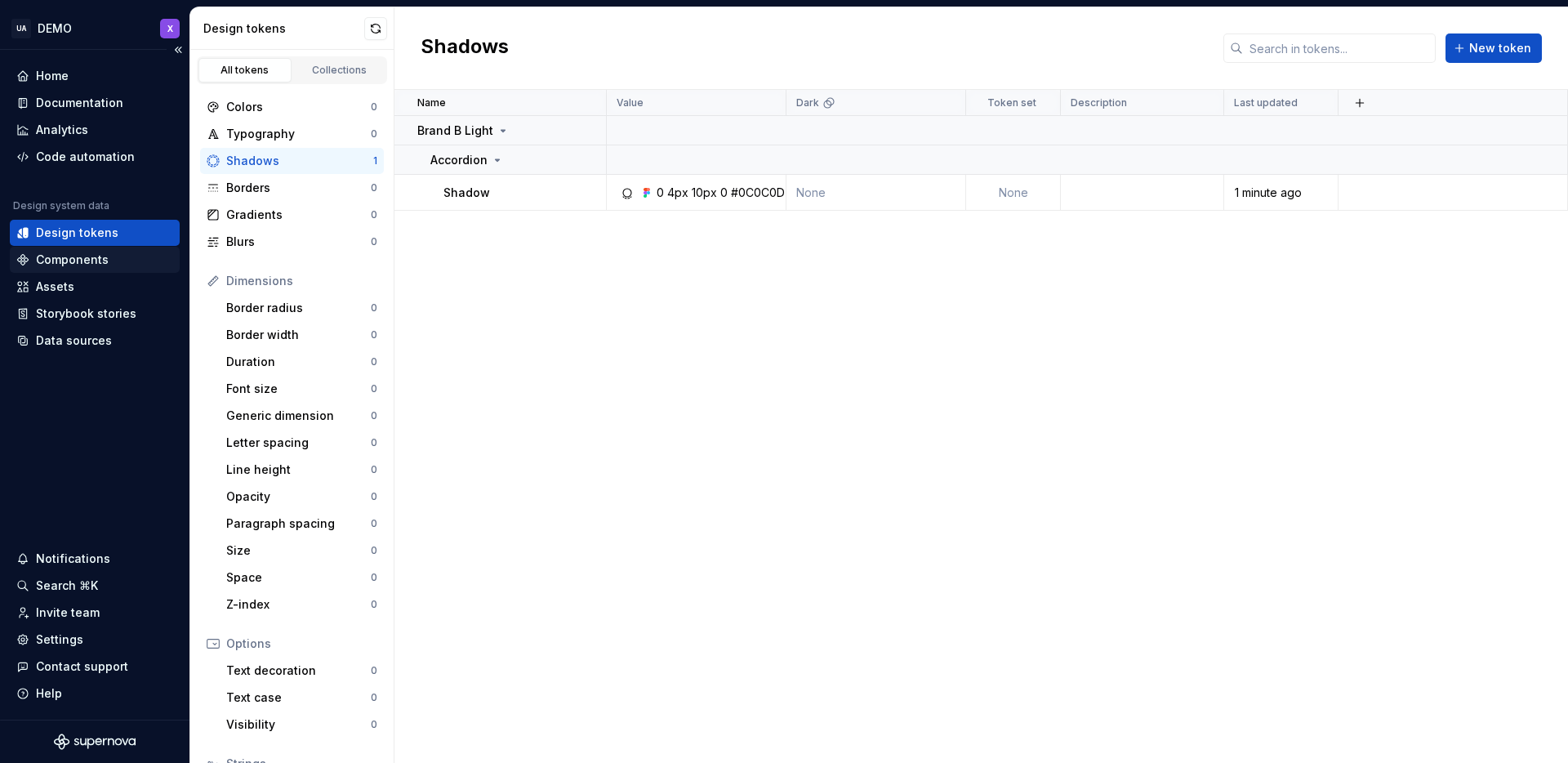
click at [75, 254] on div "Components" at bounding box center [72, 260] width 72 height 16
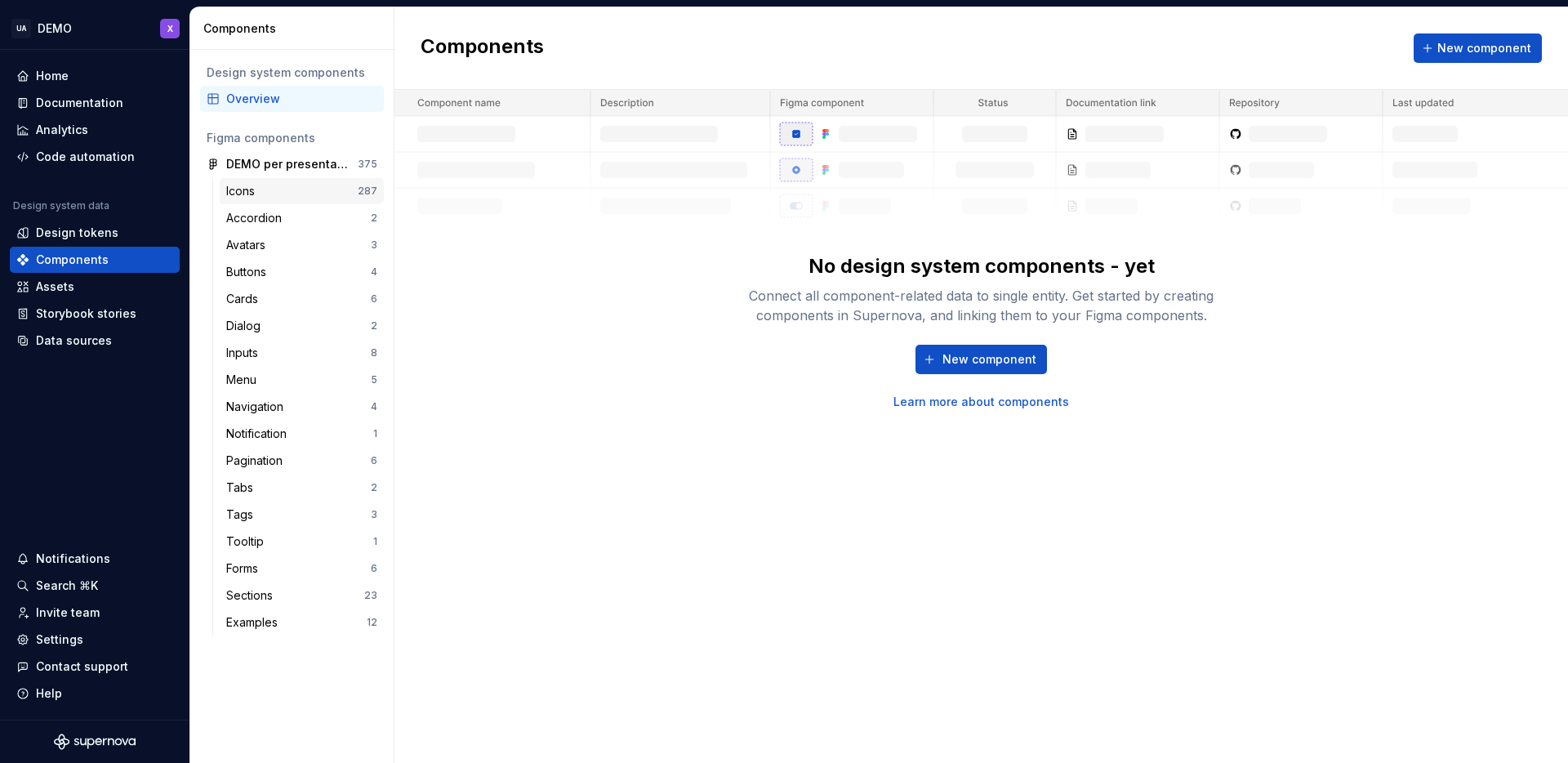
click at [307, 191] on div "Icons" at bounding box center [292, 191] width 132 height 16
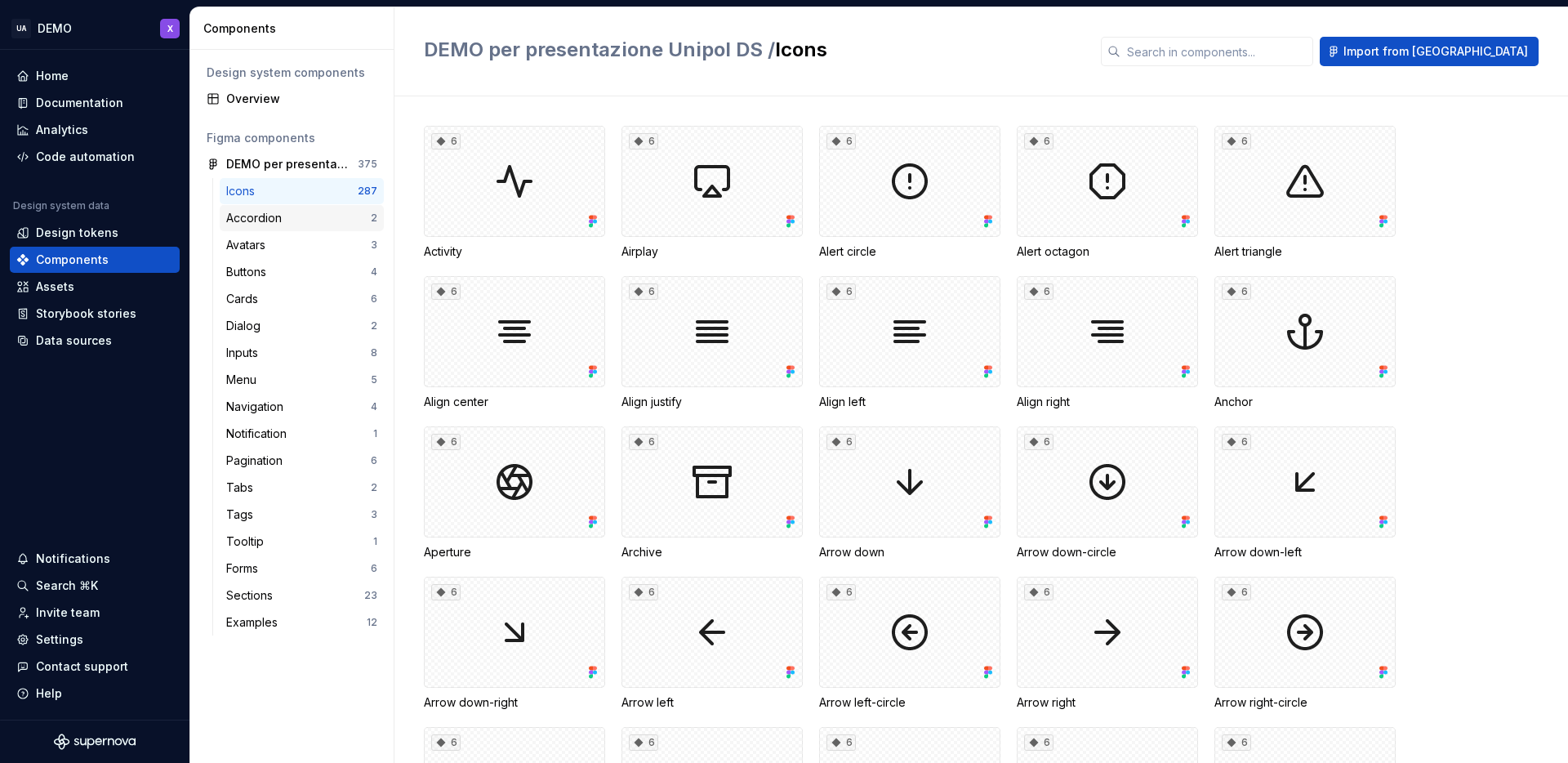
click at [312, 206] on div "Accordion 2" at bounding box center [302, 218] width 164 height 26
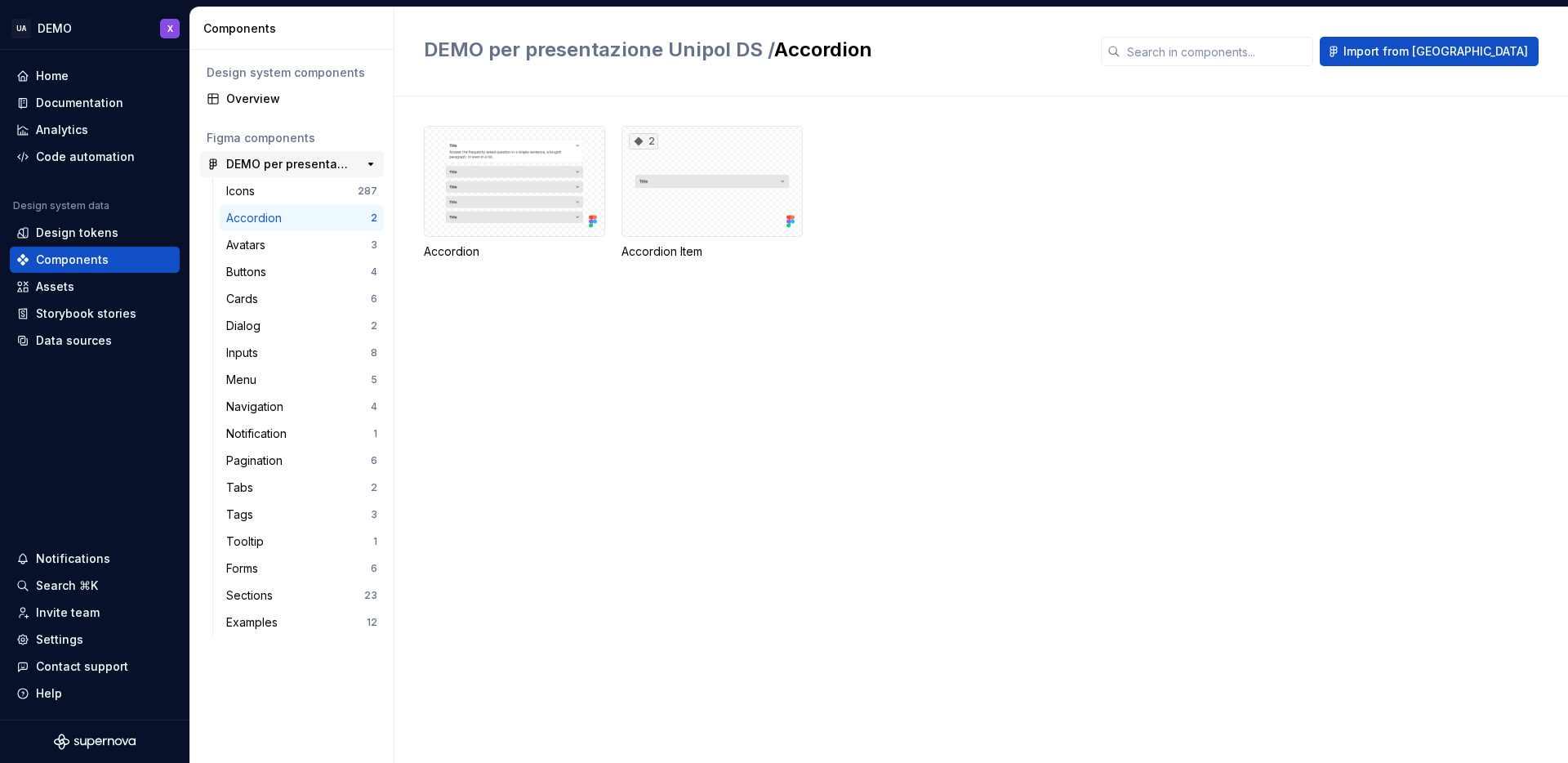
click at [300, 169] on div "DEMO per presentazione Unipol DS" at bounding box center [287, 164] width 122 height 16
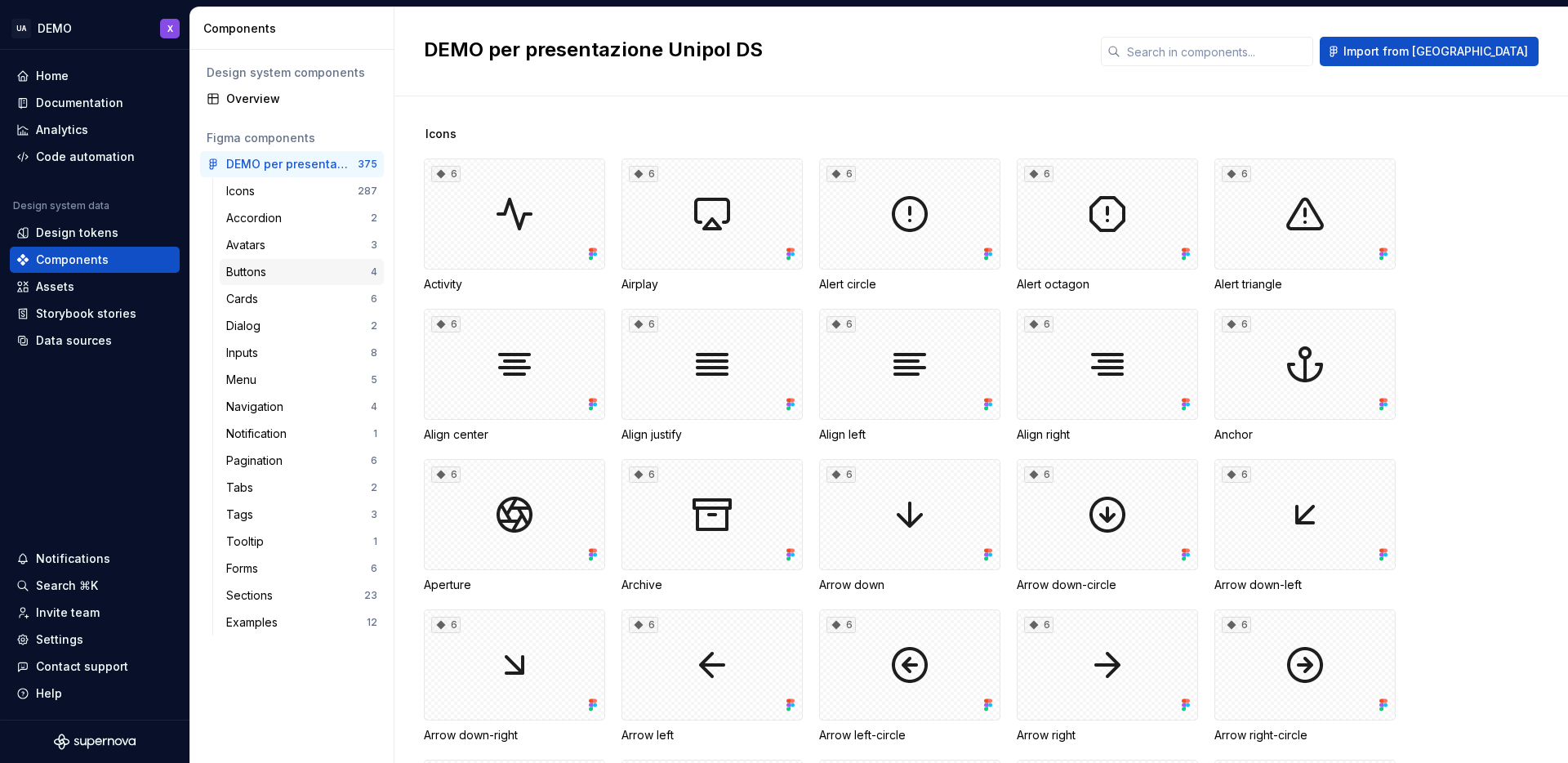
click at [286, 277] on div "Buttons" at bounding box center [299, 272] width 145 height 16
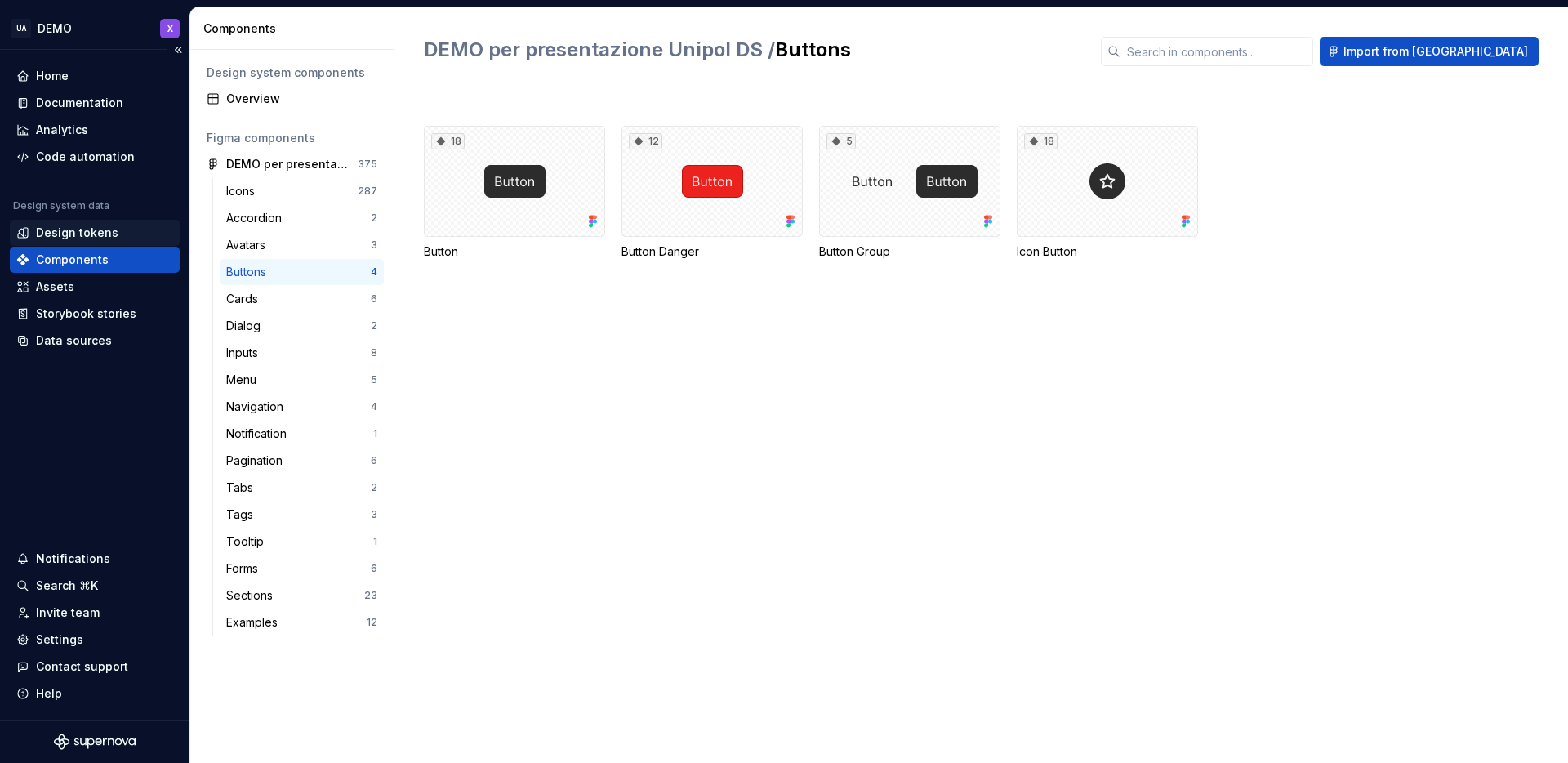
click at [83, 242] on div "Design tokens" at bounding box center [95, 233] width 170 height 26
